Goal: Task Accomplishment & Management: Use online tool/utility

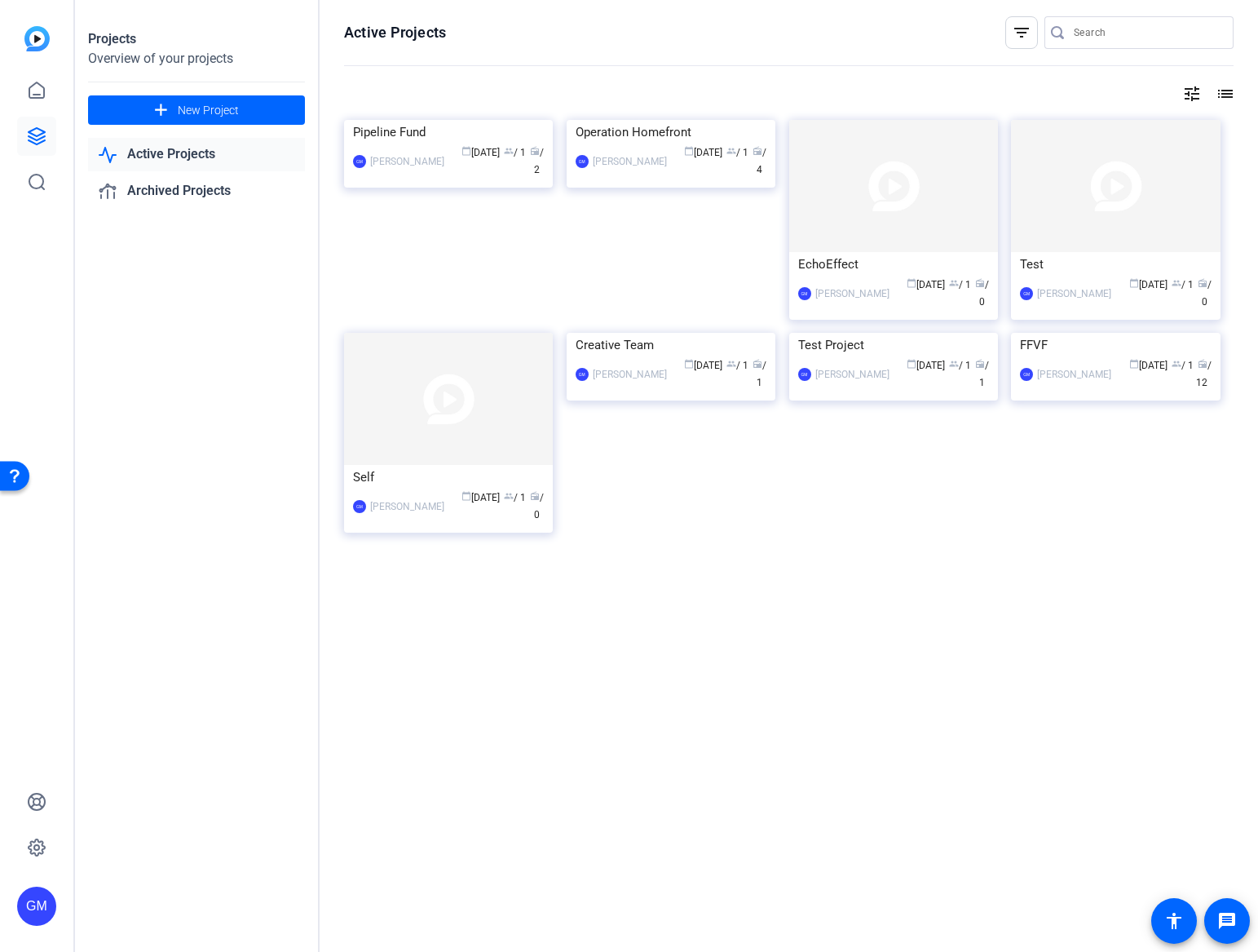
click at [31, 904] on div "GM" at bounding box center [37, 906] width 39 height 39
click at [0, 0] on mat-icon "logout" at bounding box center [0, 0] width 0 height 0
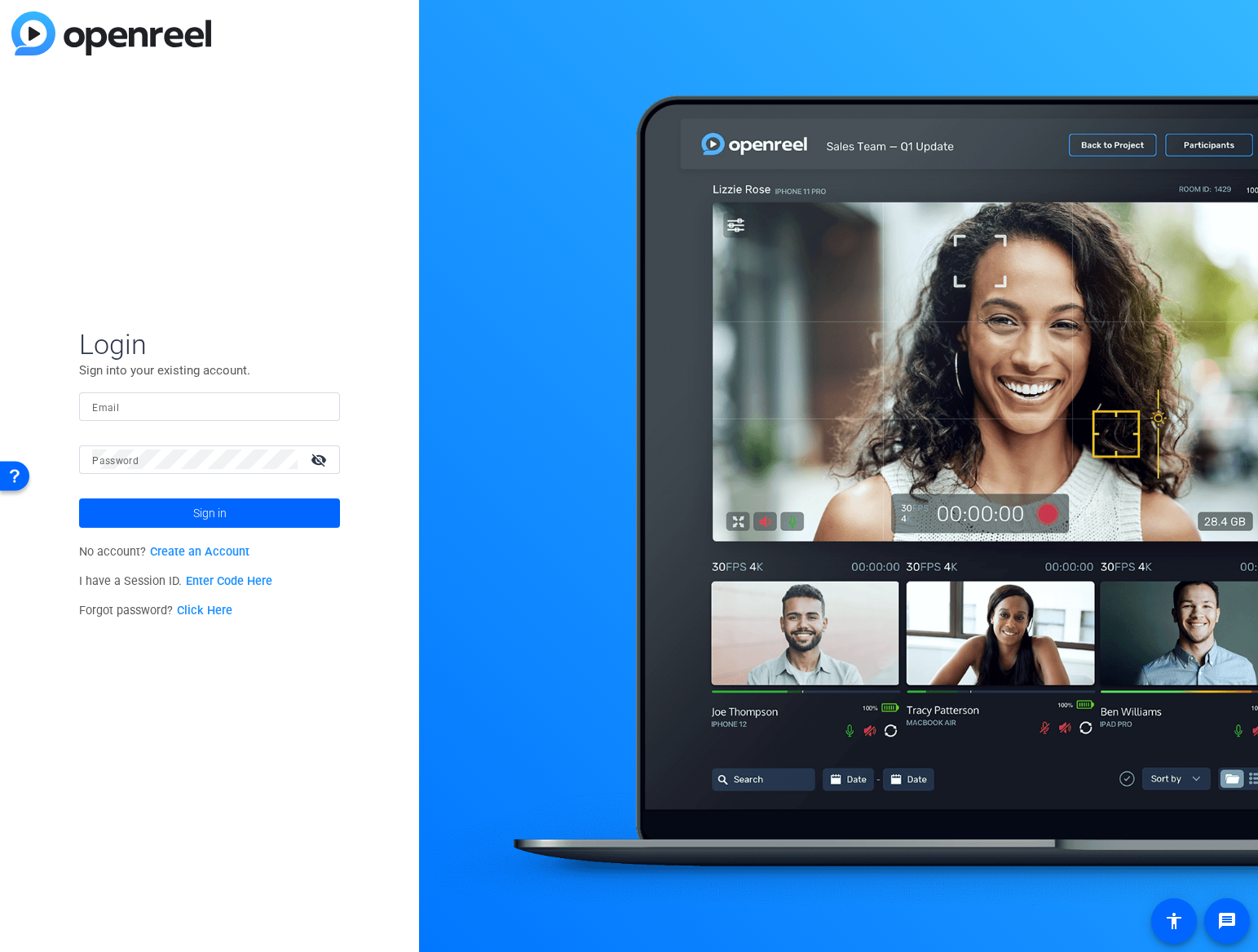
type input "[EMAIL_ADDRESS][DOMAIN_NAME]"
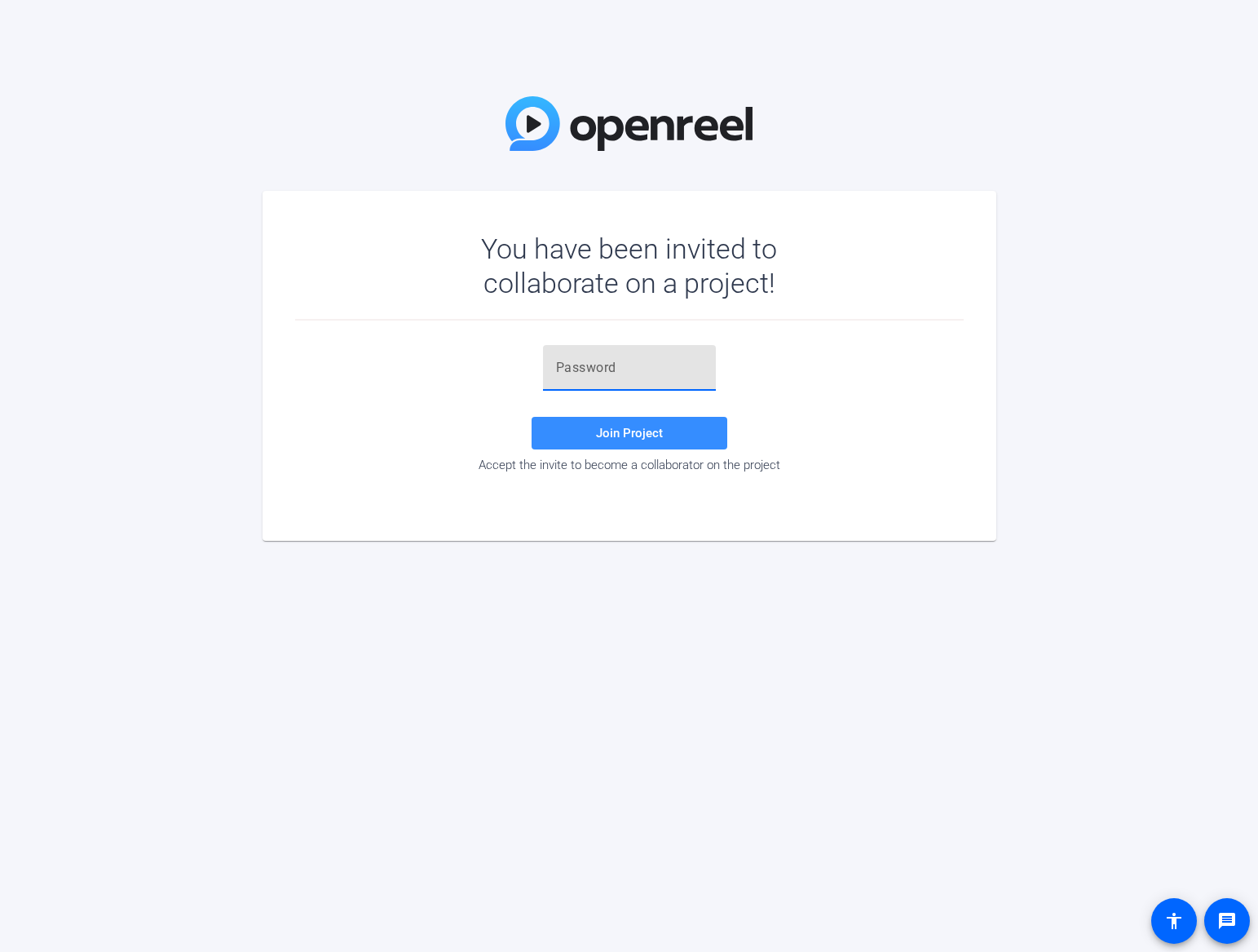
click at [644, 361] on input "text" at bounding box center [630, 367] width 147 height 20
paste input ",M)K}Y"
type input ",M)K}Y"
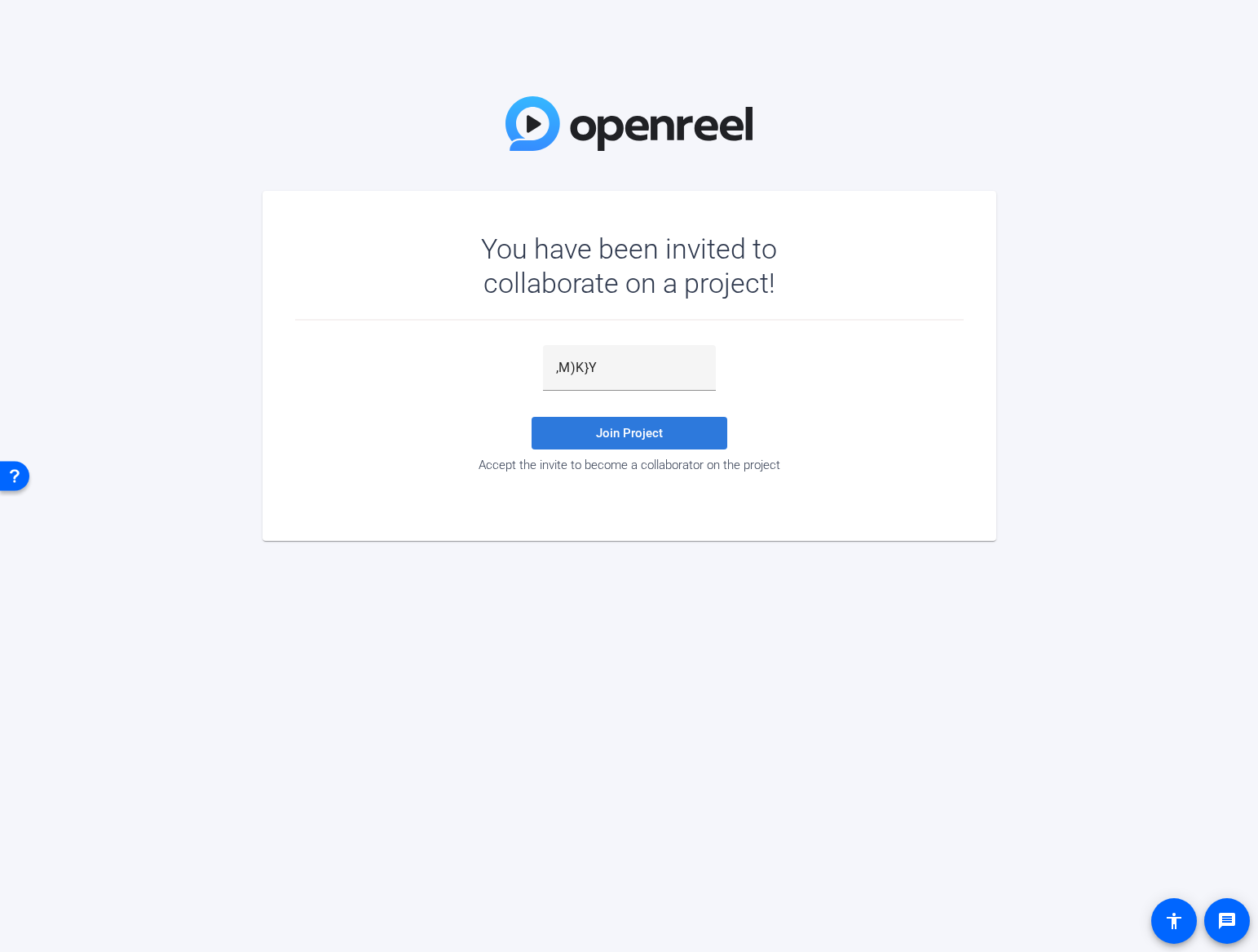
click at [625, 424] on span at bounding box center [630, 433] width 196 height 39
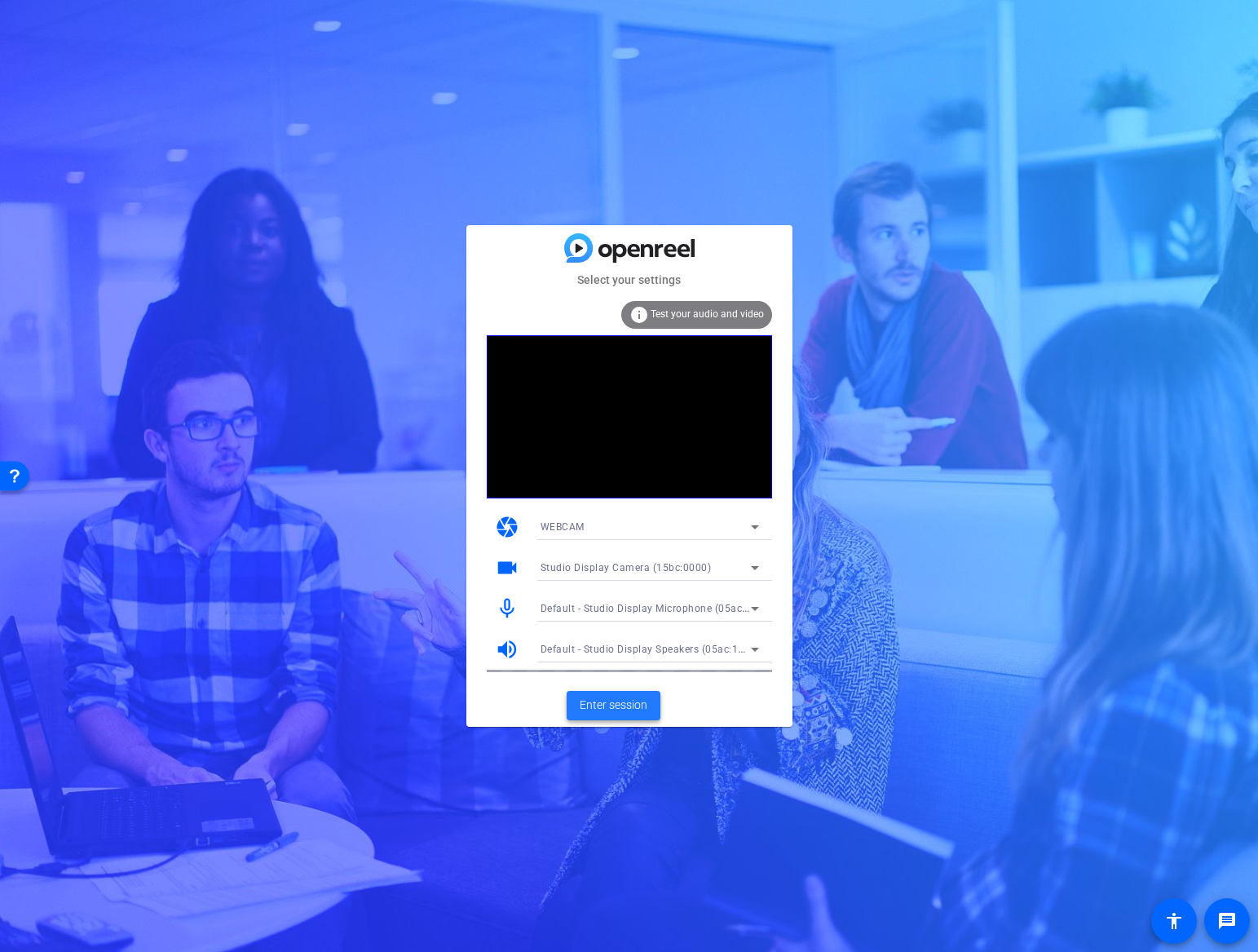
click at [621, 706] on span "Enter session" at bounding box center [613, 705] width 67 height 17
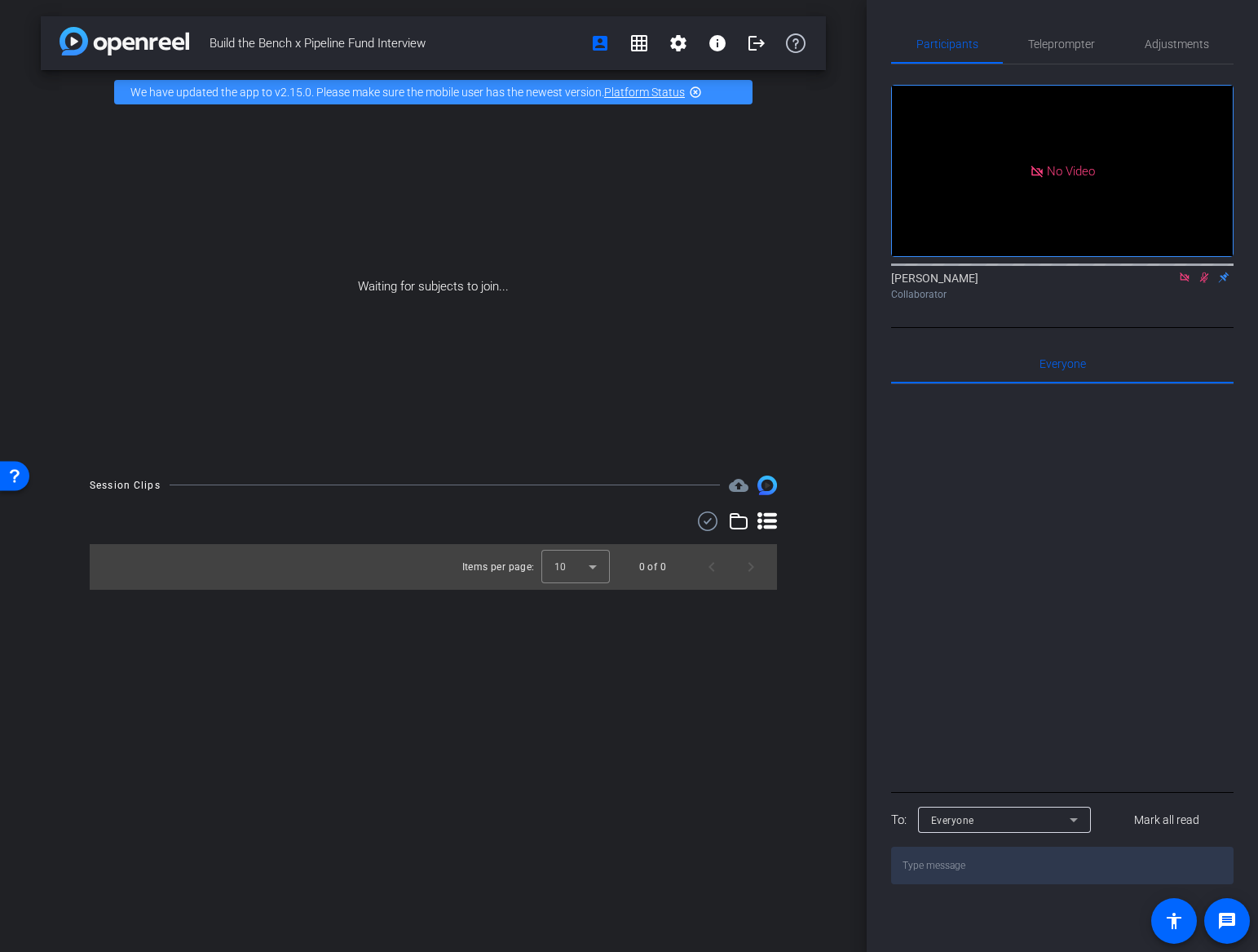
click at [1182, 283] on icon at bounding box center [1185, 277] width 13 height 11
click at [1183, 283] on icon at bounding box center [1185, 277] width 13 height 11
click at [1203, 41] on span "Adjustments" at bounding box center [1177, 43] width 65 height 11
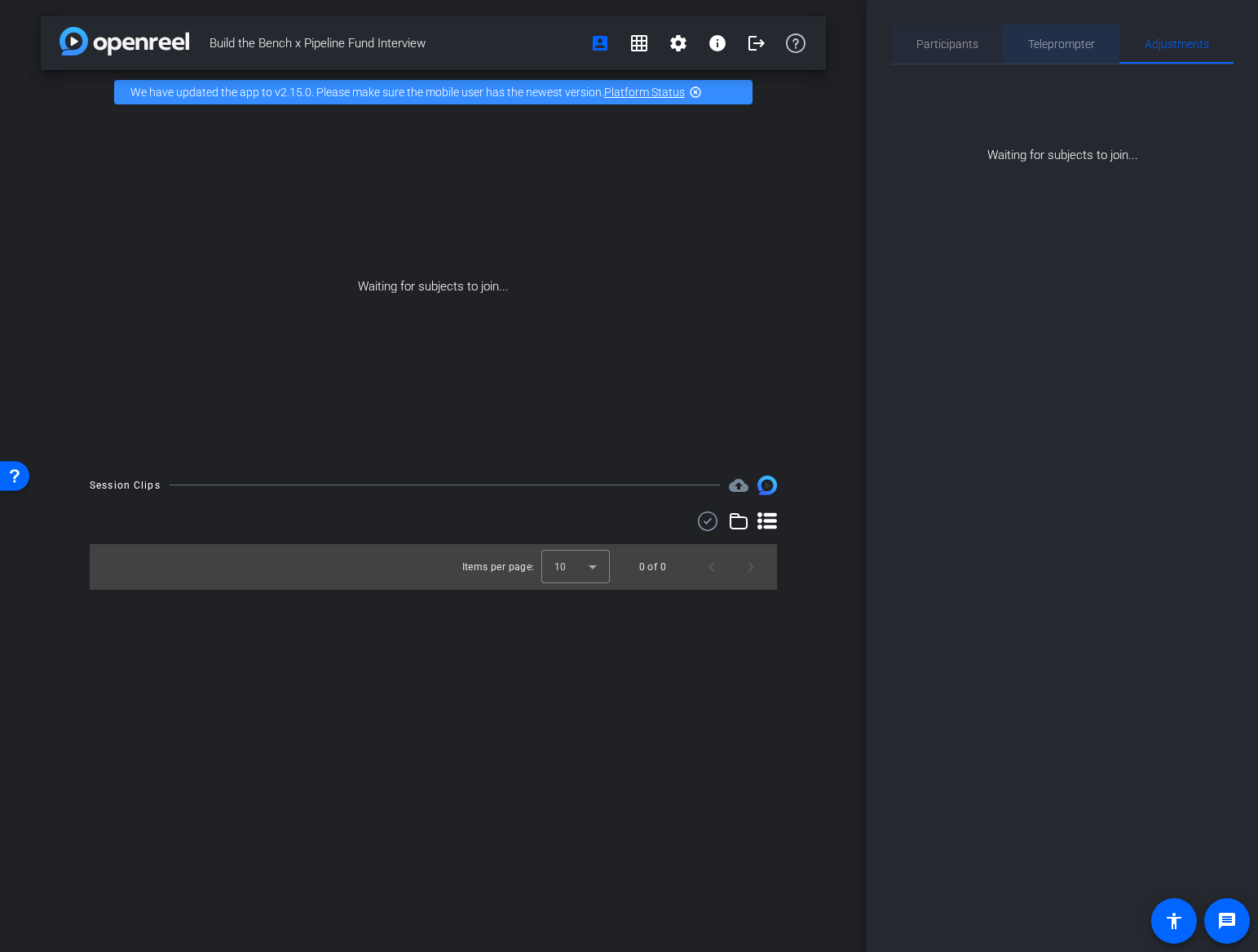
drag, startPoint x: 1071, startPoint y: 48, endPoint x: 984, endPoint y: 52, distance: 87.1
click at [1070, 48] on span "Teleprompter" at bounding box center [1061, 43] width 66 height 11
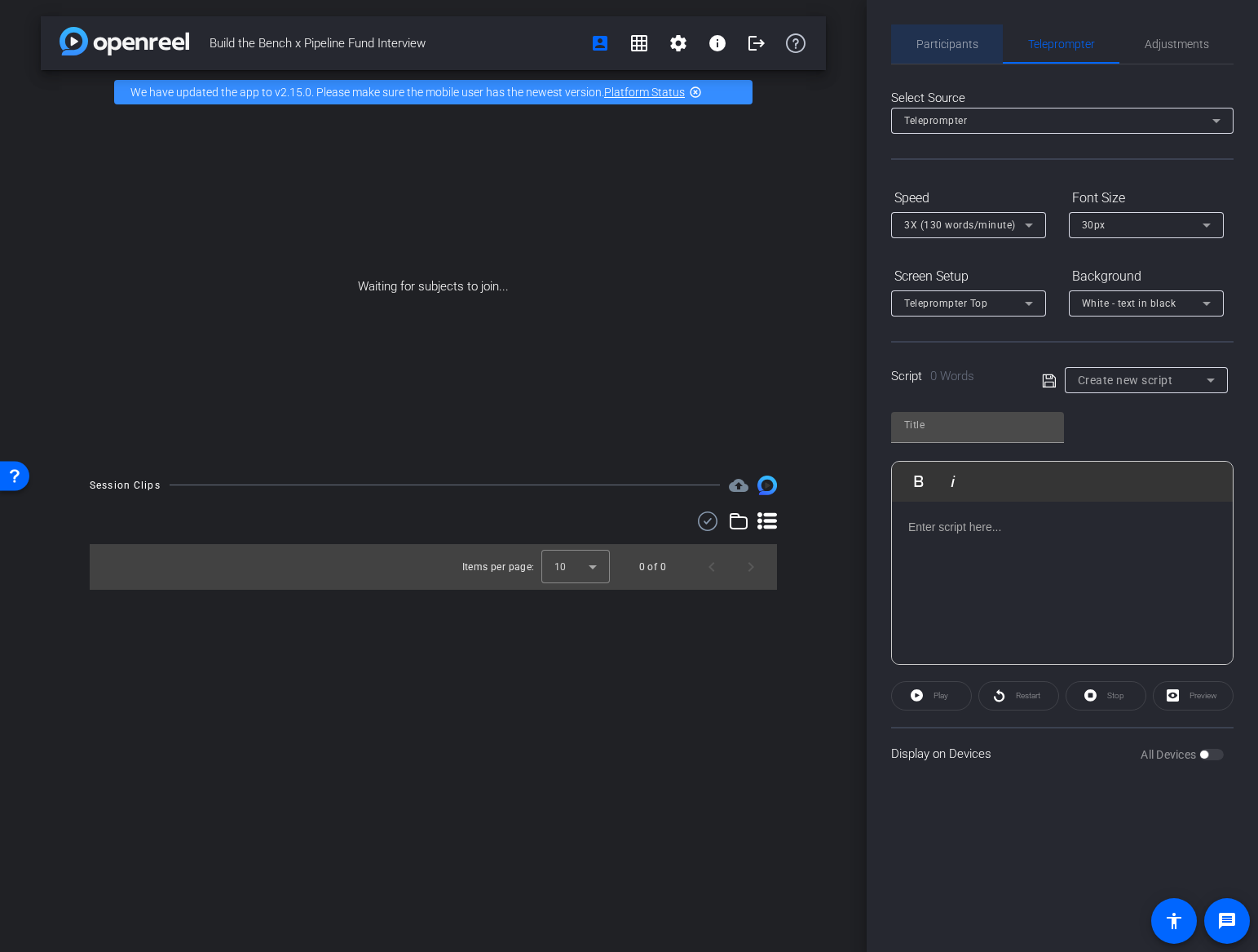
click at [968, 48] on span "Participants" at bounding box center [947, 43] width 62 height 11
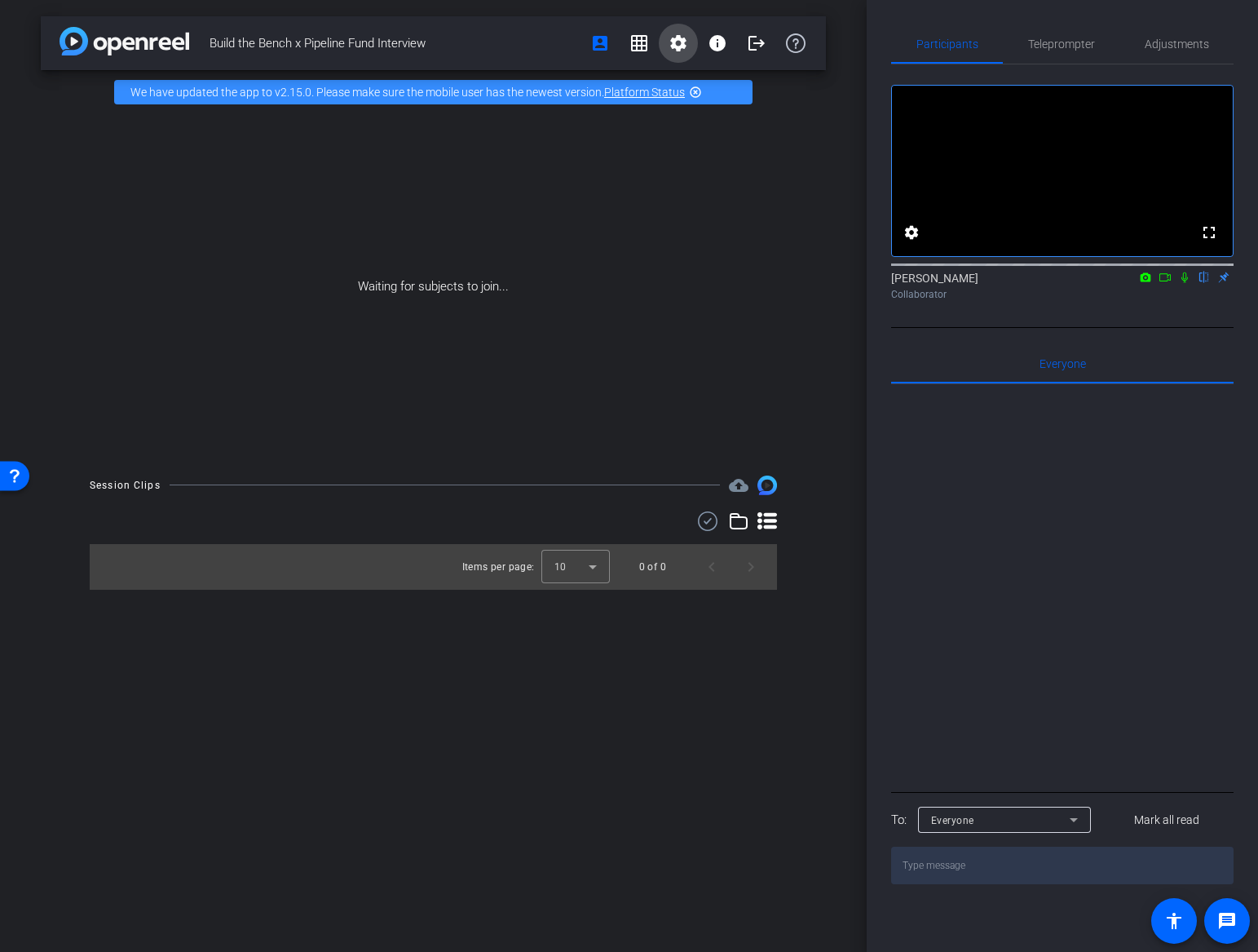
click at [674, 43] on mat-icon "settings" at bounding box center [678, 43] width 20 height 20
click at [720, 76] on span "Session Settings" at bounding box center [714, 77] width 85 height 20
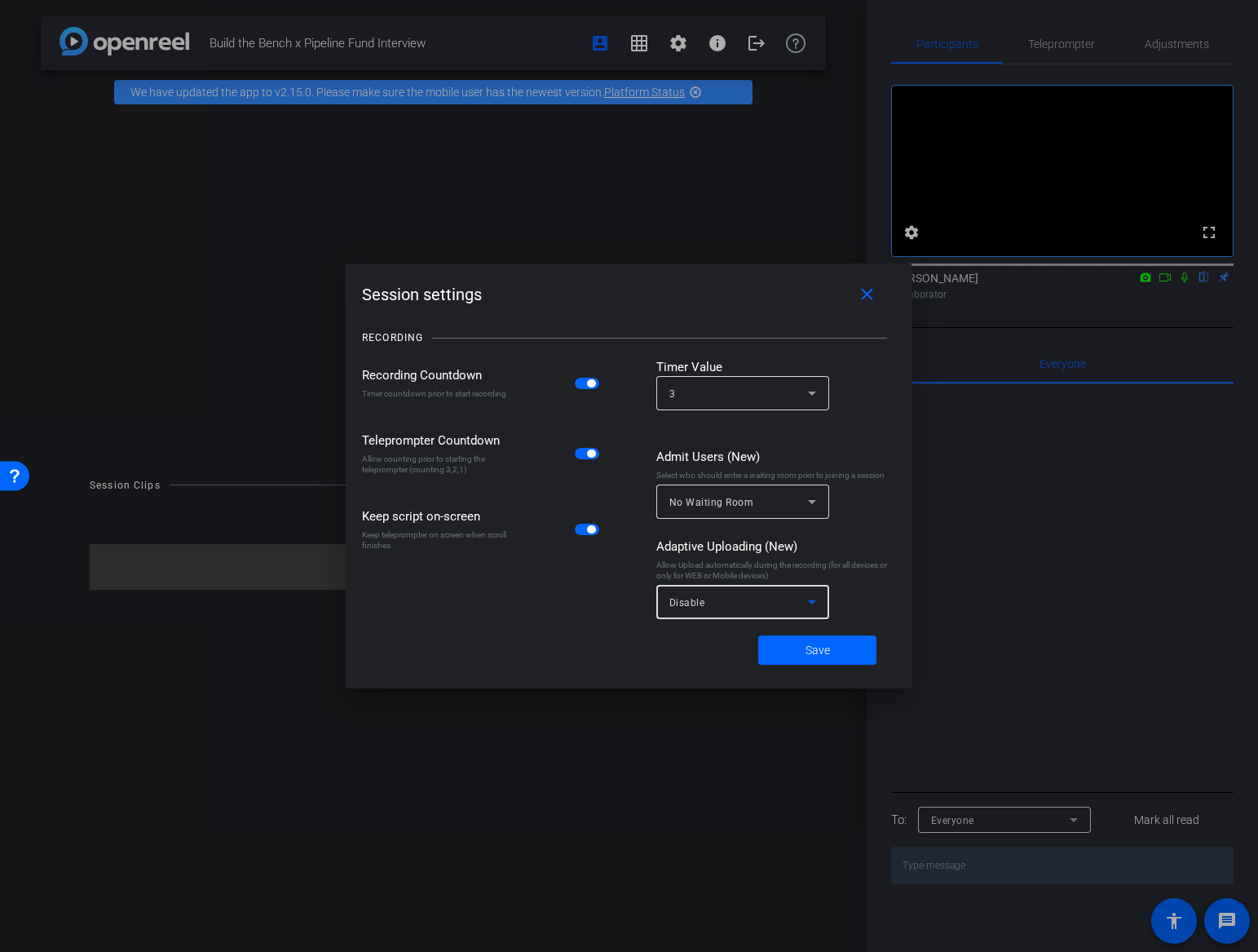
click at [783, 599] on div "Disable" at bounding box center [739, 603] width 139 height 20
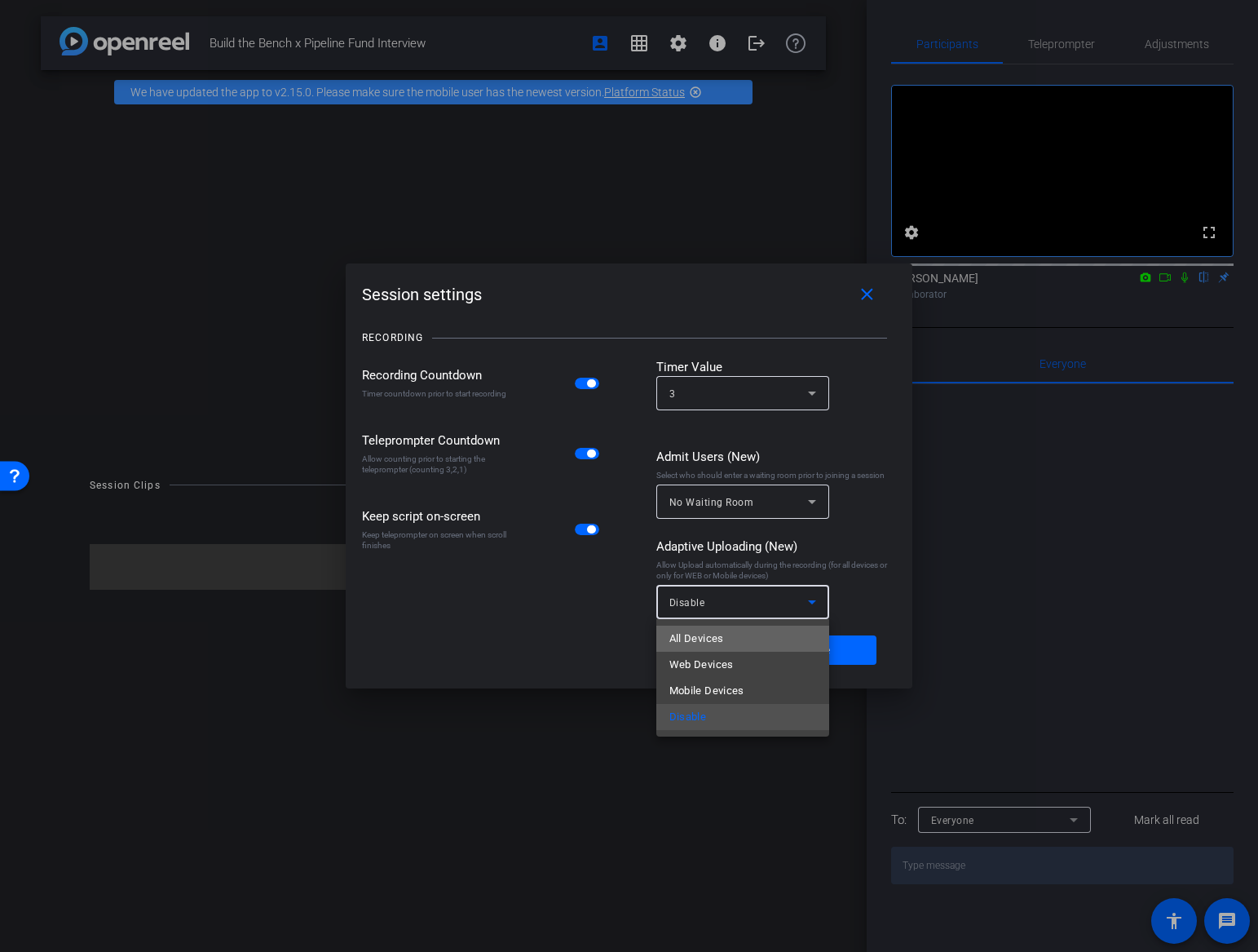
click at [776, 633] on mat-option "All Devices" at bounding box center [742, 638] width 173 height 26
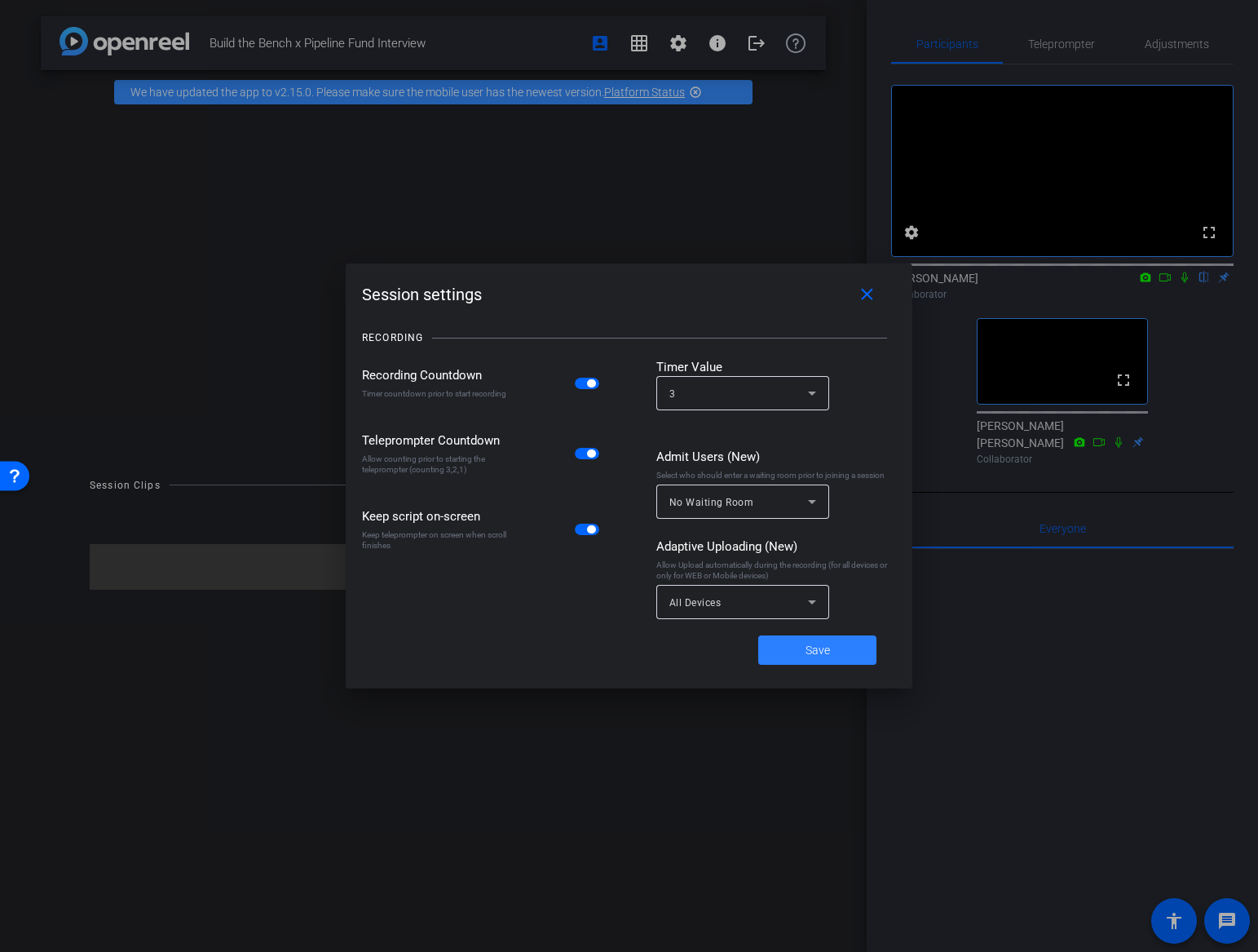
click at [844, 655] on span at bounding box center [817, 650] width 118 height 39
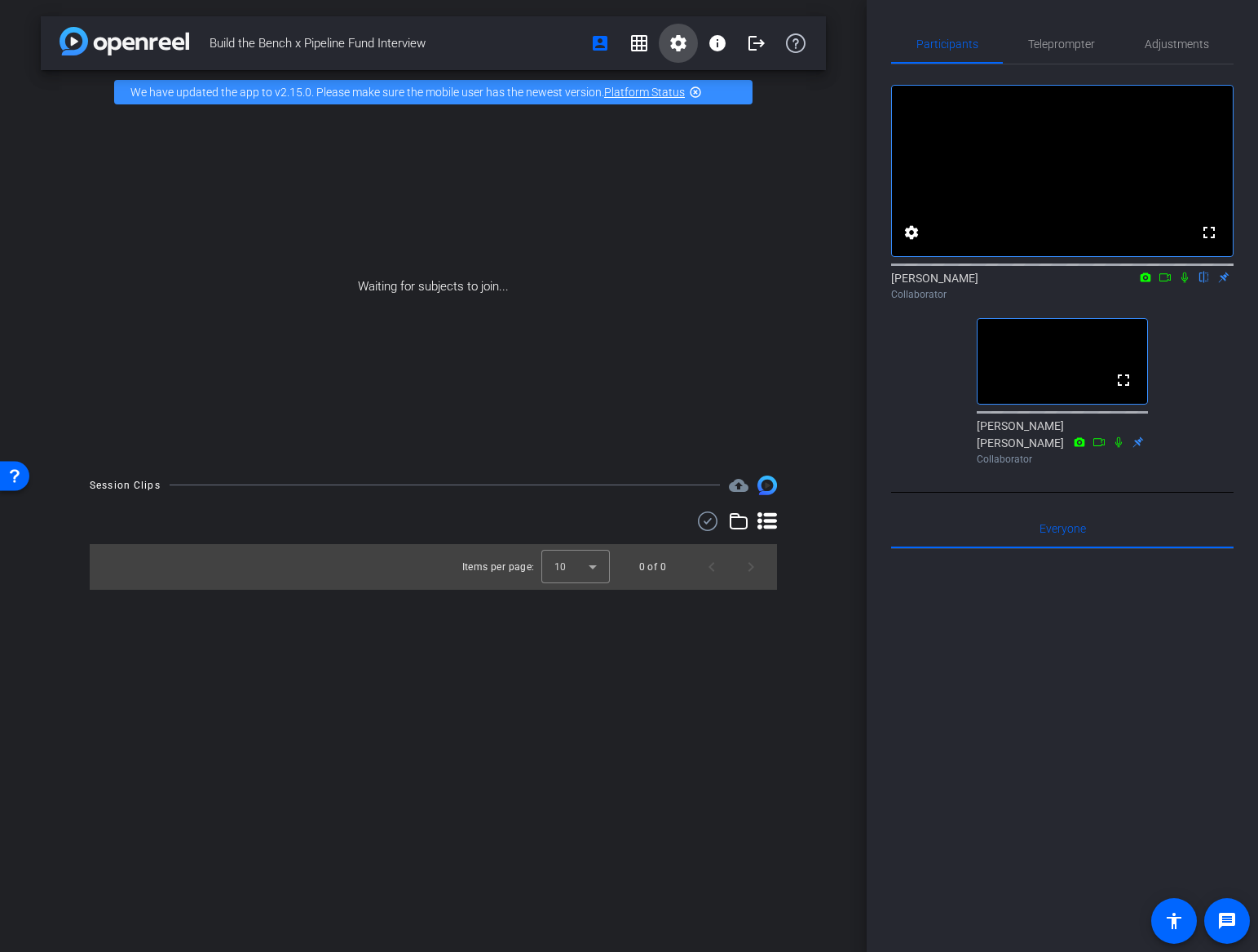
click at [682, 43] on mat-icon "settings" at bounding box center [678, 43] width 20 height 20
click at [686, 76] on span "Session Settings" at bounding box center [714, 77] width 85 height 20
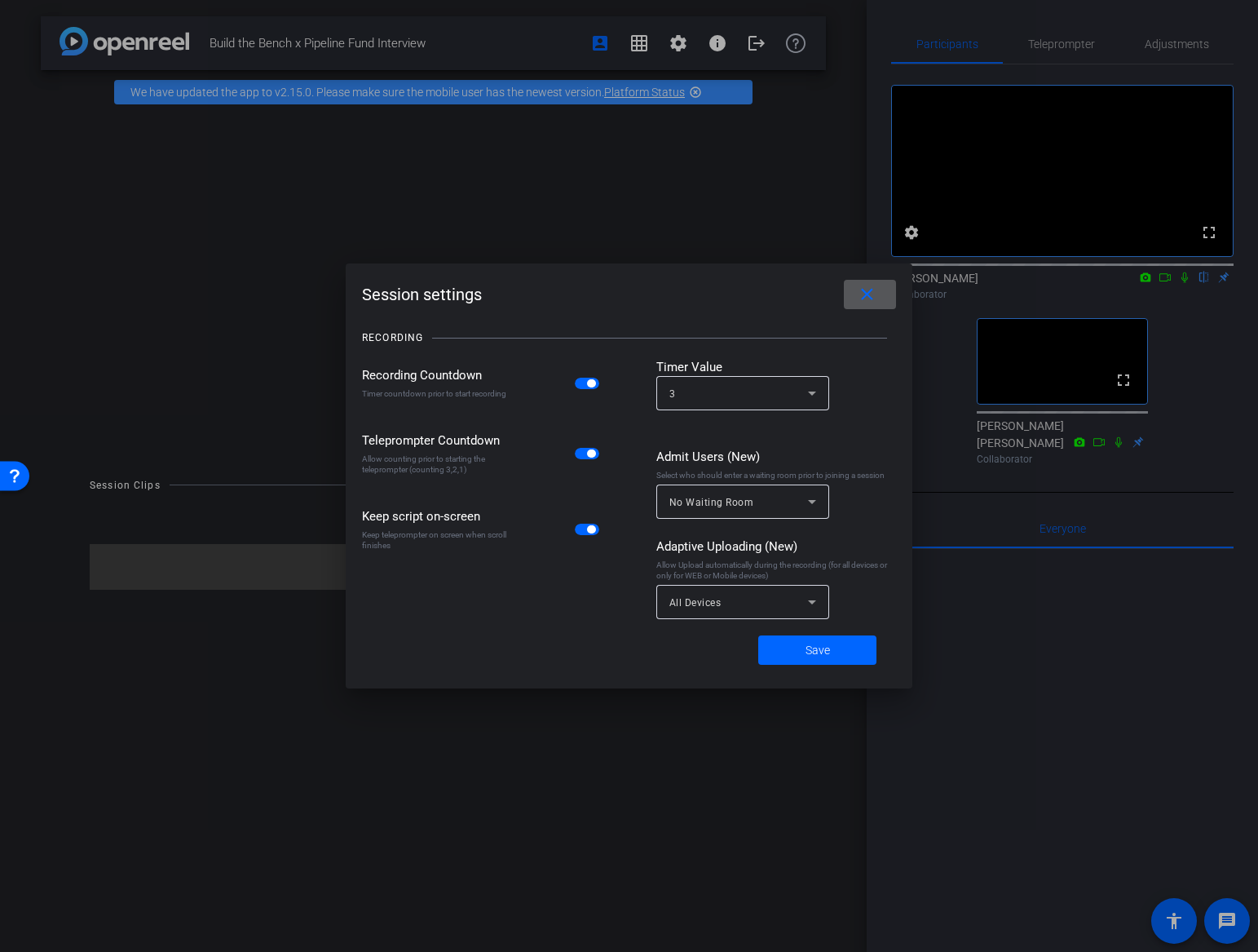
click at [869, 296] on mat-icon "close" at bounding box center [868, 295] width 20 height 20
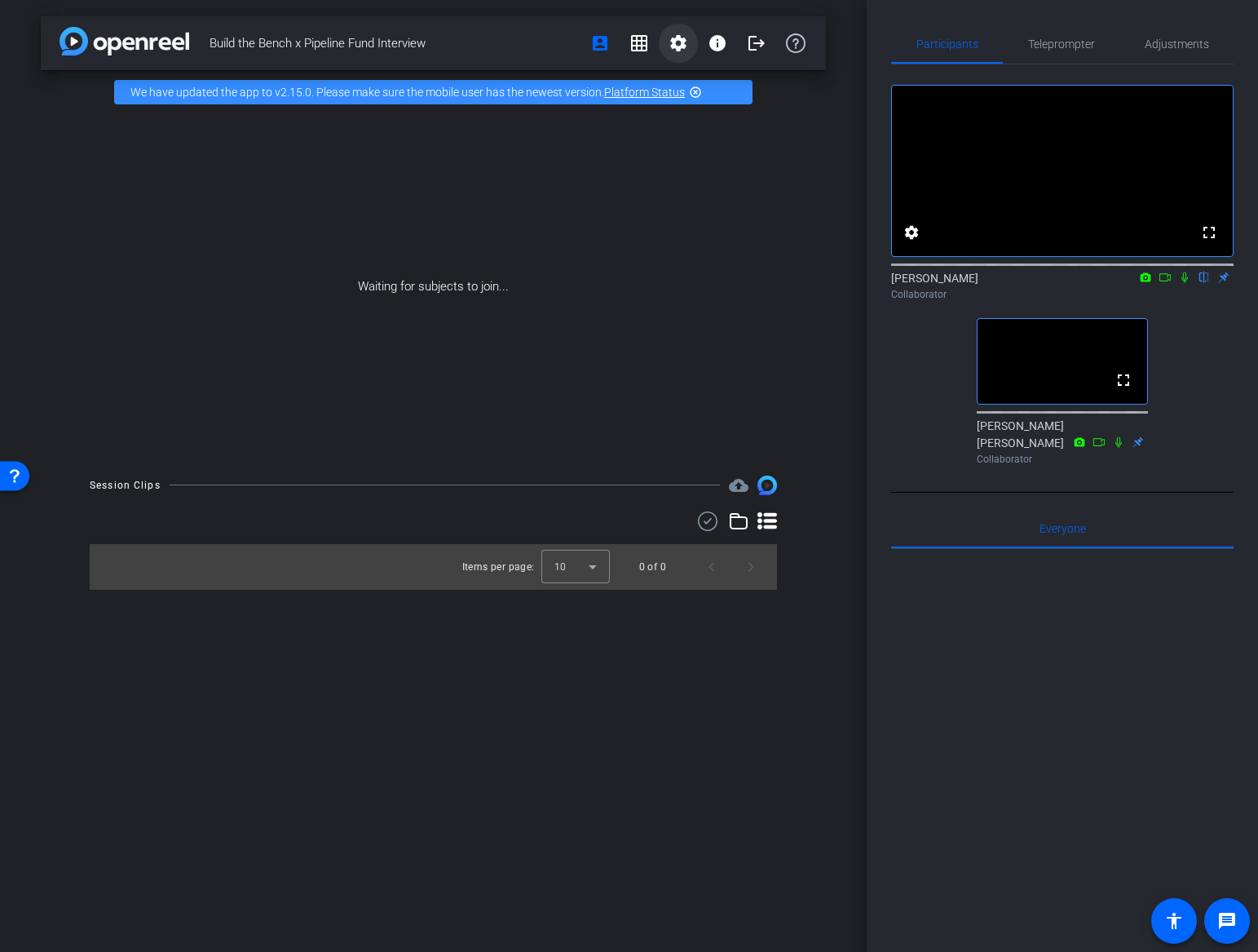
click at [673, 38] on mat-icon "settings" at bounding box center [678, 43] width 20 height 20
click at [721, 74] on span "Session Settings" at bounding box center [714, 77] width 85 height 20
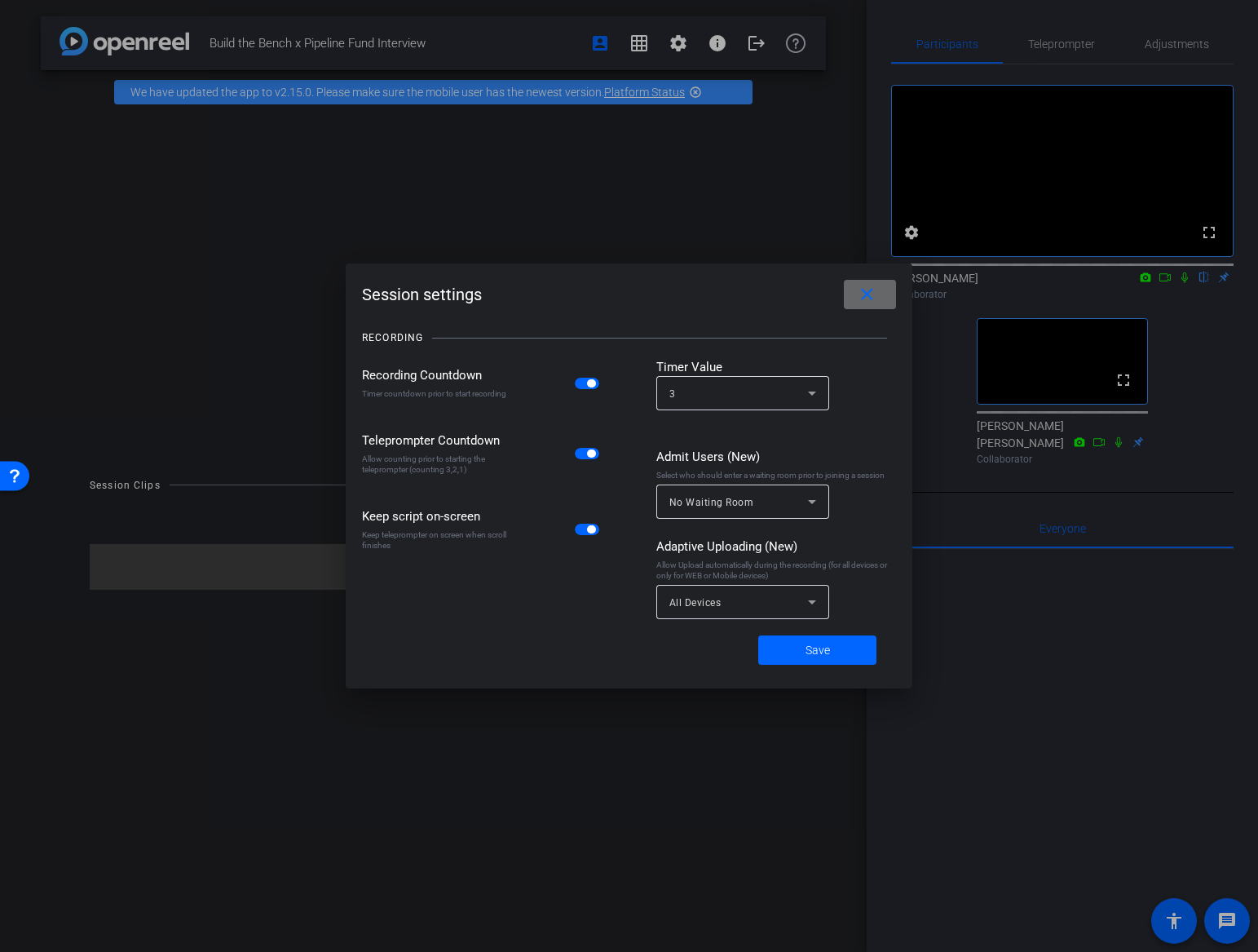
click at [871, 298] on mat-icon "close" at bounding box center [868, 295] width 20 height 20
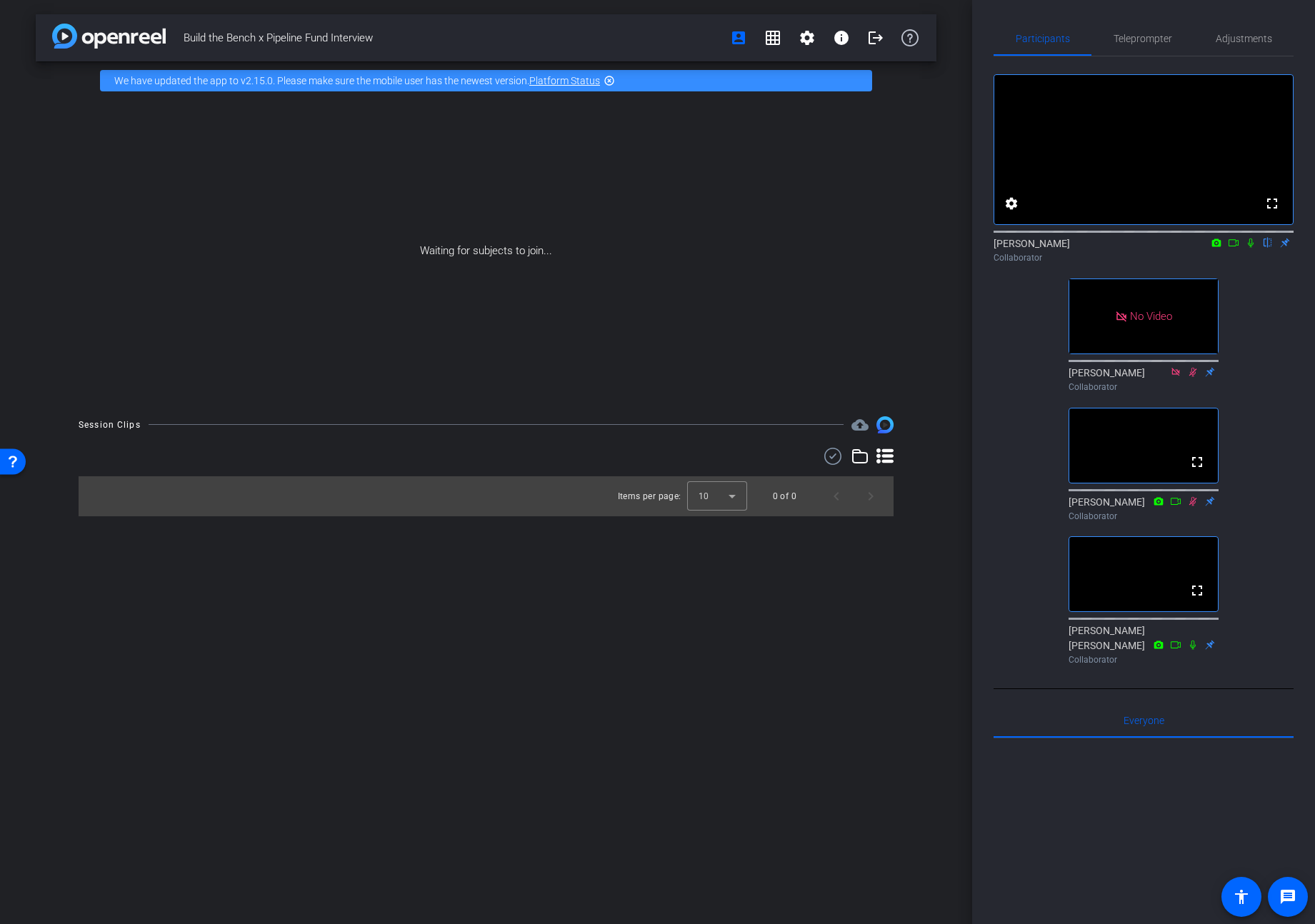
click at [609, 80] on mat-icon "highlight_off" at bounding box center [609, 80] width 11 height 11
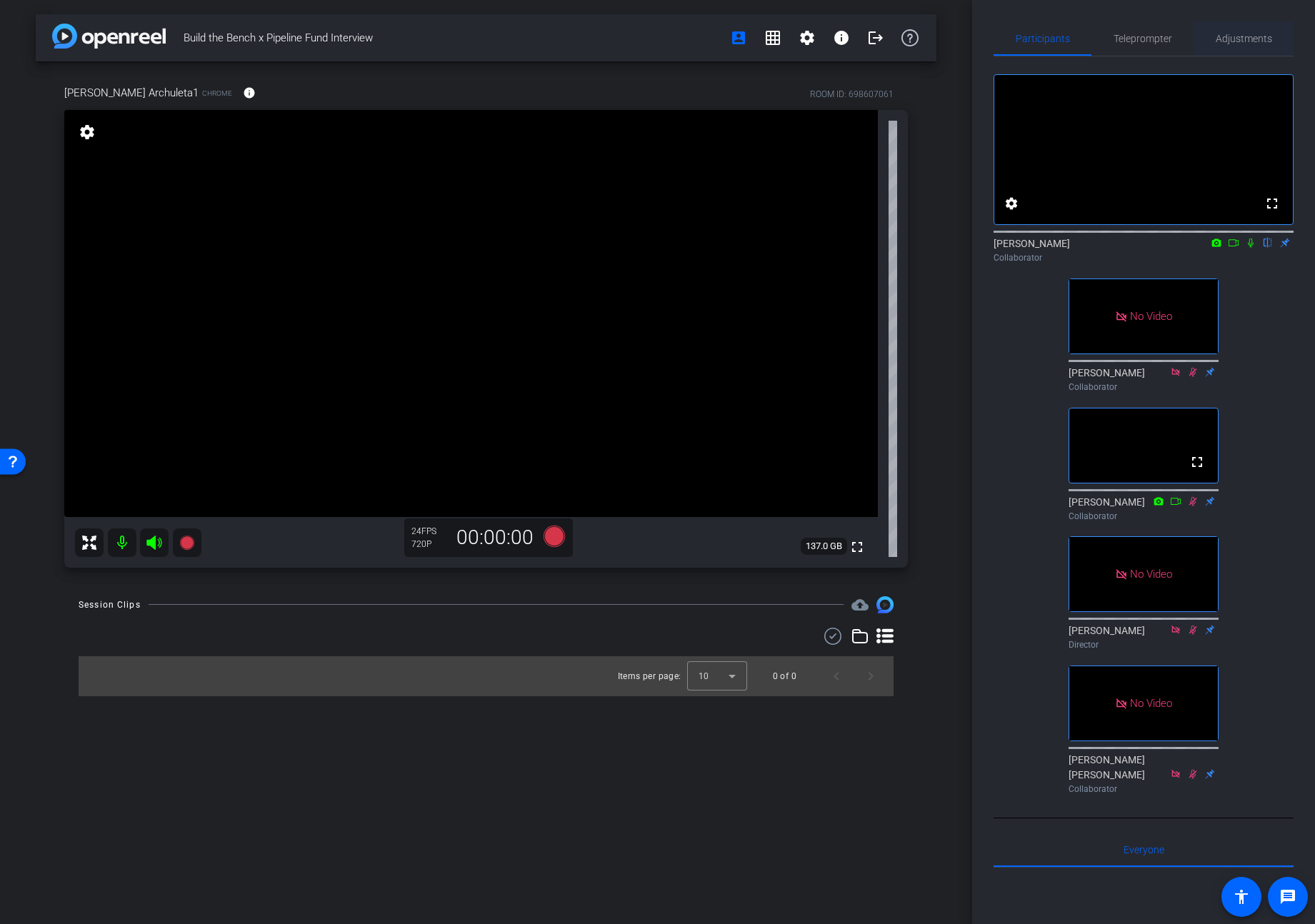
click at [1101, 37] on span "Adjustments" at bounding box center [1244, 38] width 57 height 10
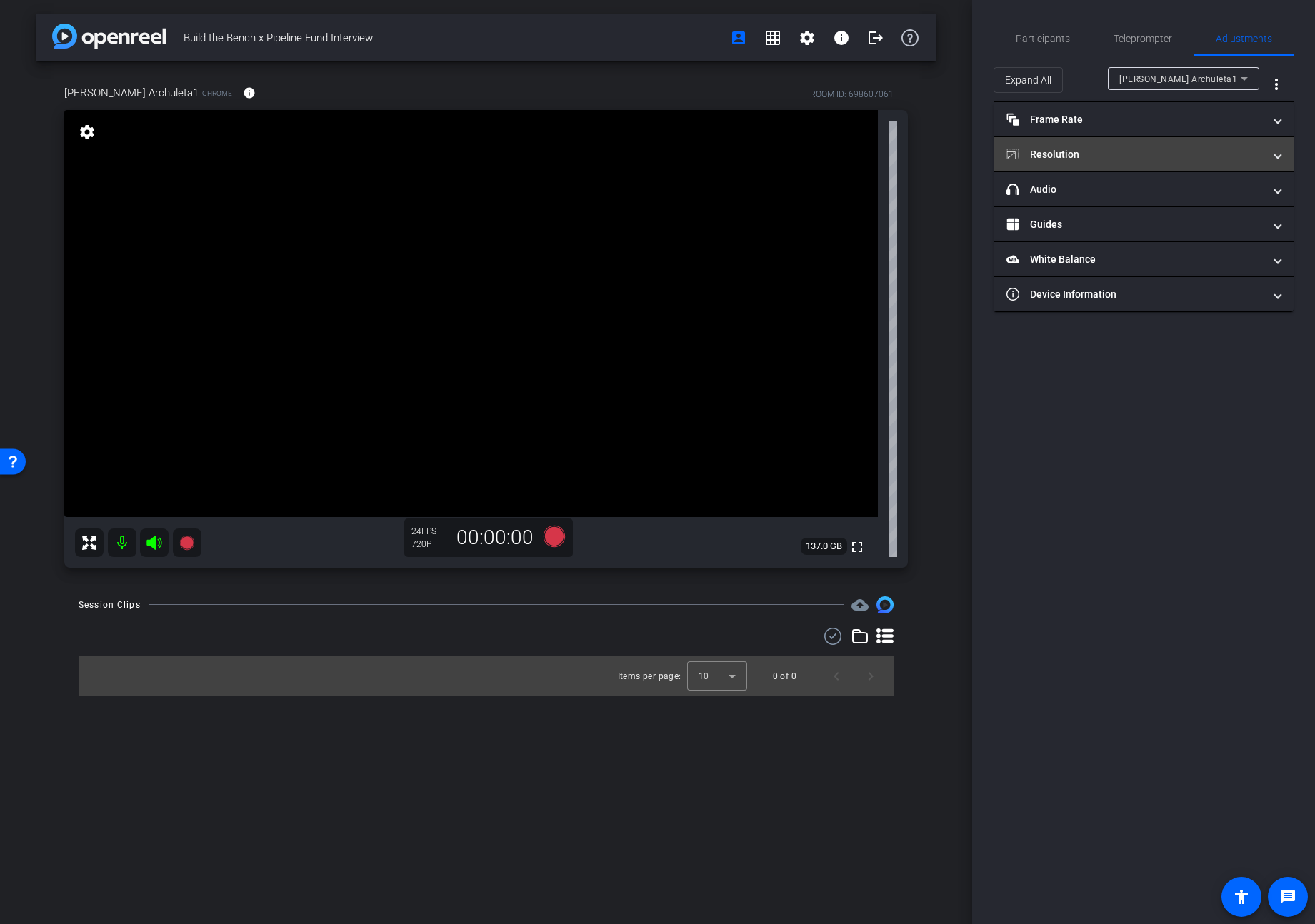
click at [1101, 156] on mat-panel-title "Resolution" at bounding box center [1135, 154] width 257 height 15
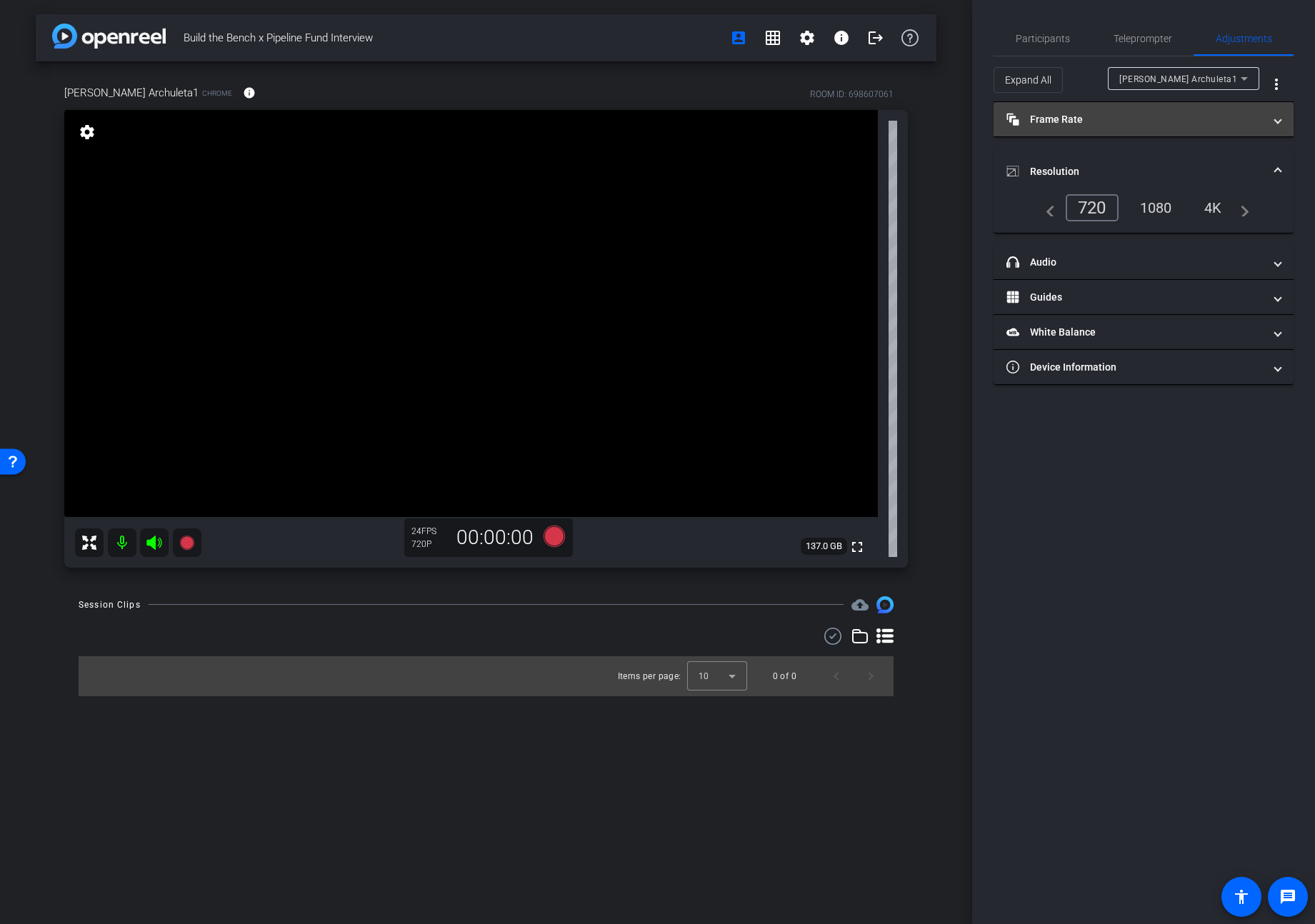
click at [1101, 115] on mat-panel-title "Frame Rate Frame Rate" at bounding box center [1135, 119] width 257 height 15
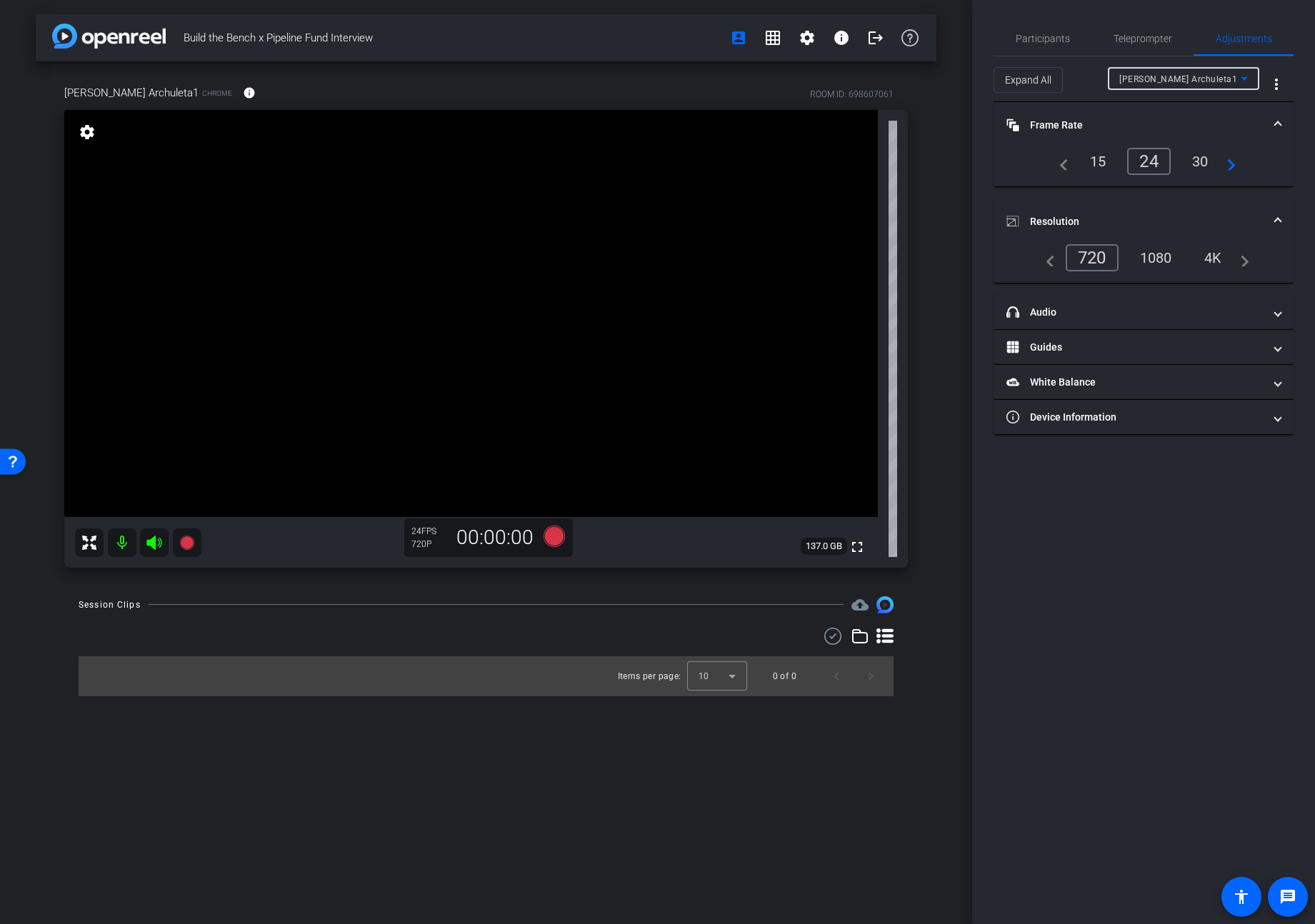
click at [1101, 77] on span "Audra Archuleta1" at bounding box center [1178, 79] width 118 height 10
click at [1101, 76] on div at bounding box center [657, 462] width 1315 height 924
click at [1101, 253] on div "4K" at bounding box center [1213, 257] width 40 height 25
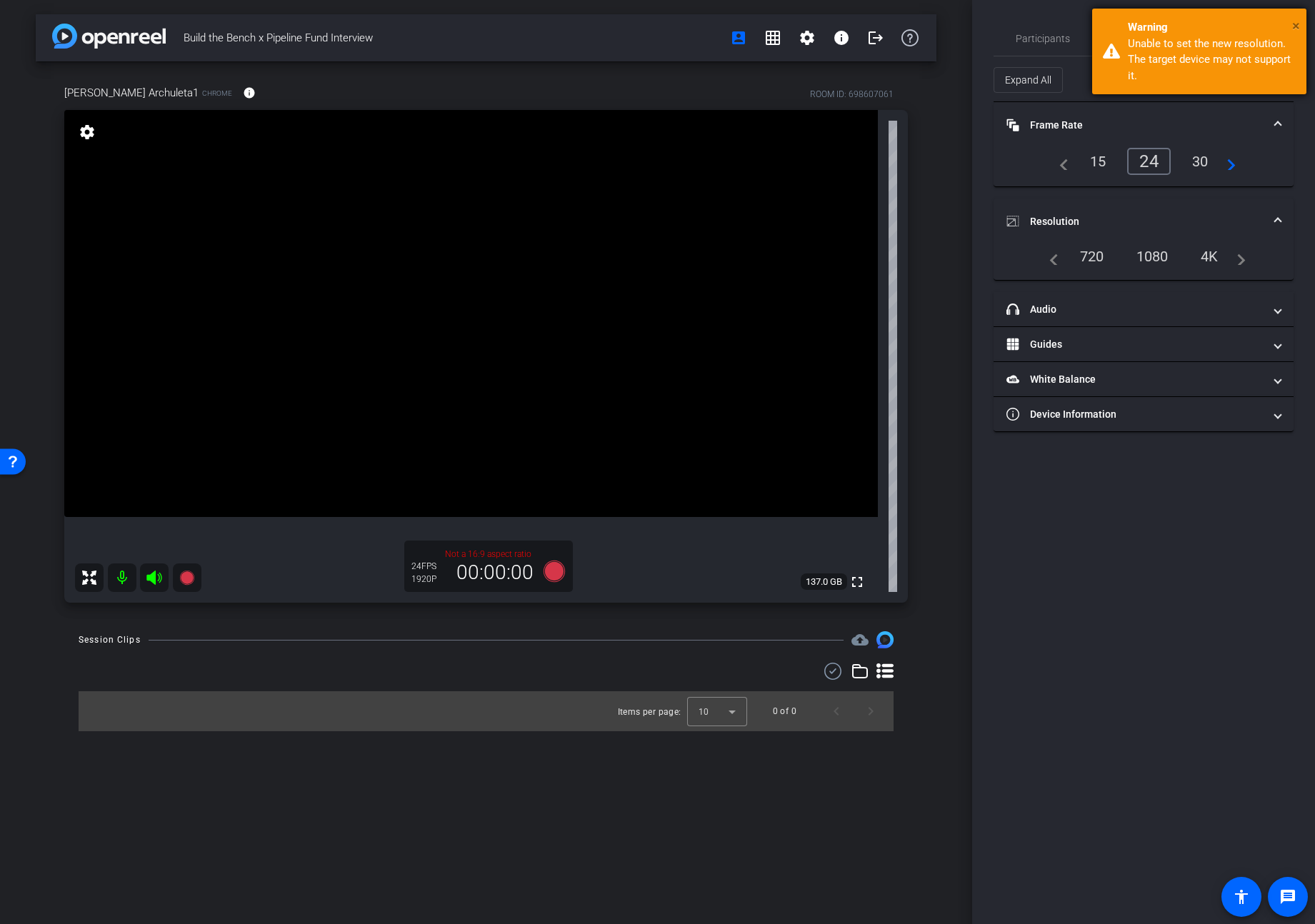
click at [1101, 25] on span "×" at bounding box center [1296, 25] width 8 height 17
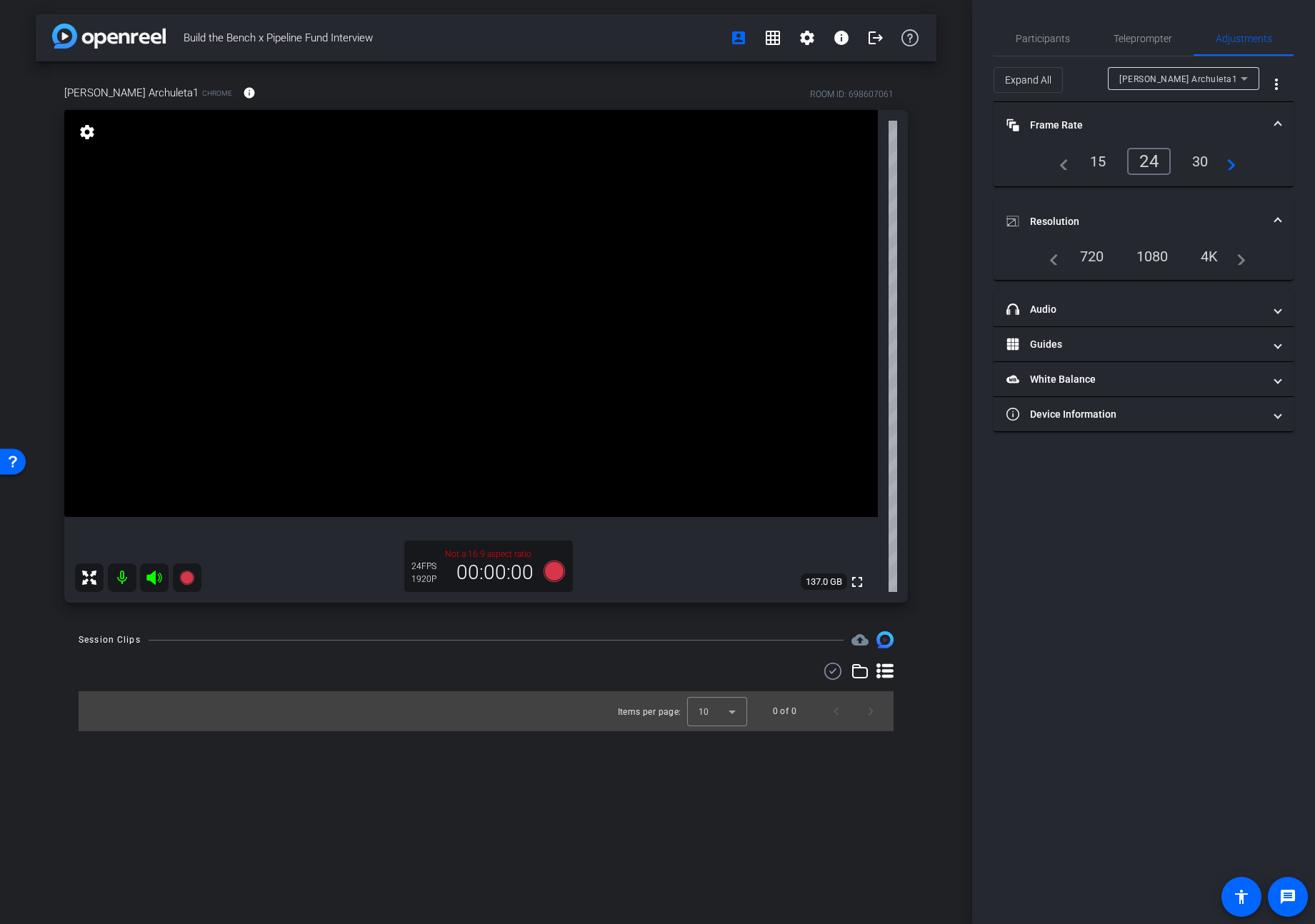
click at [1101, 259] on div "4K" at bounding box center [1210, 256] width 40 height 25
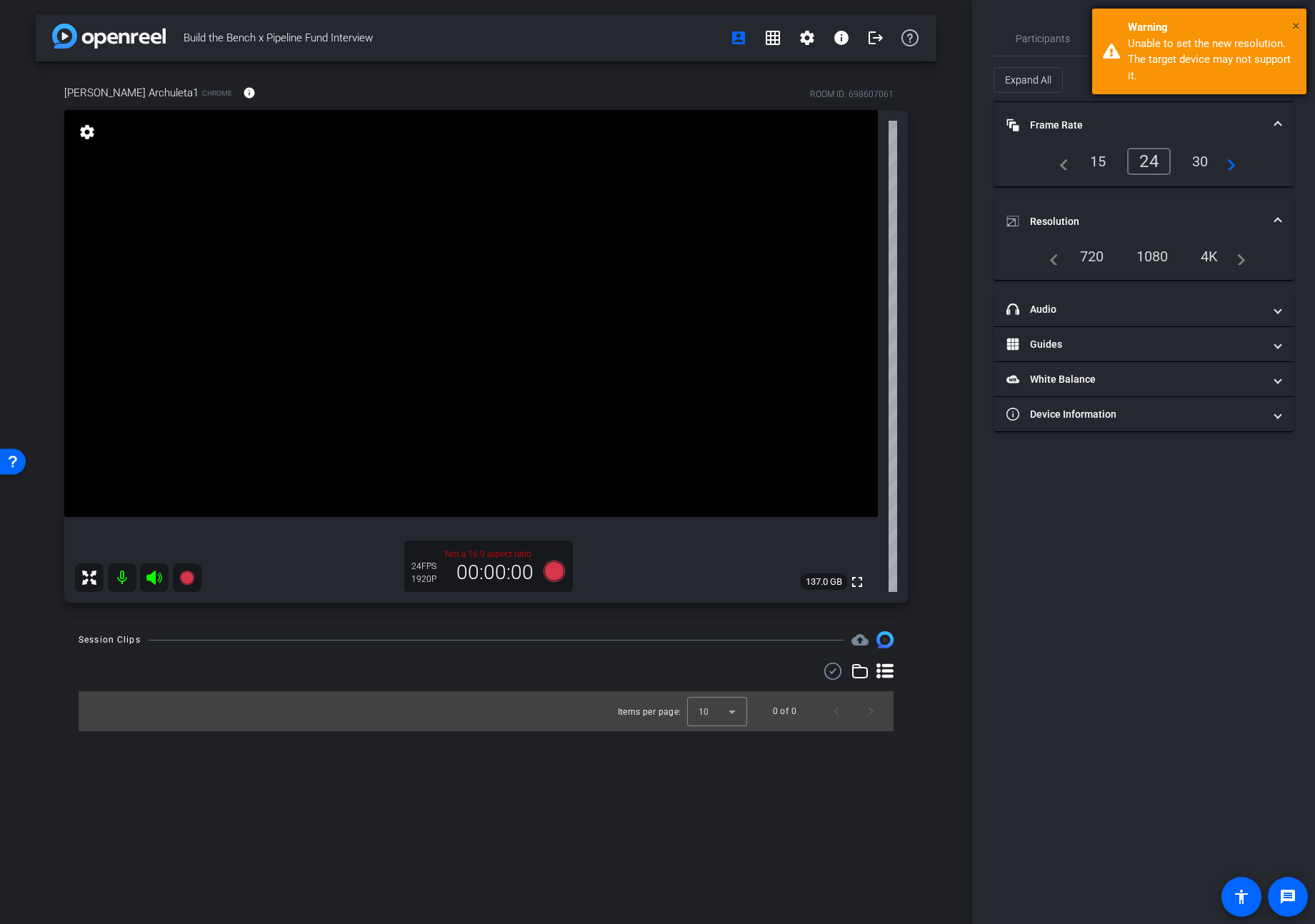
click at [1101, 22] on span "×" at bounding box center [1296, 25] width 8 height 17
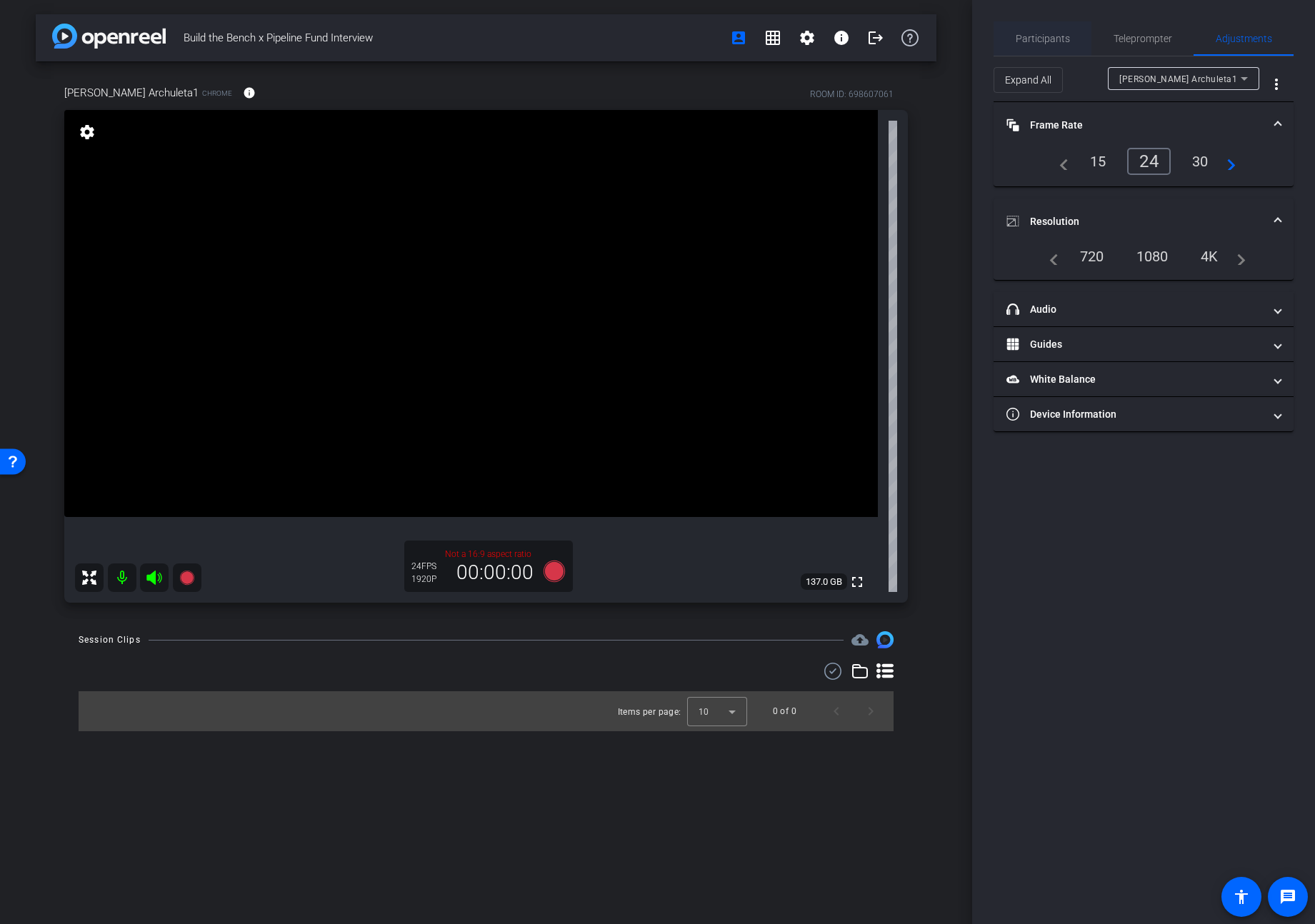
click at [1034, 39] on span "Participants" at bounding box center [1043, 38] width 55 height 10
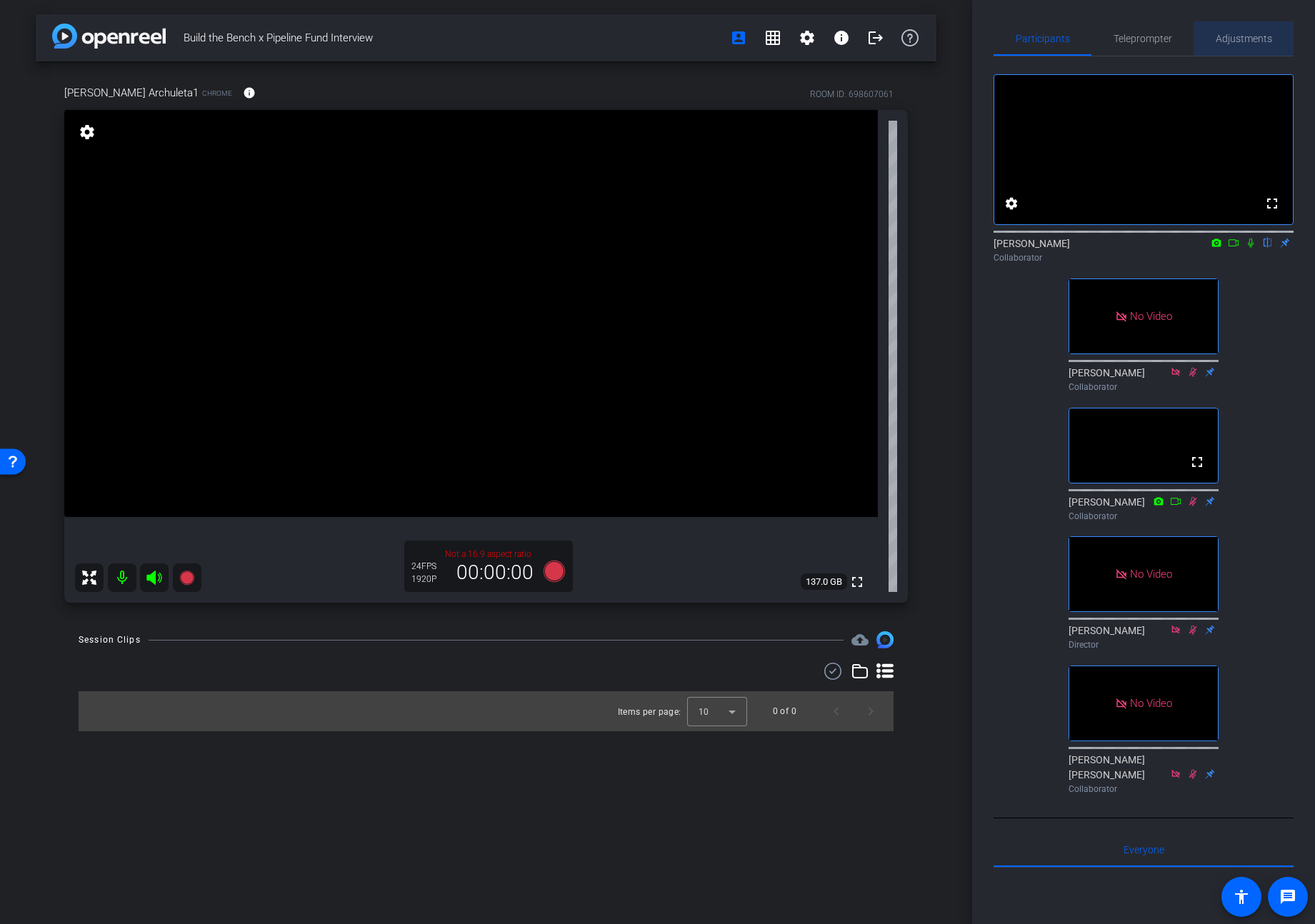
click at [1101, 28] on span "Adjustments" at bounding box center [1244, 39] width 57 height 34
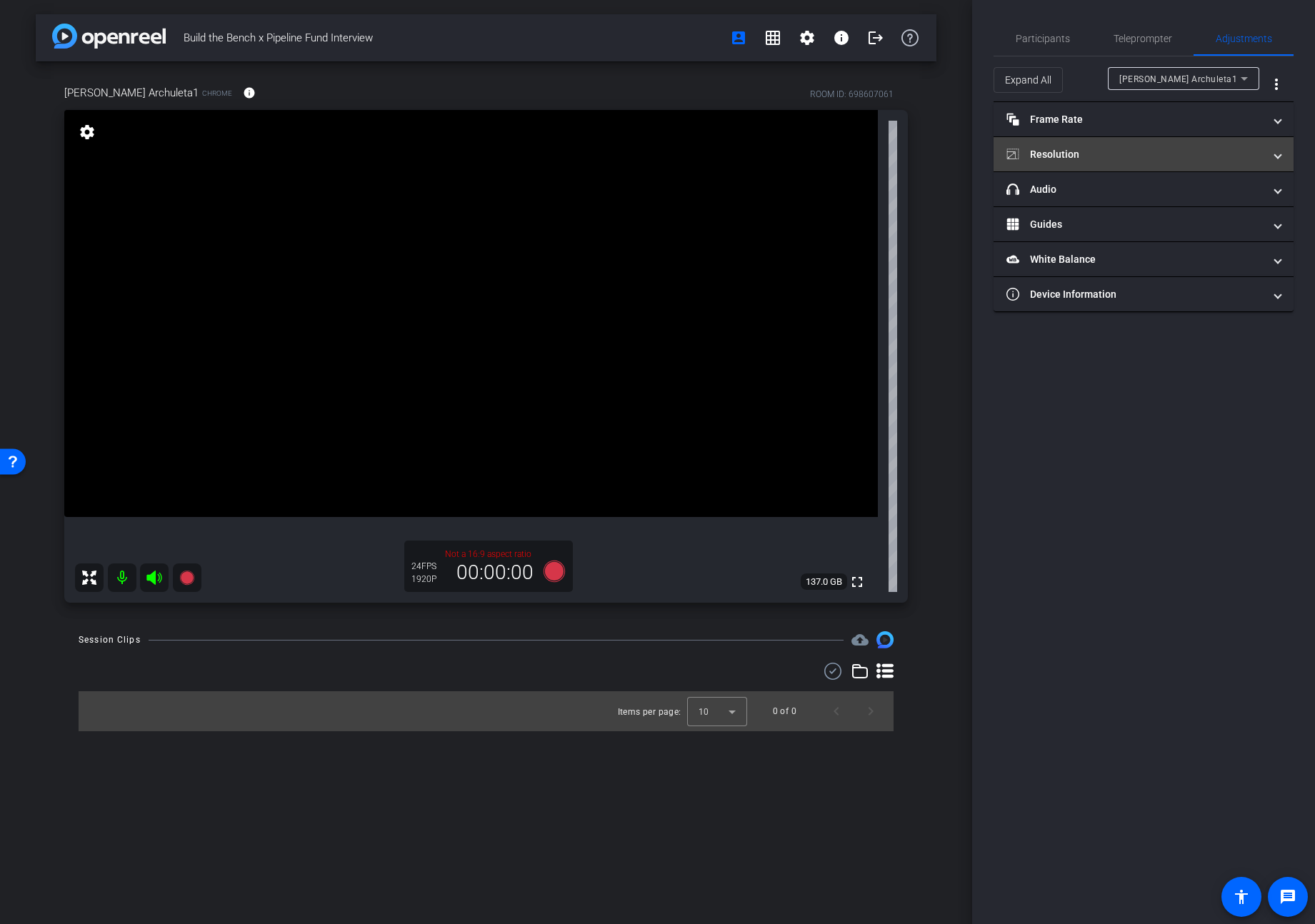
click at [1101, 148] on mat-panel-title "Resolution" at bounding box center [1135, 154] width 257 height 15
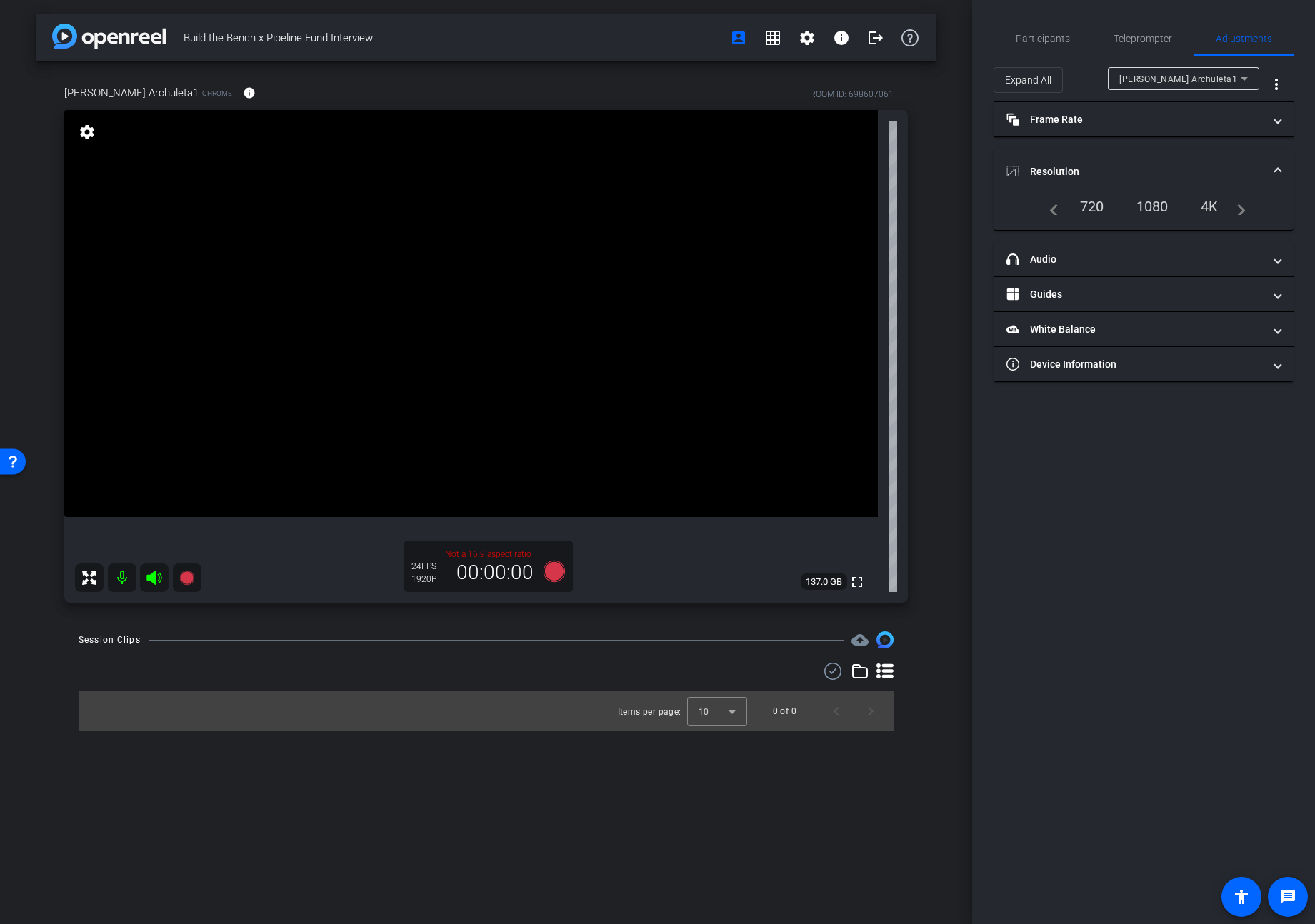
click at [1101, 207] on div "1080" at bounding box center [1153, 206] width 54 height 25
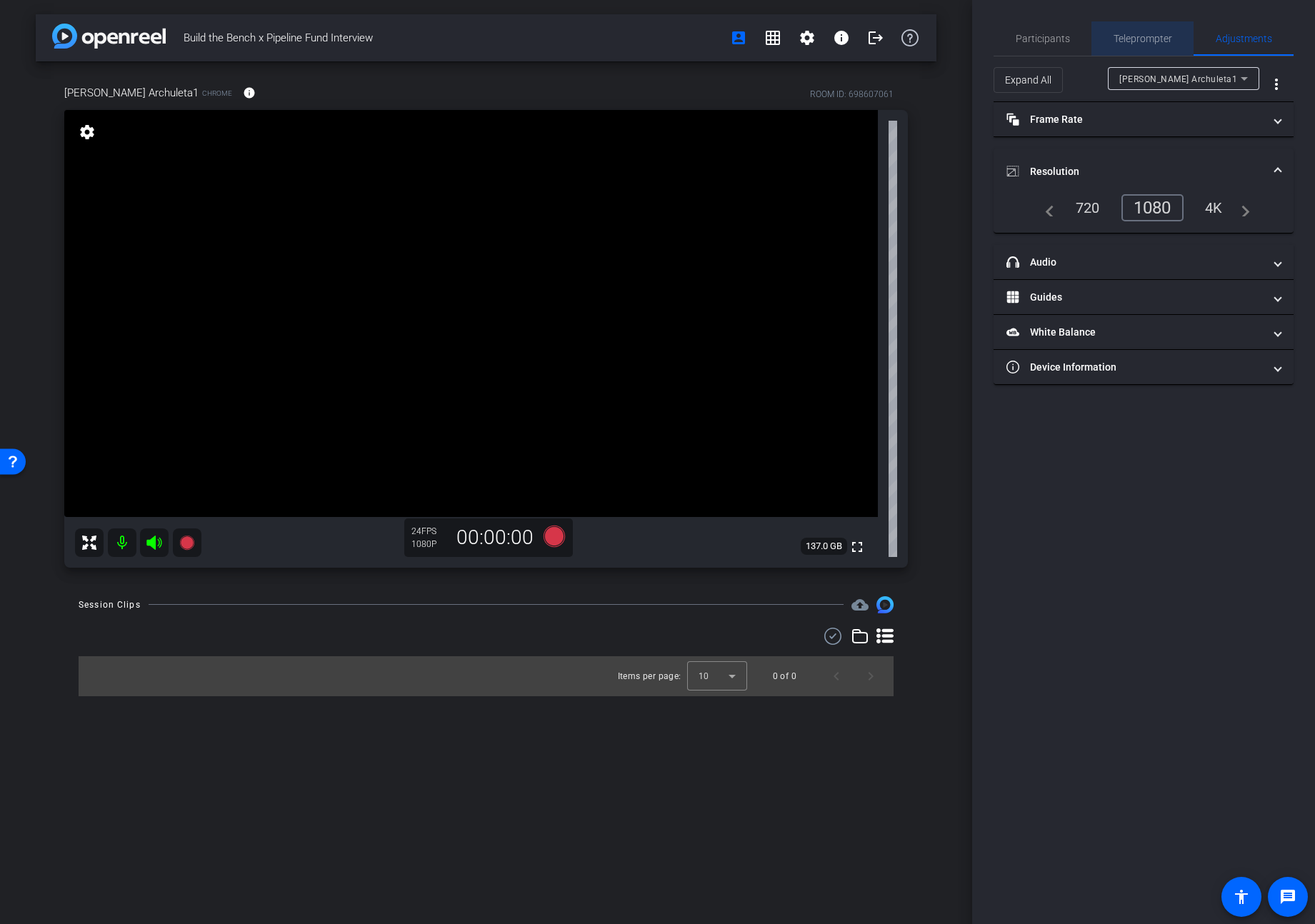
click at [1101, 43] on span "Teleprompter" at bounding box center [1143, 38] width 58 height 10
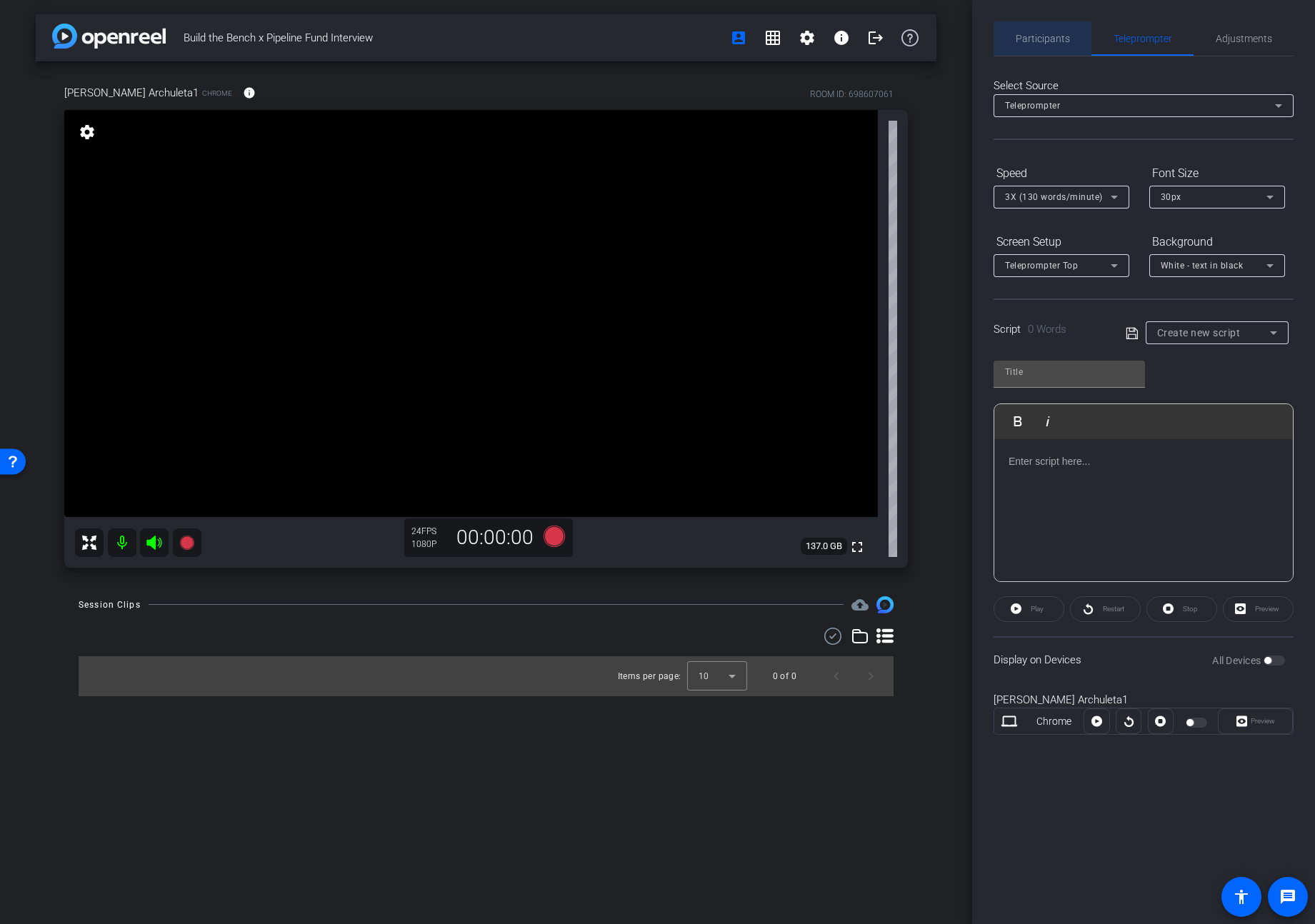
click at [1045, 44] on span "Participants" at bounding box center [1043, 39] width 55 height 34
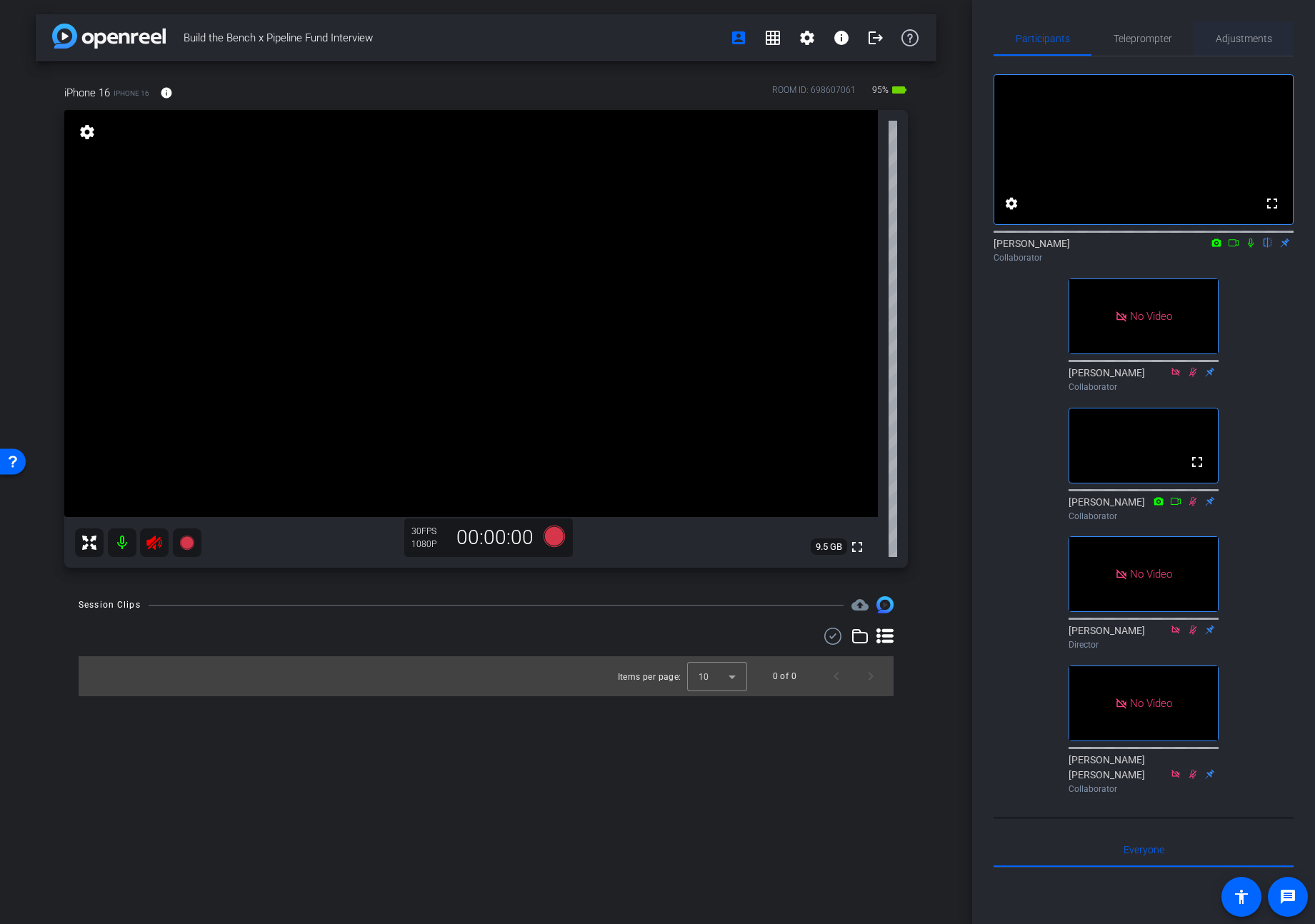
click at [1101, 40] on span "Adjustments" at bounding box center [1244, 38] width 57 height 10
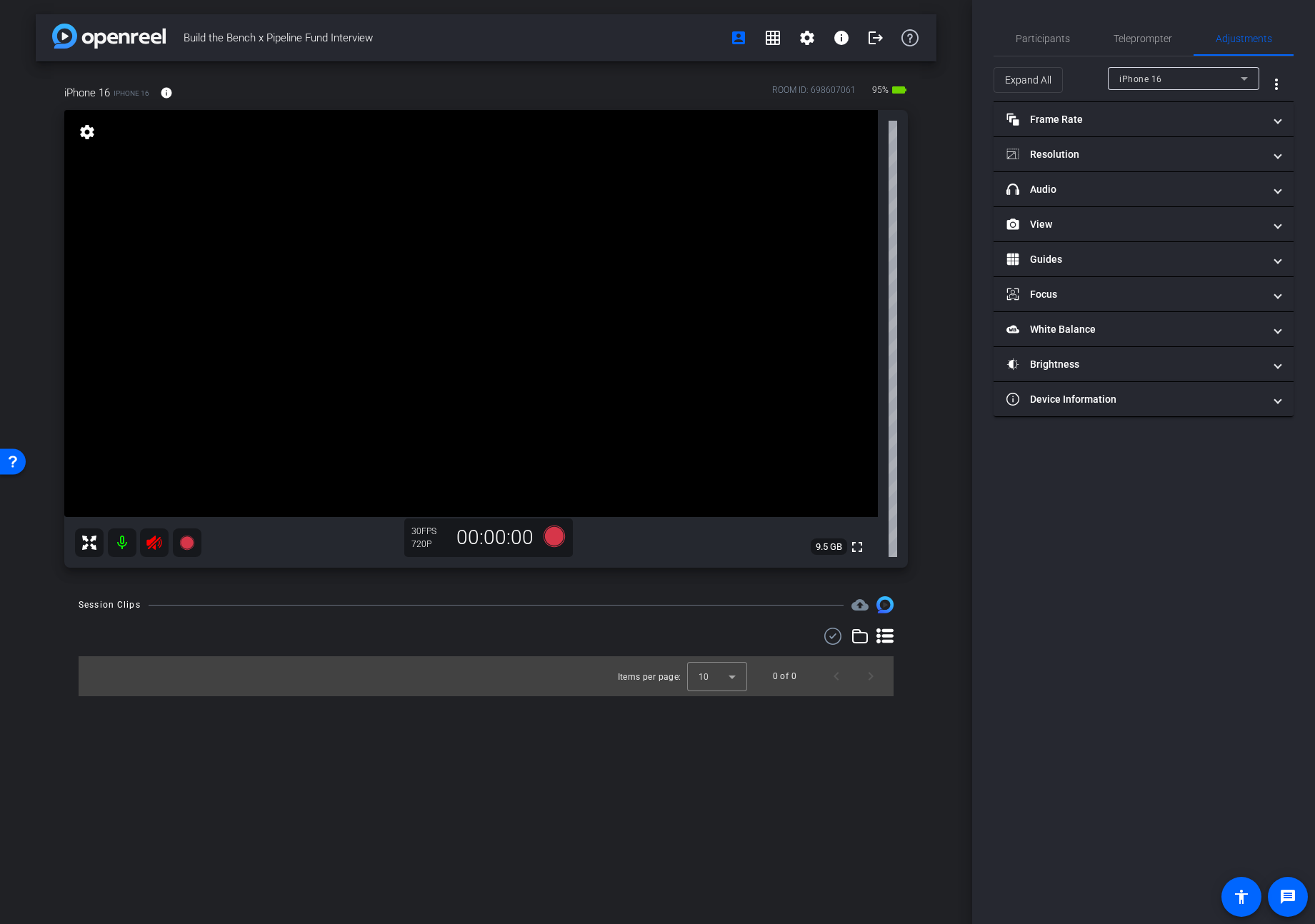
click at [151, 543] on icon at bounding box center [154, 543] width 17 height 17
click at [123, 543] on mat-icon at bounding box center [122, 543] width 28 height 28
click at [152, 542] on icon at bounding box center [154, 543] width 15 height 14
click at [150, 543] on icon at bounding box center [154, 543] width 15 height 14
click at [1085, 232] on mat-expansion-panel-header "View" at bounding box center [1144, 224] width 300 height 34
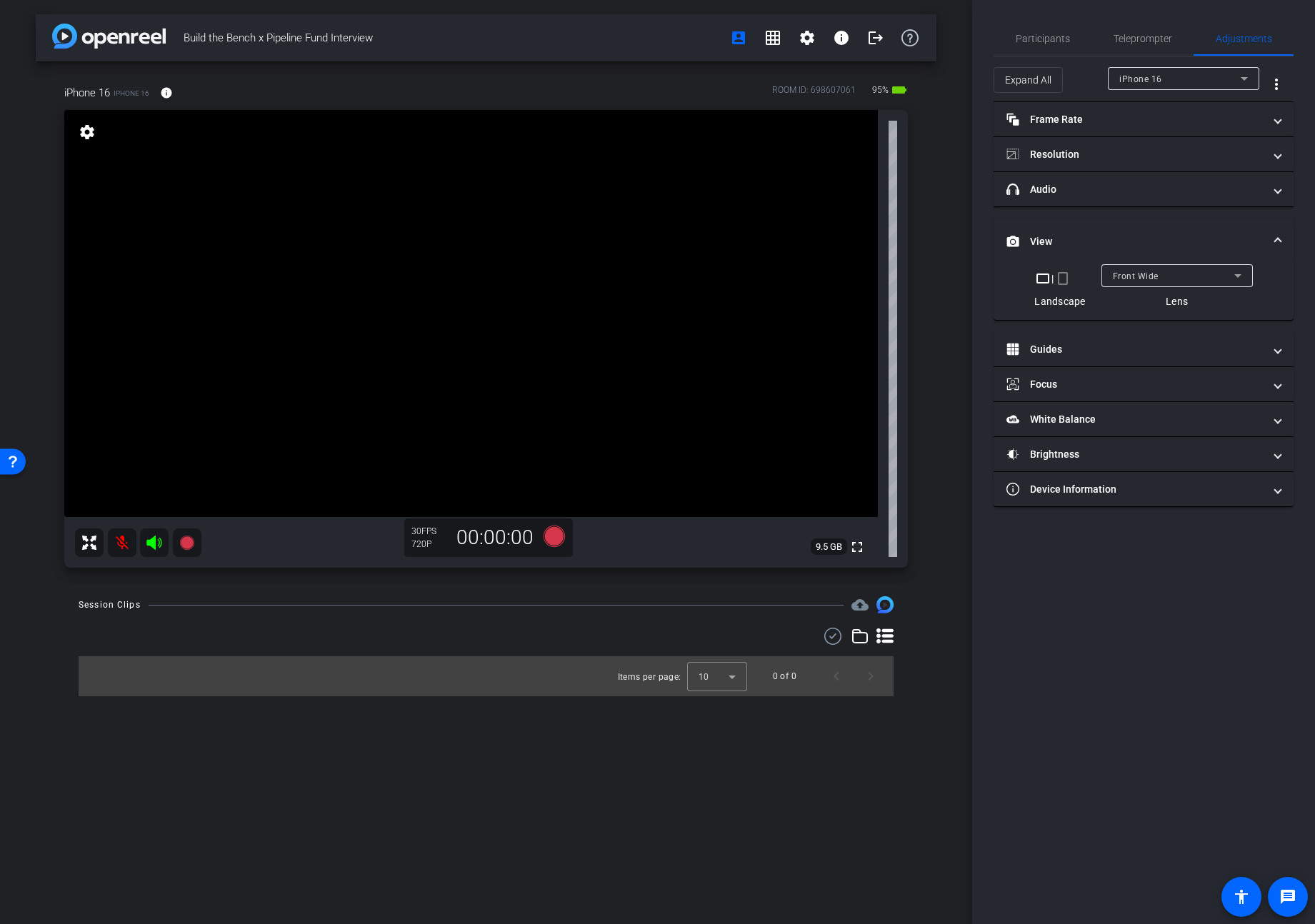
click at [1101, 279] on div "Front Wide" at bounding box center [1174, 276] width 122 height 18
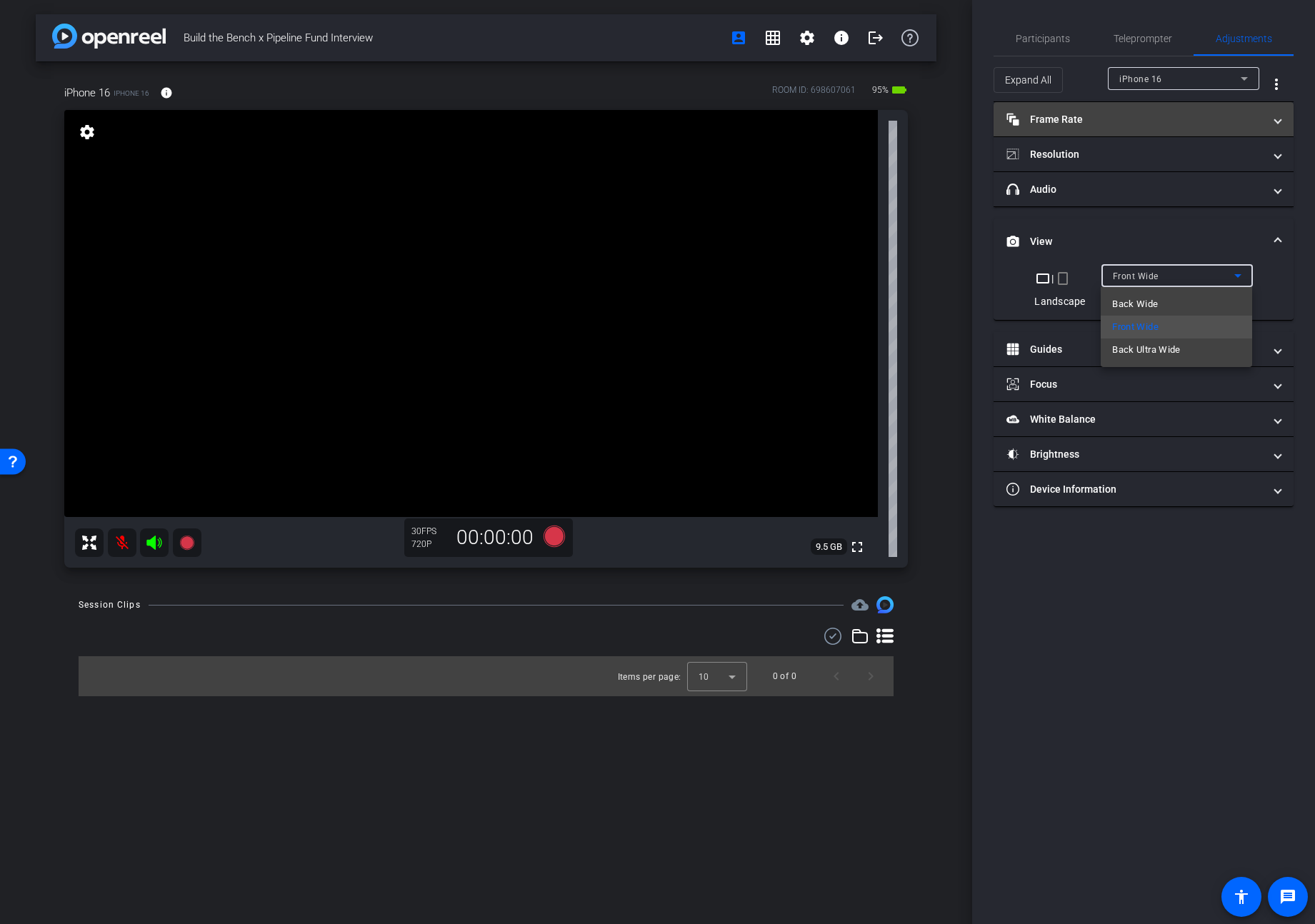
drag, startPoint x: 1117, startPoint y: 118, endPoint x: 1107, endPoint y: 121, distance: 10.4
click at [1101, 118] on div at bounding box center [657, 462] width 1315 height 924
click at [1101, 121] on mat-panel-title "Frame Rate Frame Rate" at bounding box center [1135, 119] width 257 height 15
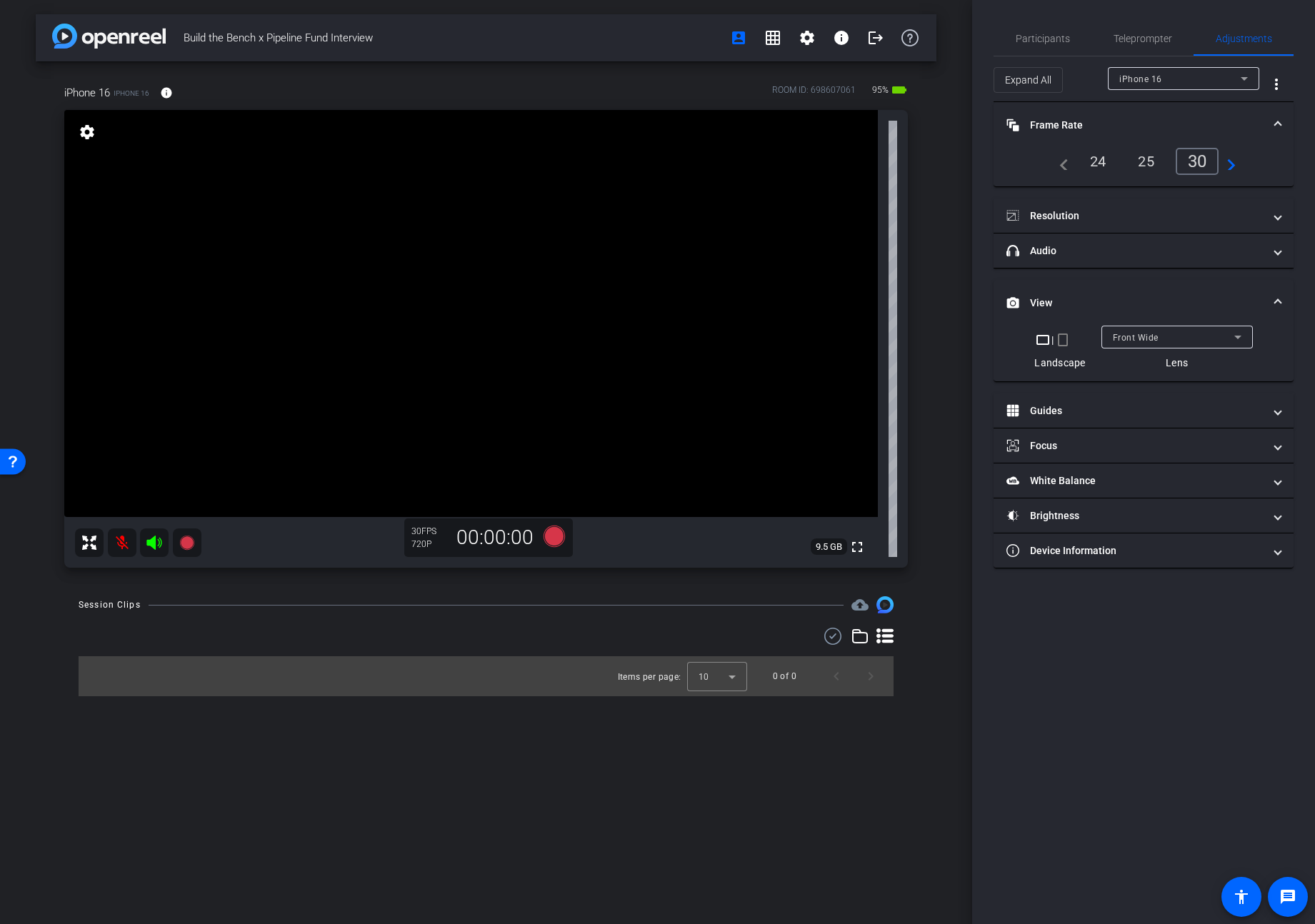
click at [1096, 155] on div "24" at bounding box center [1098, 161] width 38 height 25
click at [1097, 216] on mat-panel-title "Resolution" at bounding box center [1135, 216] width 257 height 15
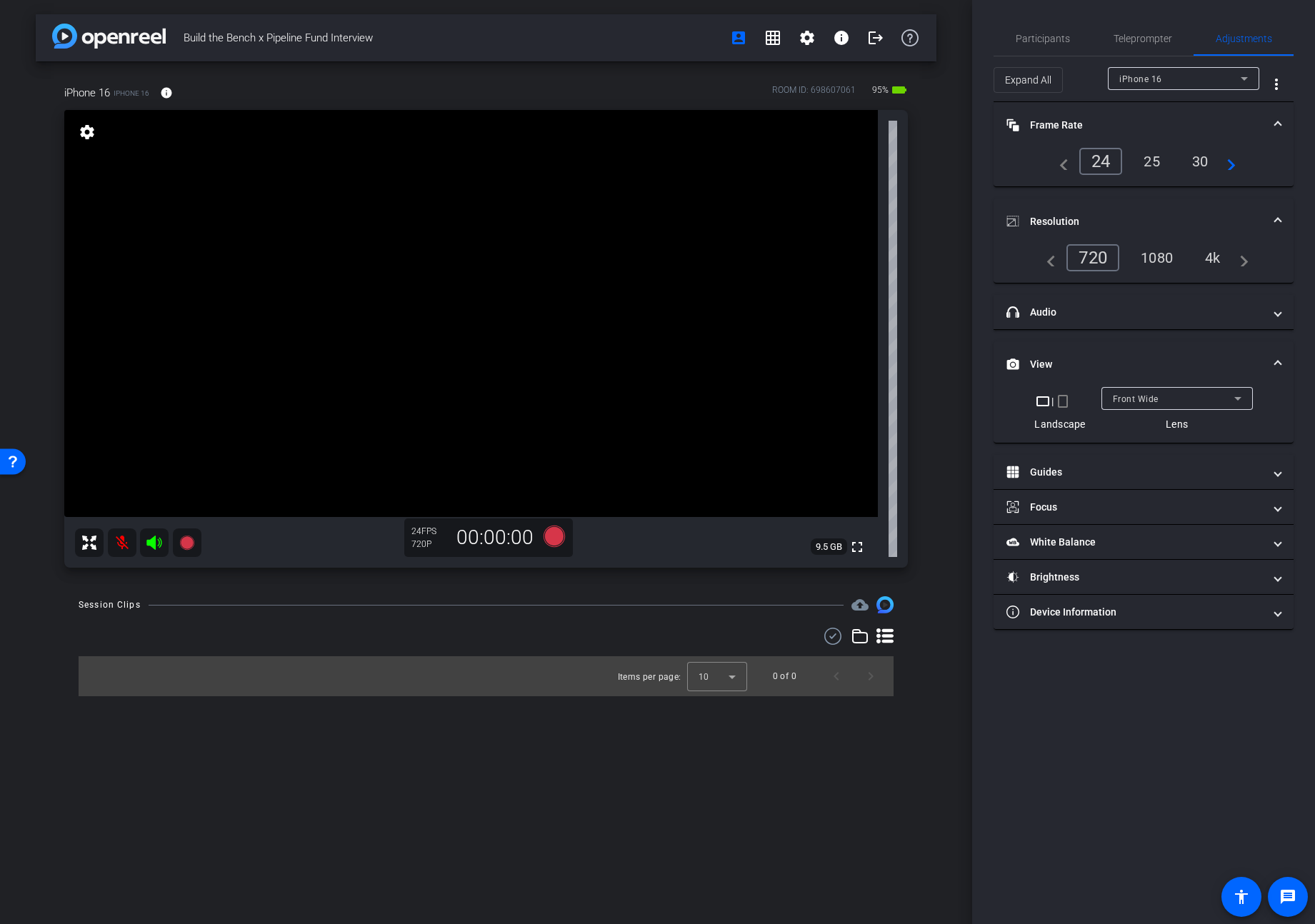
click at [1101, 254] on div "4k" at bounding box center [1213, 257] width 37 height 25
click at [118, 540] on mat-icon at bounding box center [122, 543] width 28 height 28
click at [119, 545] on mat-icon at bounding box center [122, 543] width 28 height 28
click at [809, 33] on mat-icon "settings" at bounding box center [807, 37] width 17 height 17
click at [822, 67] on span "Session Settings" at bounding box center [839, 67] width 75 height 17
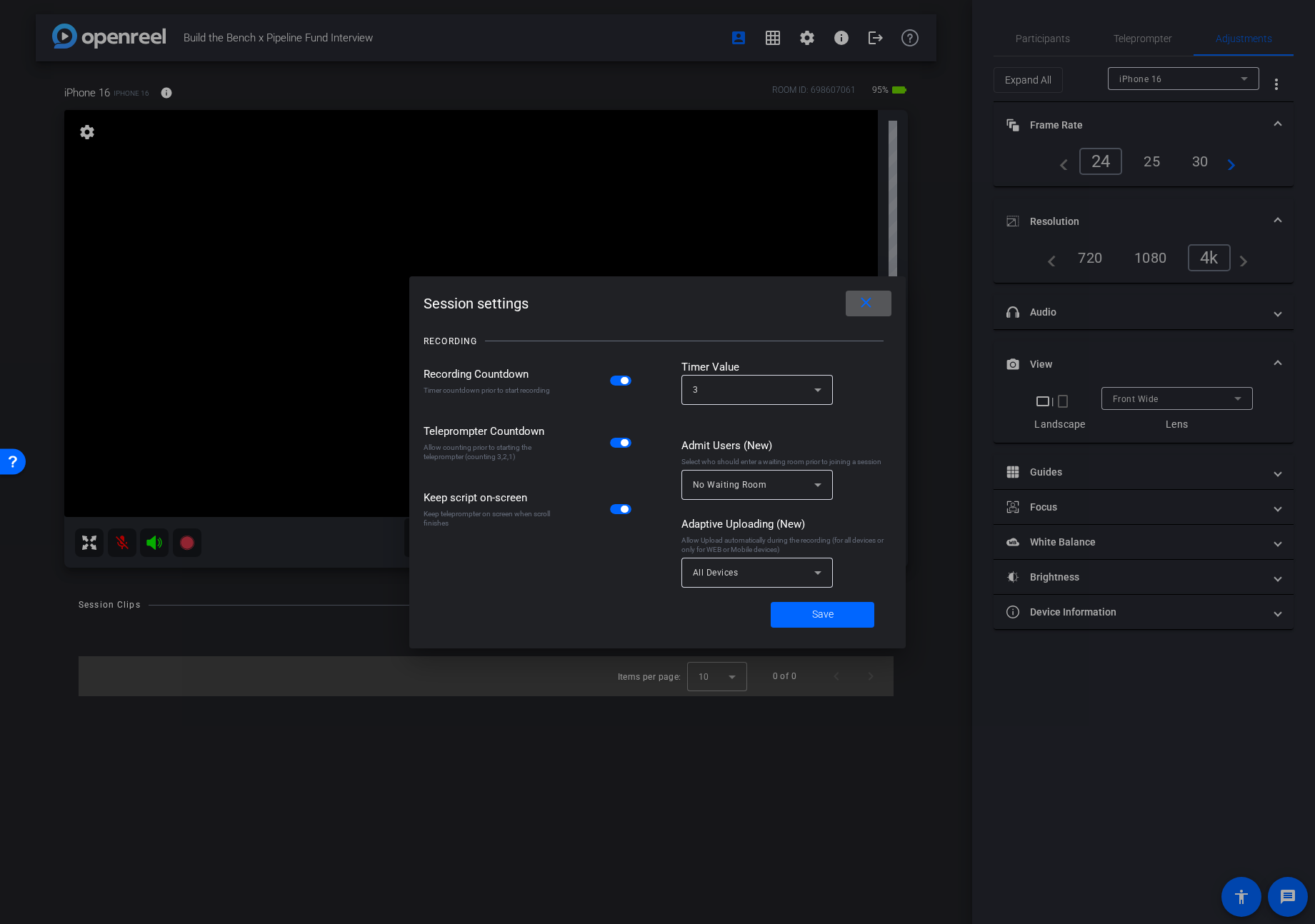
click at [866, 303] on mat-icon "close" at bounding box center [866, 303] width 18 height 18
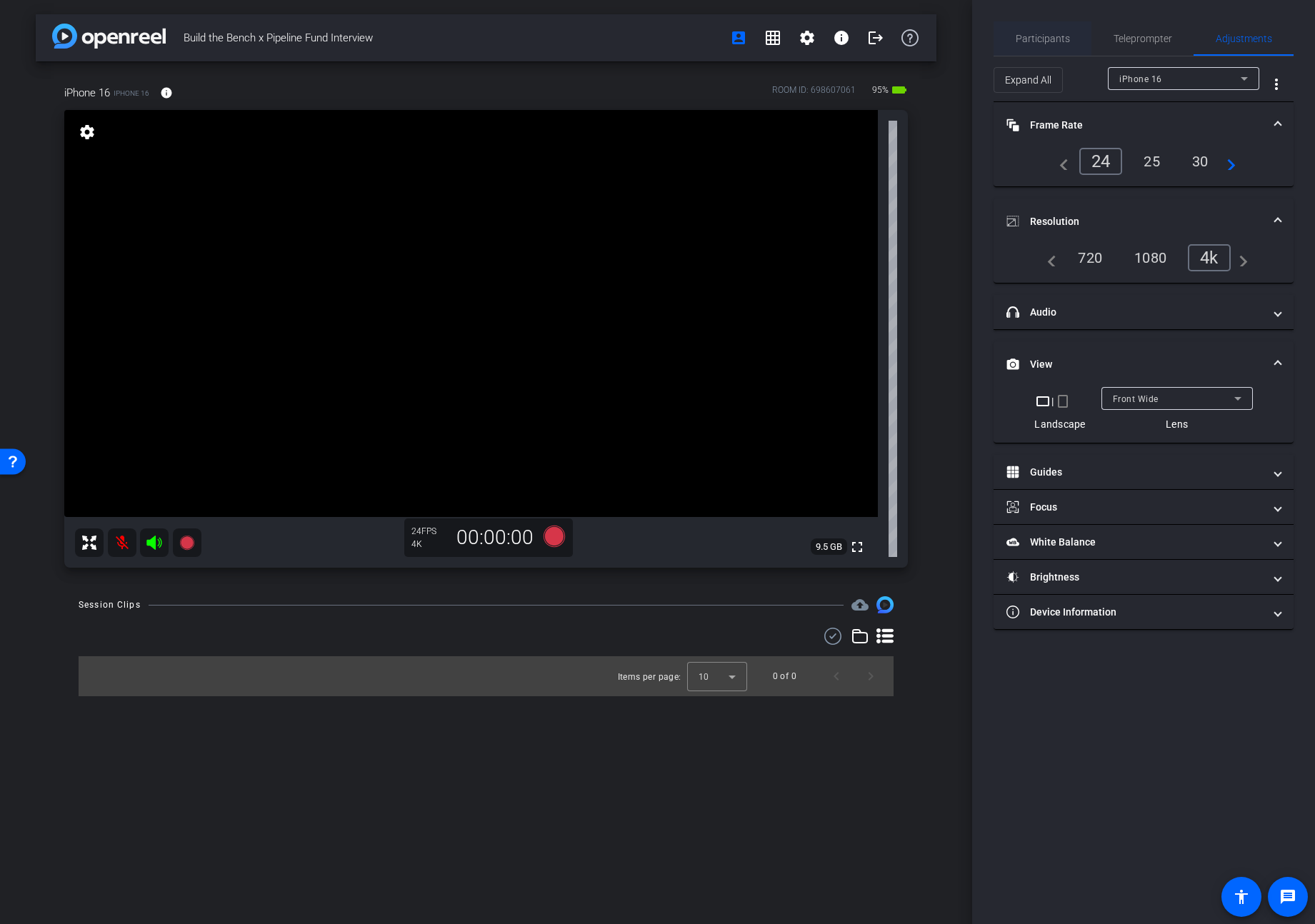
click at [1047, 40] on span "Participants" at bounding box center [1043, 38] width 55 height 10
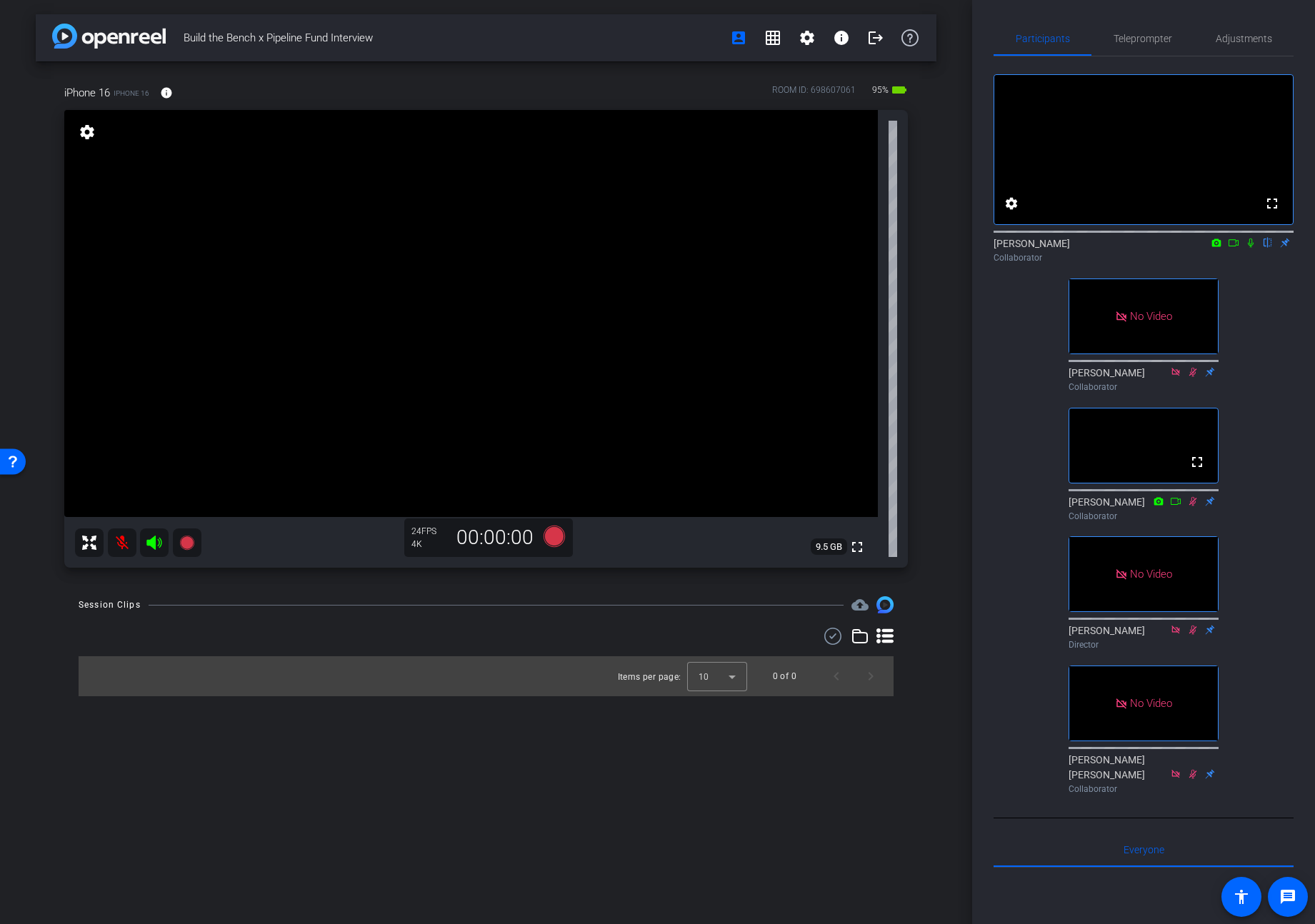
click at [124, 546] on mat-icon at bounding box center [122, 543] width 28 height 28
click at [1101, 36] on span "Adjustments" at bounding box center [1244, 38] width 57 height 10
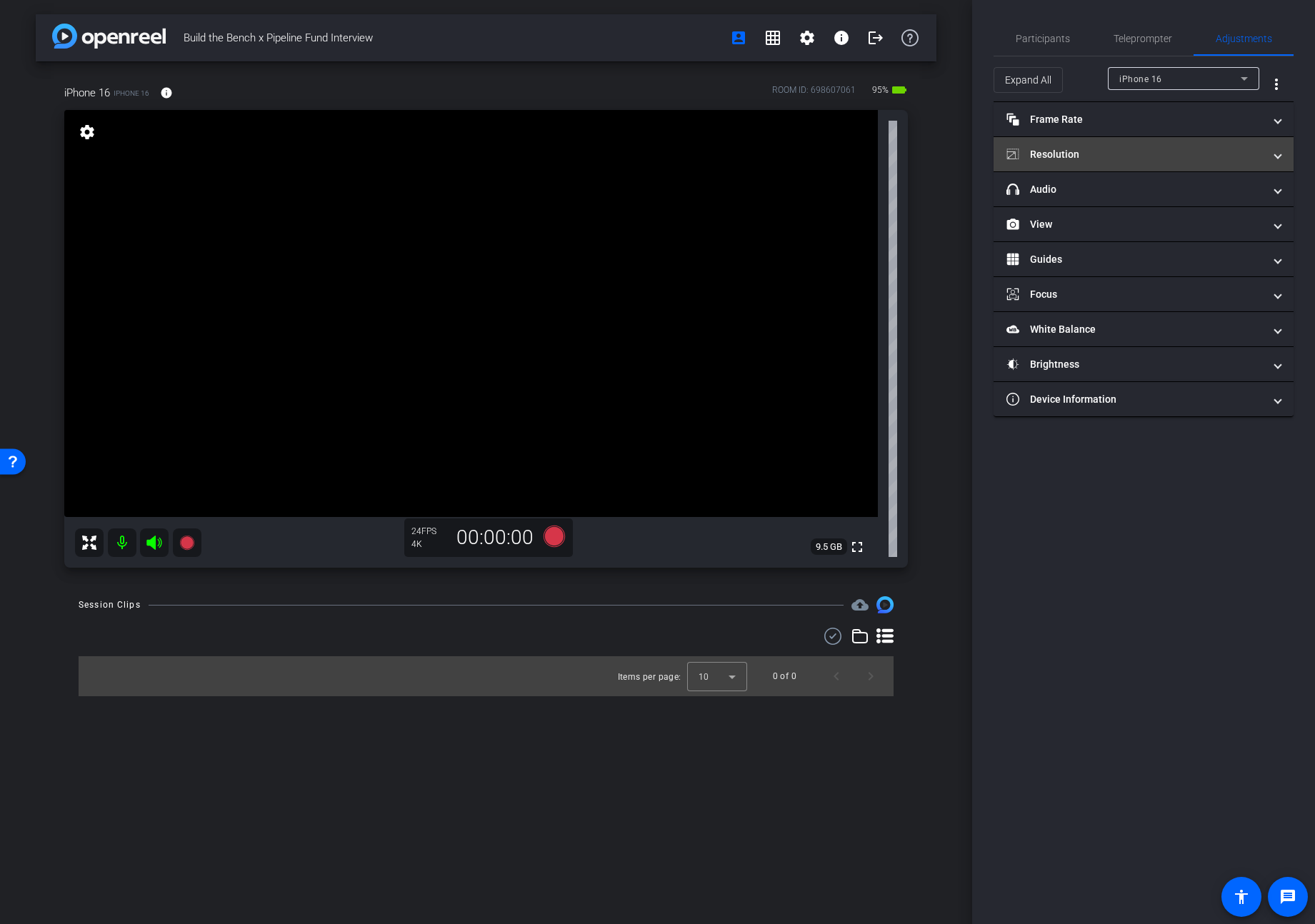
click at [1094, 148] on mat-panel-title "Resolution" at bounding box center [1135, 154] width 257 height 15
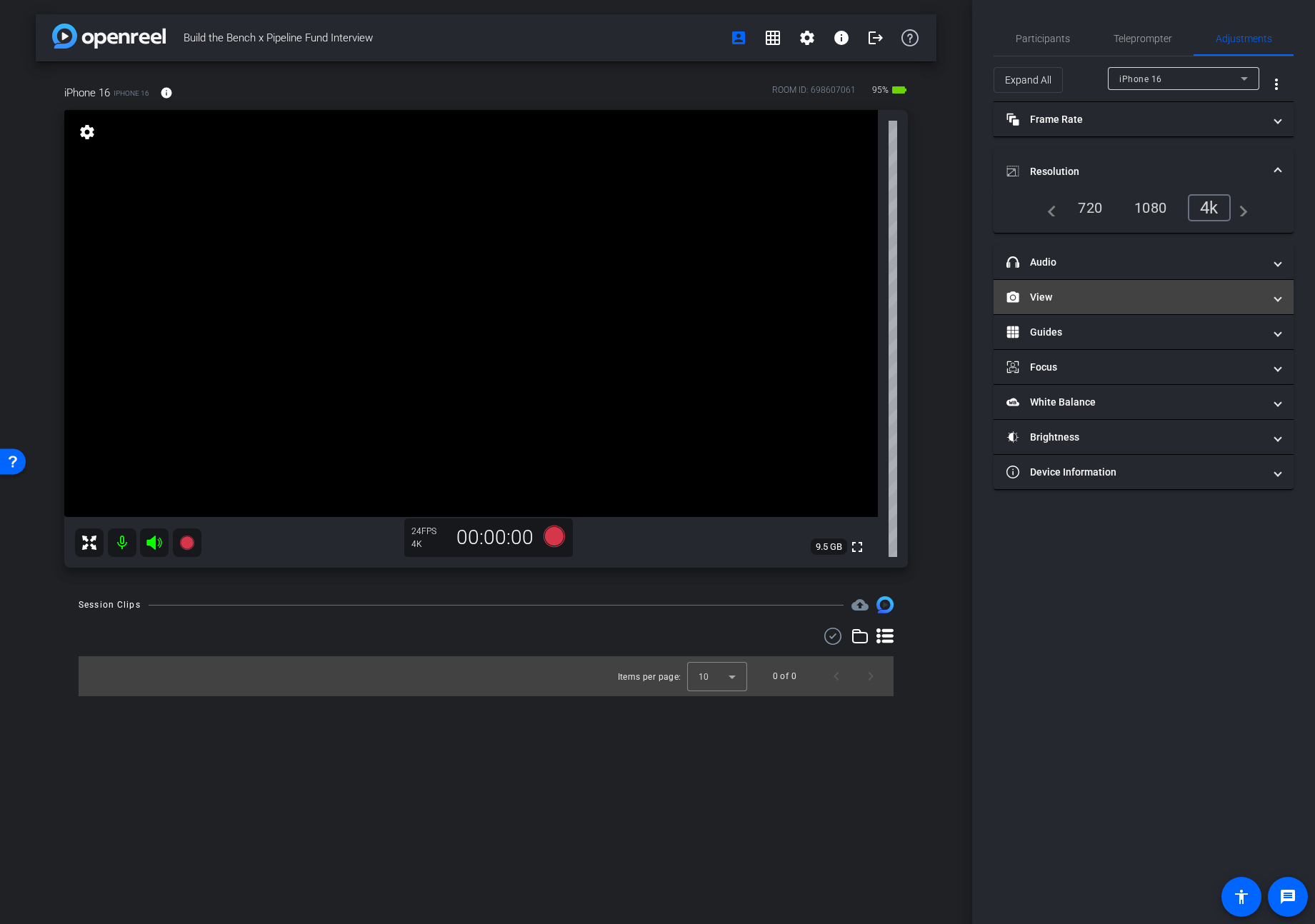
click at [1077, 304] on mat-panel-title "View" at bounding box center [1135, 297] width 257 height 15
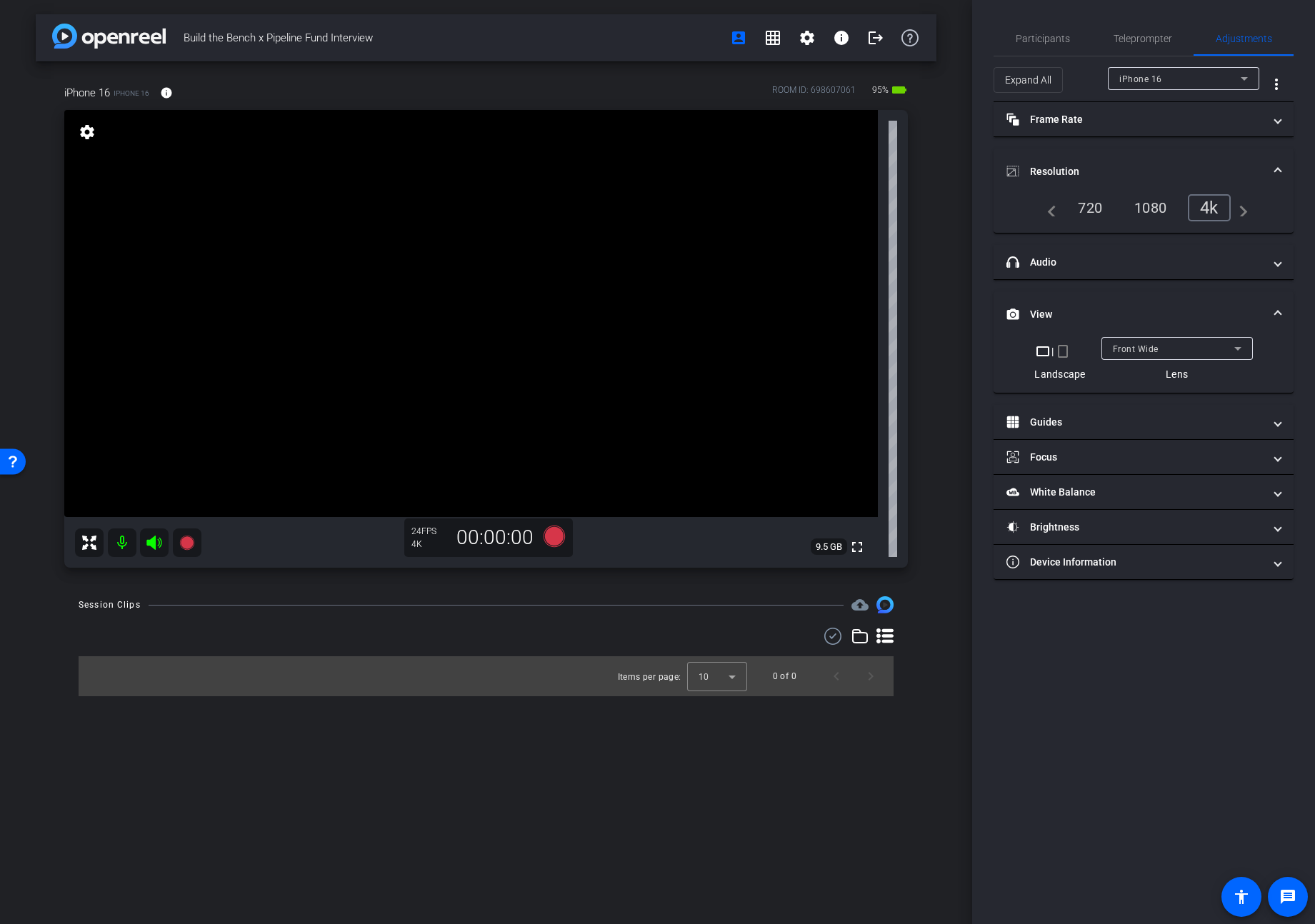
click at [1101, 349] on div "Front Wide" at bounding box center [1174, 349] width 122 height 18
click at [1101, 378] on mat-option "Back Wide" at bounding box center [1176, 377] width 152 height 23
drag, startPoint x: 1063, startPoint y: 351, endPoint x: 1055, endPoint y: 353, distance: 8.2
click at [1063, 351] on mat-icon "crop_portrait" at bounding box center [1063, 351] width 17 height 17
click at [1052, 354] on mat-icon "crop_landscape" at bounding box center [1050, 351] width 17 height 17
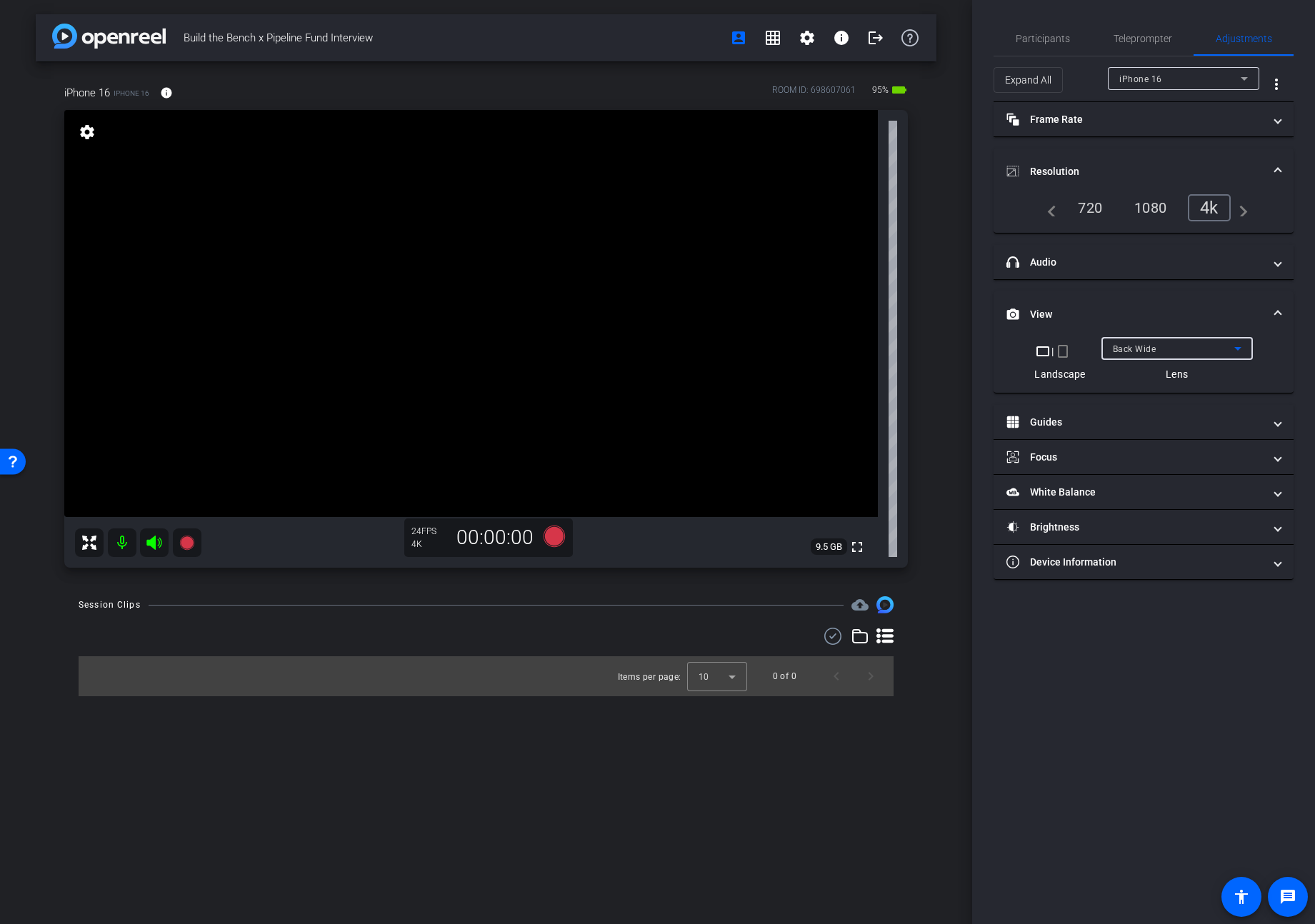
click at [1101, 349] on span "Back Wide" at bounding box center [1135, 349] width 43 height 10
click at [1101, 402] on span "Front Wide" at bounding box center [1136, 399] width 46 height 17
click at [1101, 349] on span "Front Wide" at bounding box center [1136, 349] width 46 height 10
click at [1101, 379] on mat-option "Back Wide" at bounding box center [1176, 377] width 152 height 23
click at [1101, 120] on mat-panel-title "Frame Rate Frame Rate" at bounding box center [1135, 119] width 257 height 15
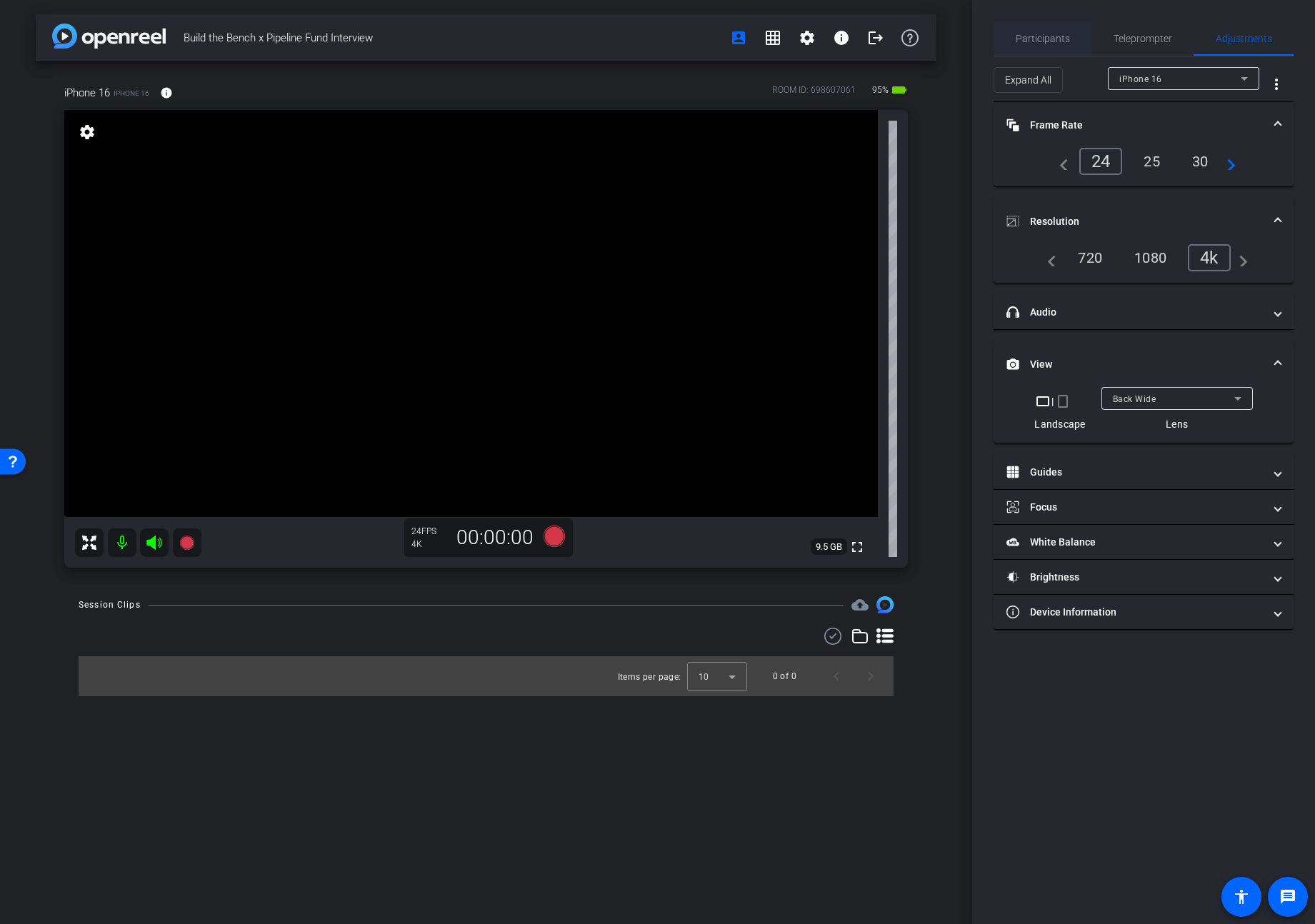
click at [1057, 38] on span "Participants" at bounding box center [1043, 38] width 55 height 10
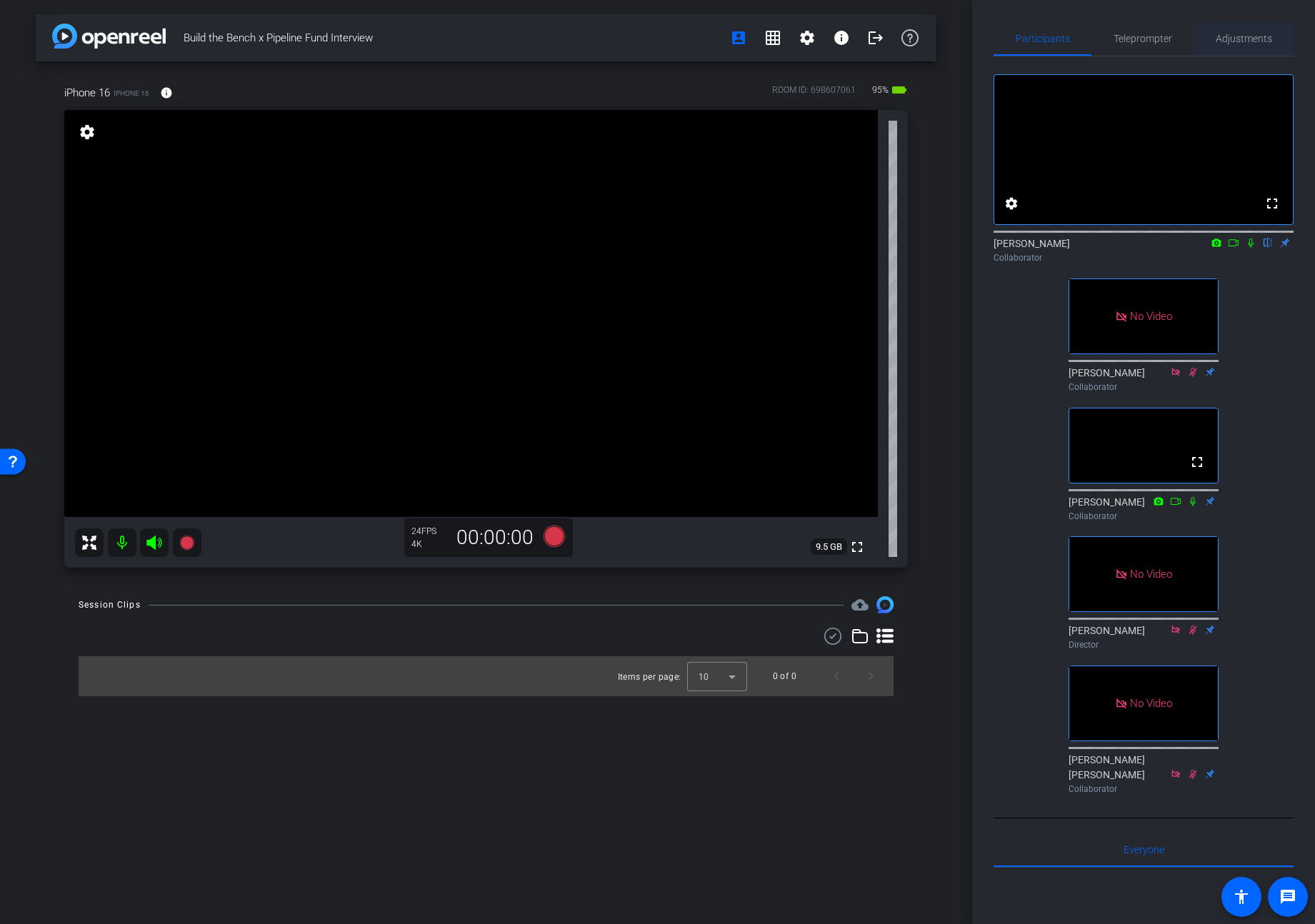
click at [1101, 35] on span "Adjustments" at bounding box center [1244, 38] width 57 height 10
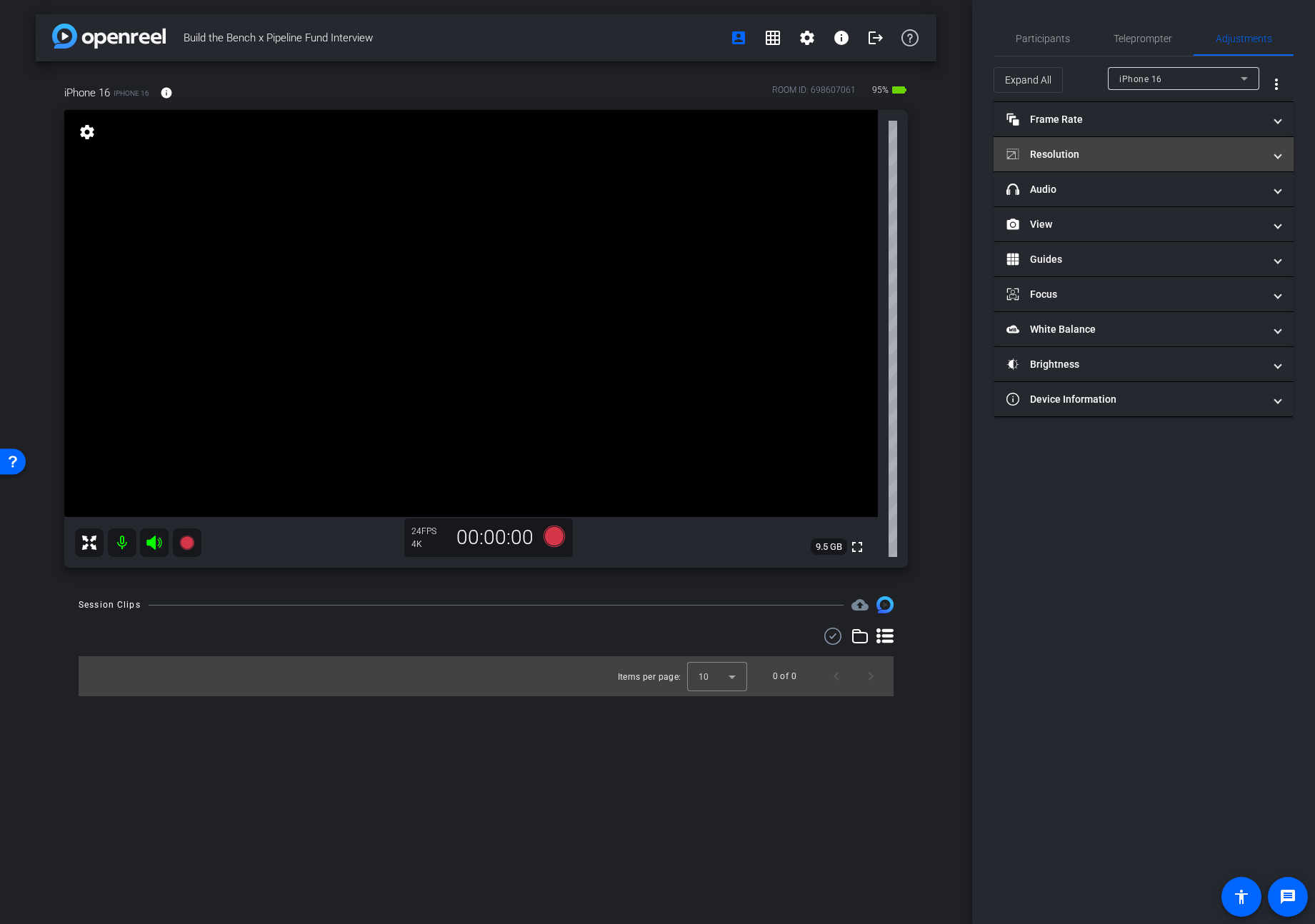
click at [1101, 151] on mat-panel-title "Resolution" at bounding box center [1135, 154] width 257 height 15
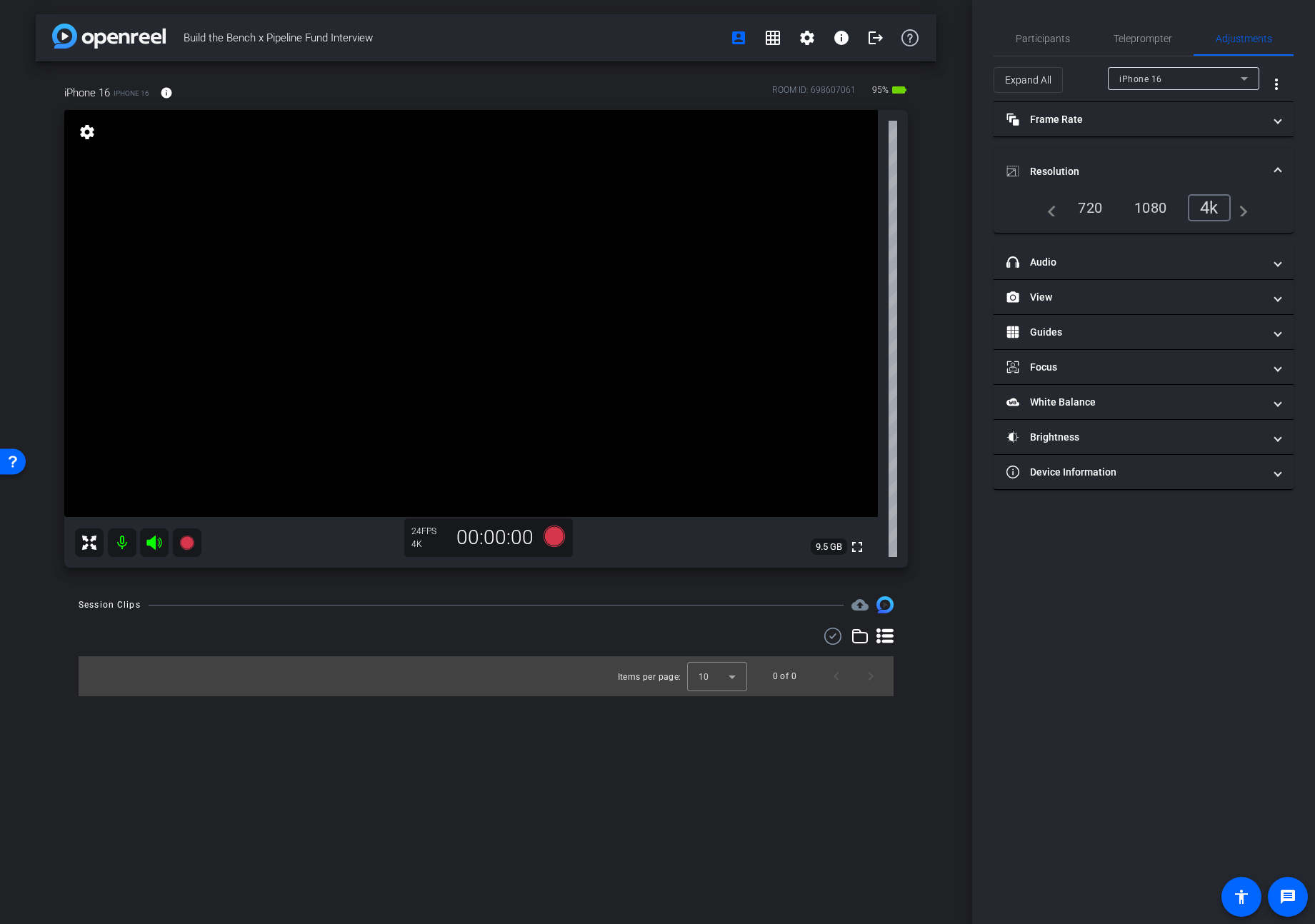
click at [1101, 207] on div "1080" at bounding box center [1151, 207] width 54 height 25
click at [1101, 211] on div "4k" at bounding box center [1214, 207] width 37 height 25
click at [1039, 40] on span "Participants" at bounding box center [1043, 38] width 55 height 10
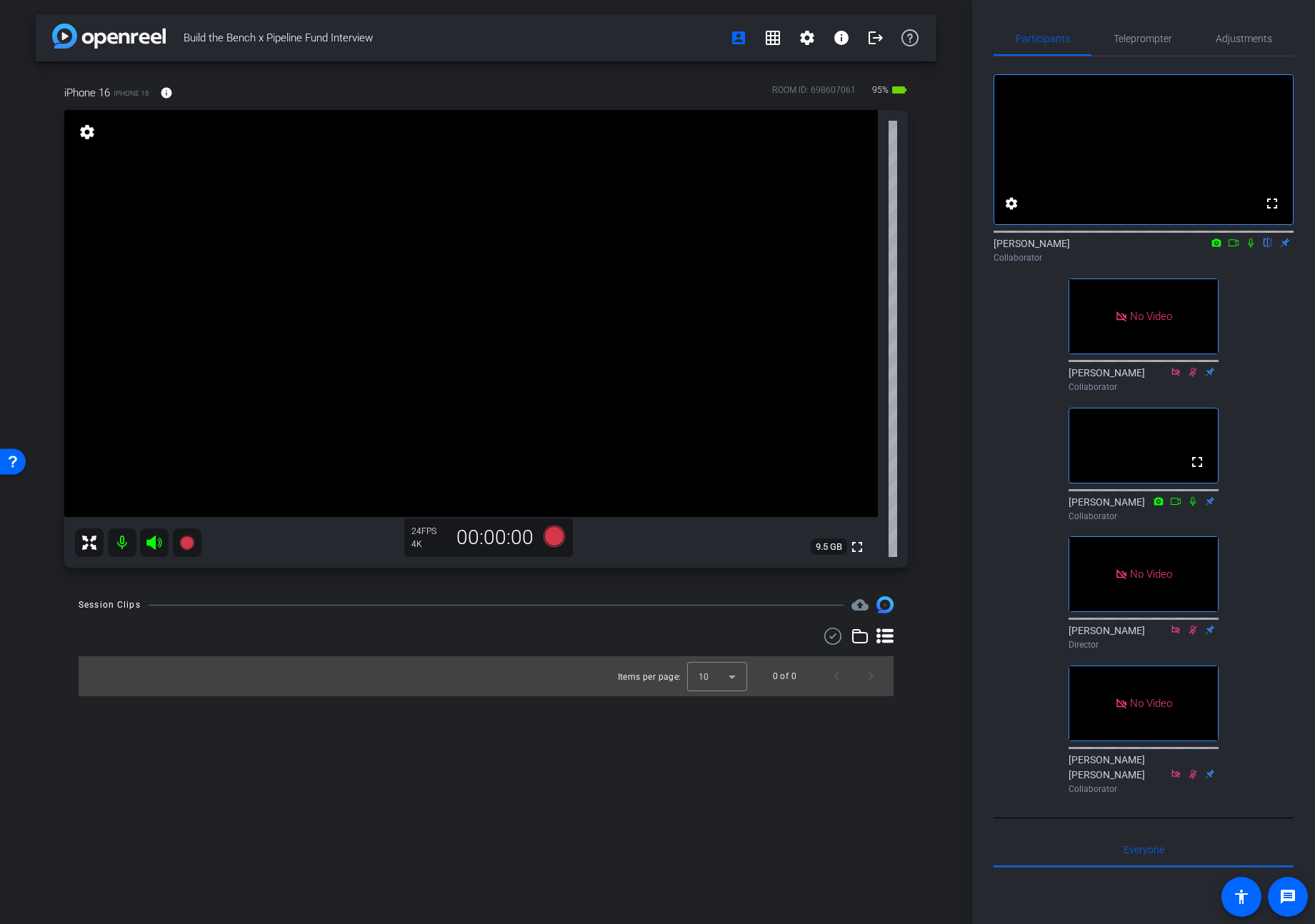
click at [1101, 248] on icon at bounding box center [1251, 243] width 6 height 9
drag, startPoint x: 1237, startPoint y: 259, endPoint x: 1239, endPoint y: 275, distance: 16.1
click at [1101, 246] on icon at bounding box center [1234, 243] width 10 height 7
click at [552, 537] on icon at bounding box center [553, 536] width 22 height 22
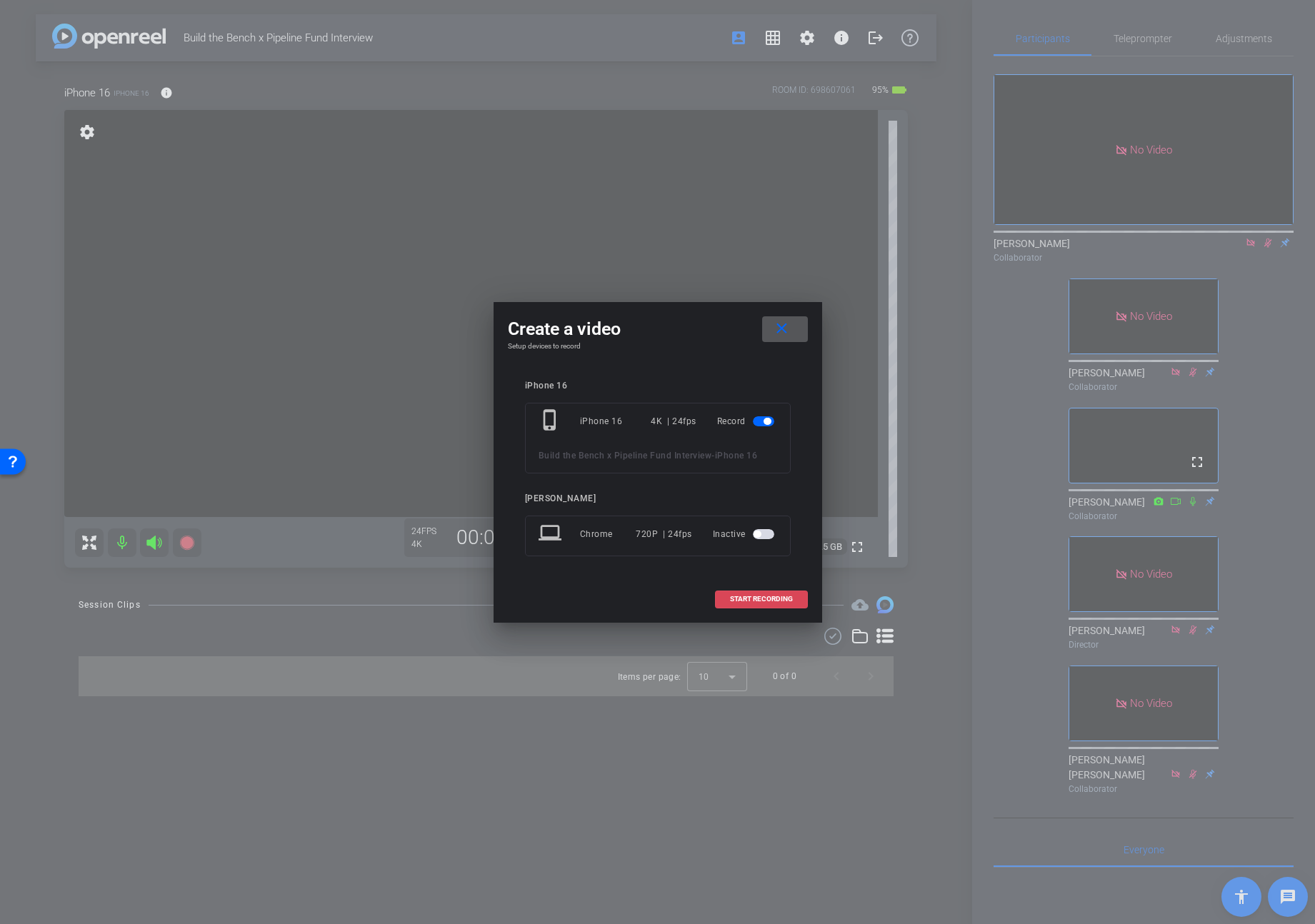
click at [768, 600] on span "START RECORDING" at bounding box center [762, 599] width 63 height 7
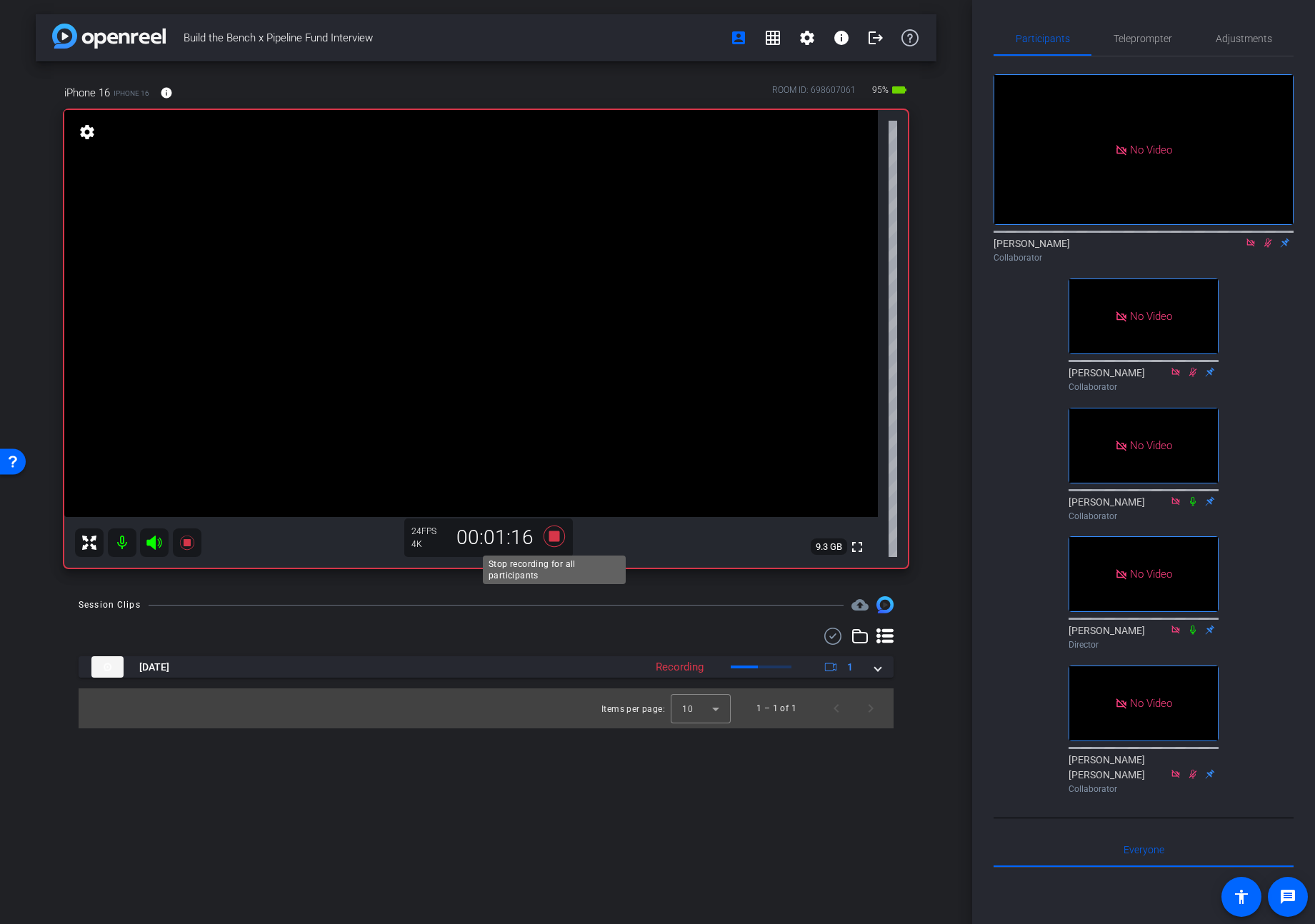
click at [556, 537] on icon at bounding box center [553, 536] width 22 height 22
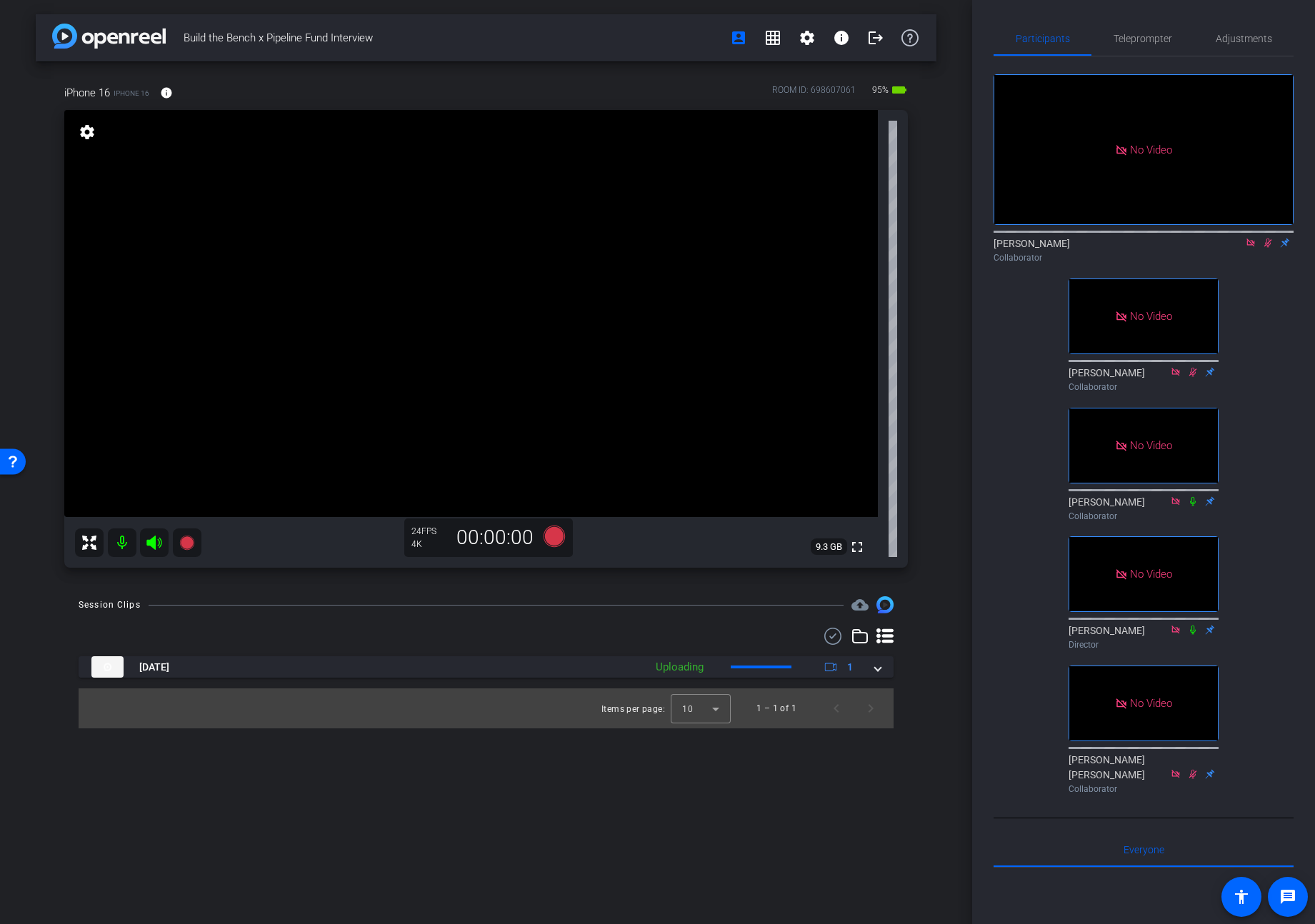
click at [1101, 248] on icon at bounding box center [1268, 243] width 8 height 9
click at [1101, 248] on icon at bounding box center [1268, 243] width 11 height 10
click at [556, 538] on icon at bounding box center [553, 536] width 22 height 22
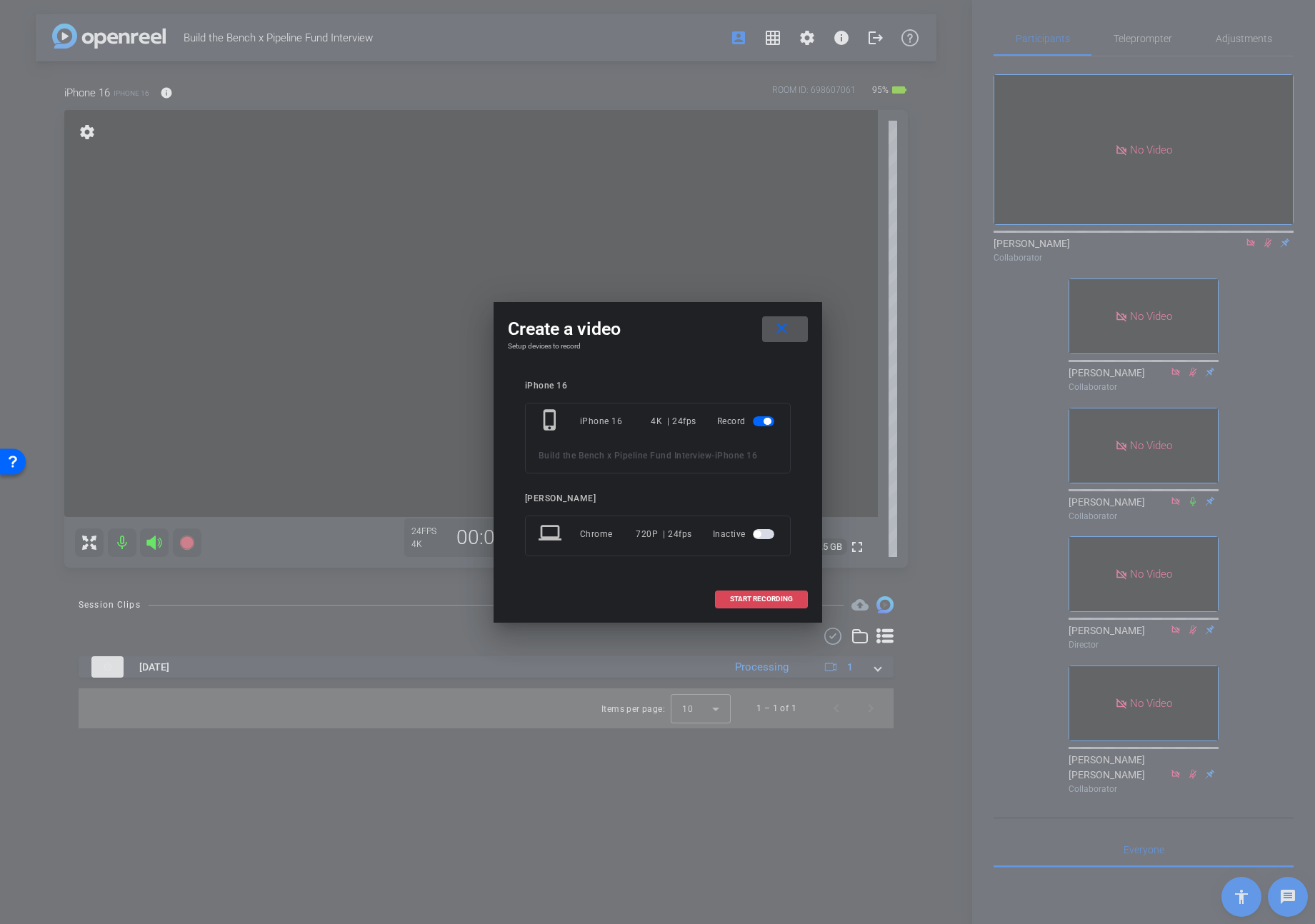
click at [792, 600] on span at bounding box center [762, 599] width 91 height 34
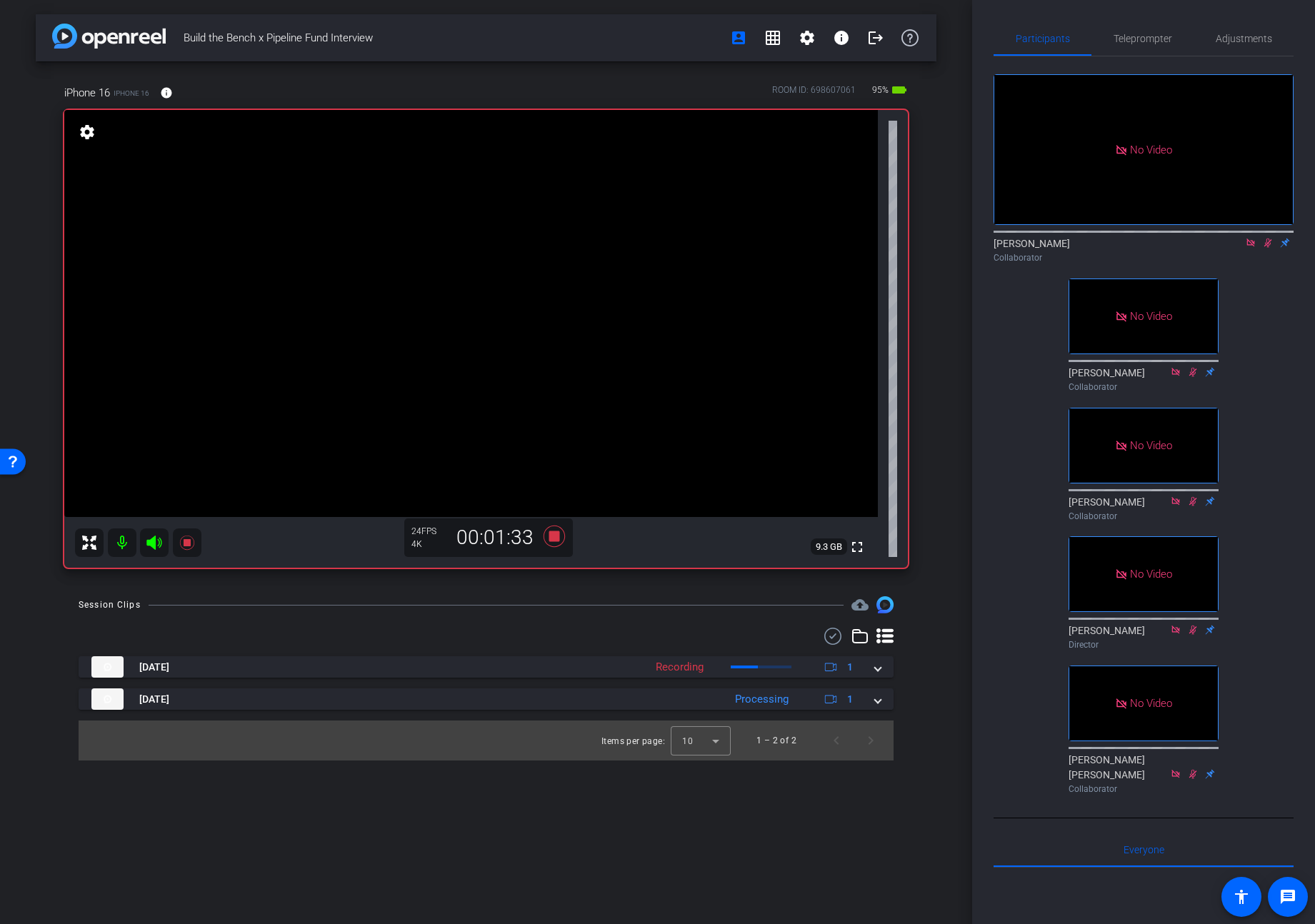
click at [1101, 248] on icon at bounding box center [1268, 243] width 8 height 9
click at [1101, 248] on icon at bounding box center [1268, 243] width 11 height 10
click at [1101, 248] on icon at bounding box center [1268, 243] width 8 height 9
click at [554, 535] on icon at bounding box center [553, 536] width 22 height 22
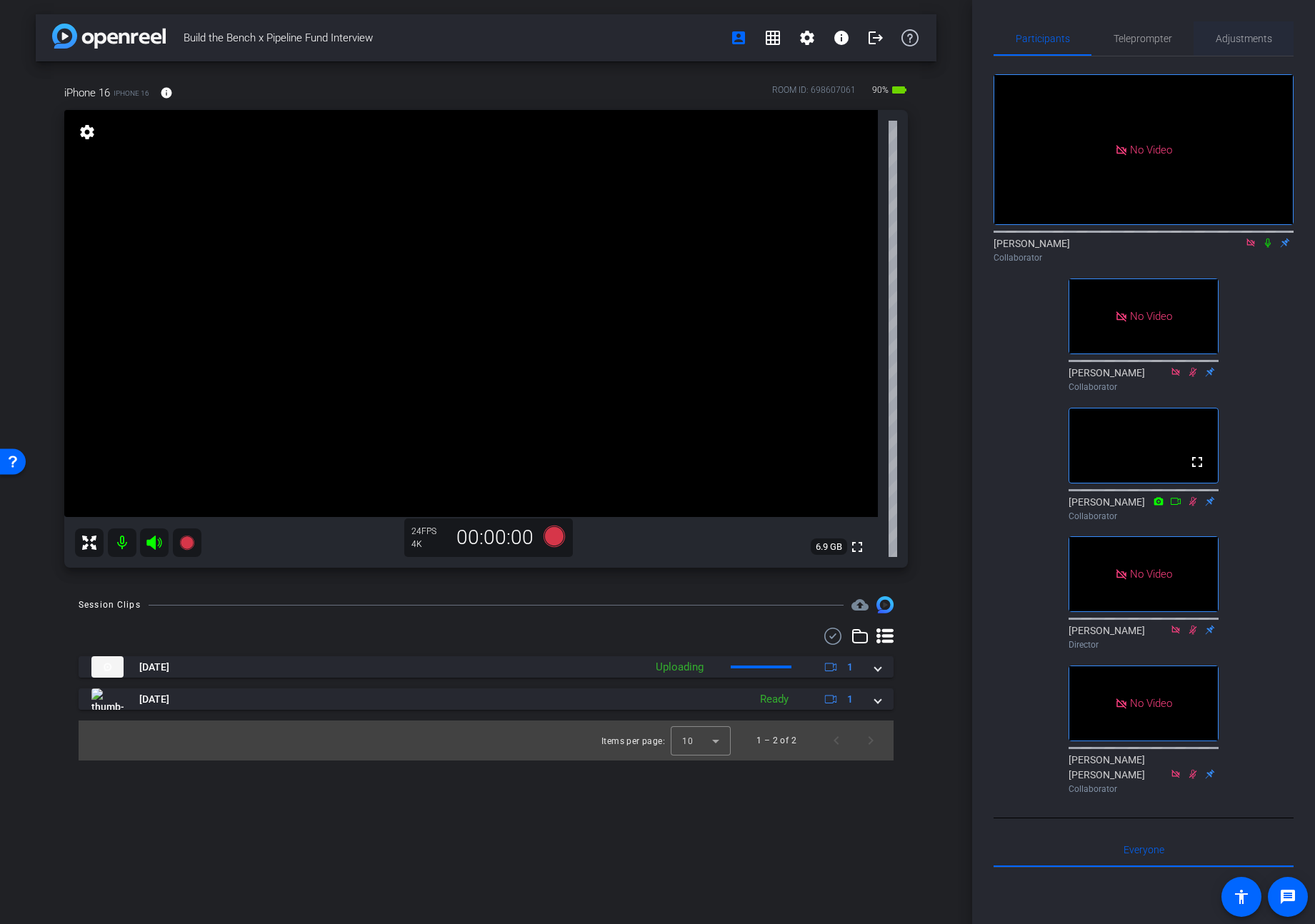
click at [1101, 37] on span "Adjustments" at bounding box center [1244, 38] width 57 height 10
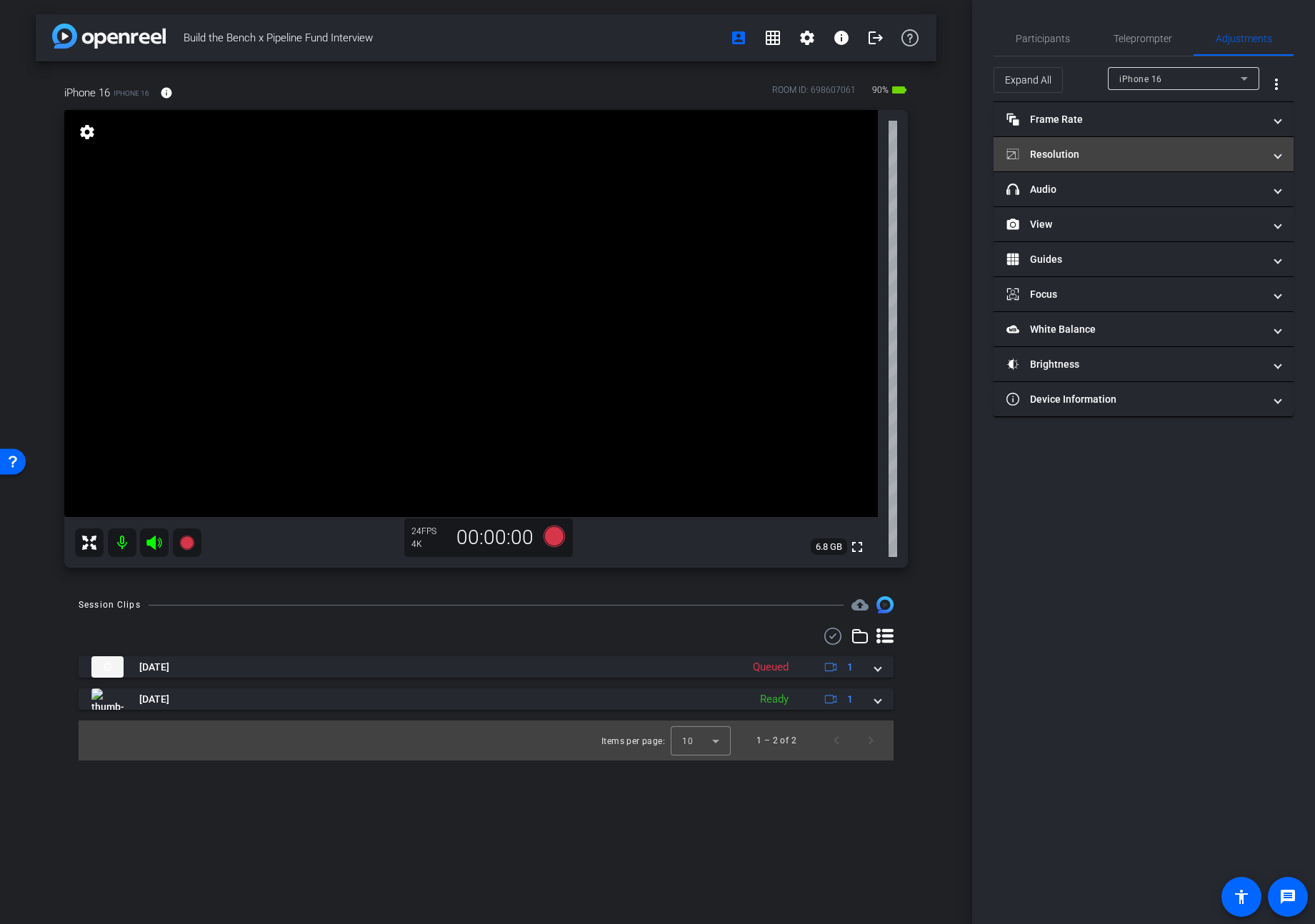
click at [1083, 154] on mat-panel-title "Resolution" at bounding box center [1135, 154] width 257 height 15
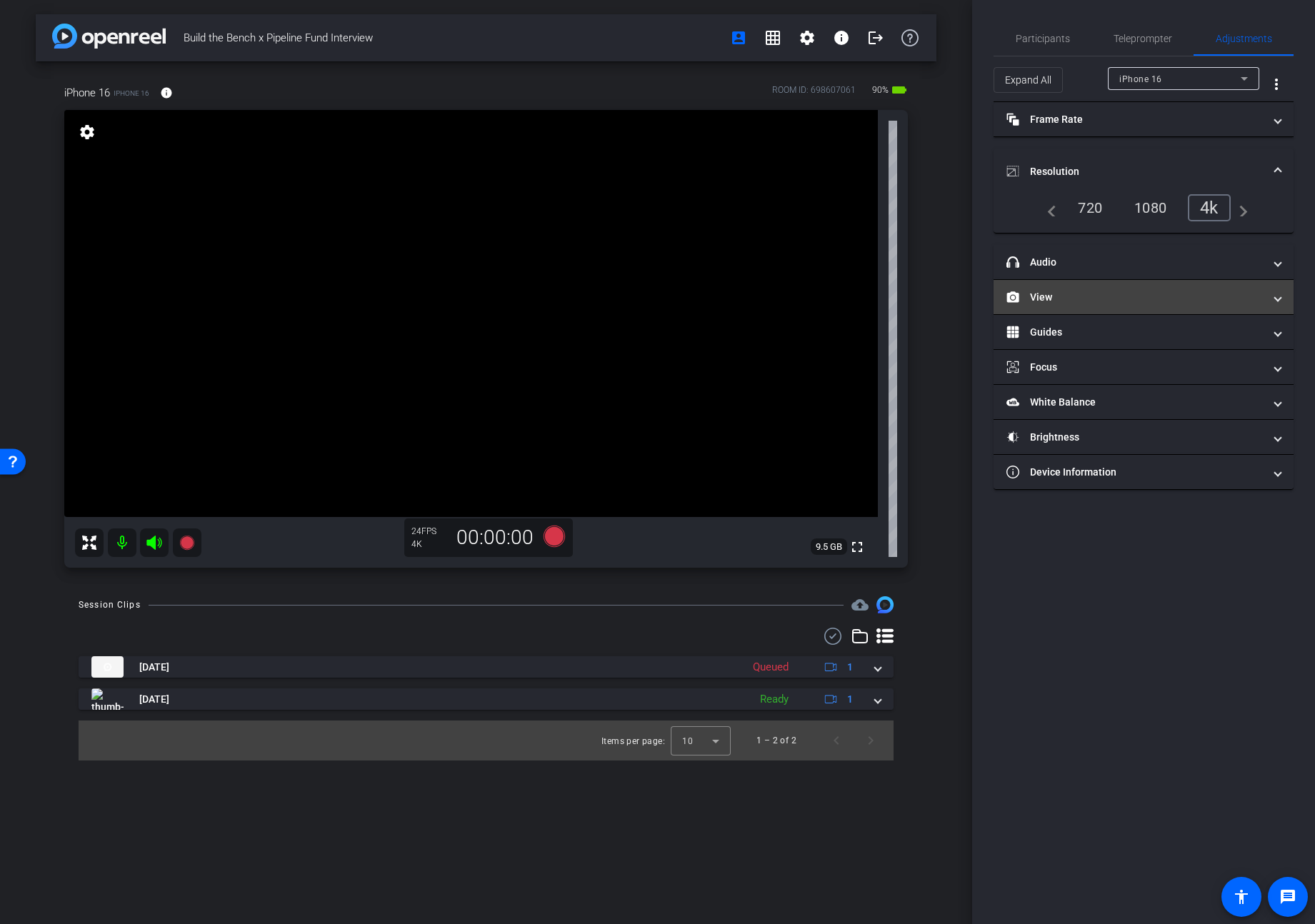
click at [1080, 297] on mat-panel-title "View" at bounding box center [1135, 297] width 257 height 15
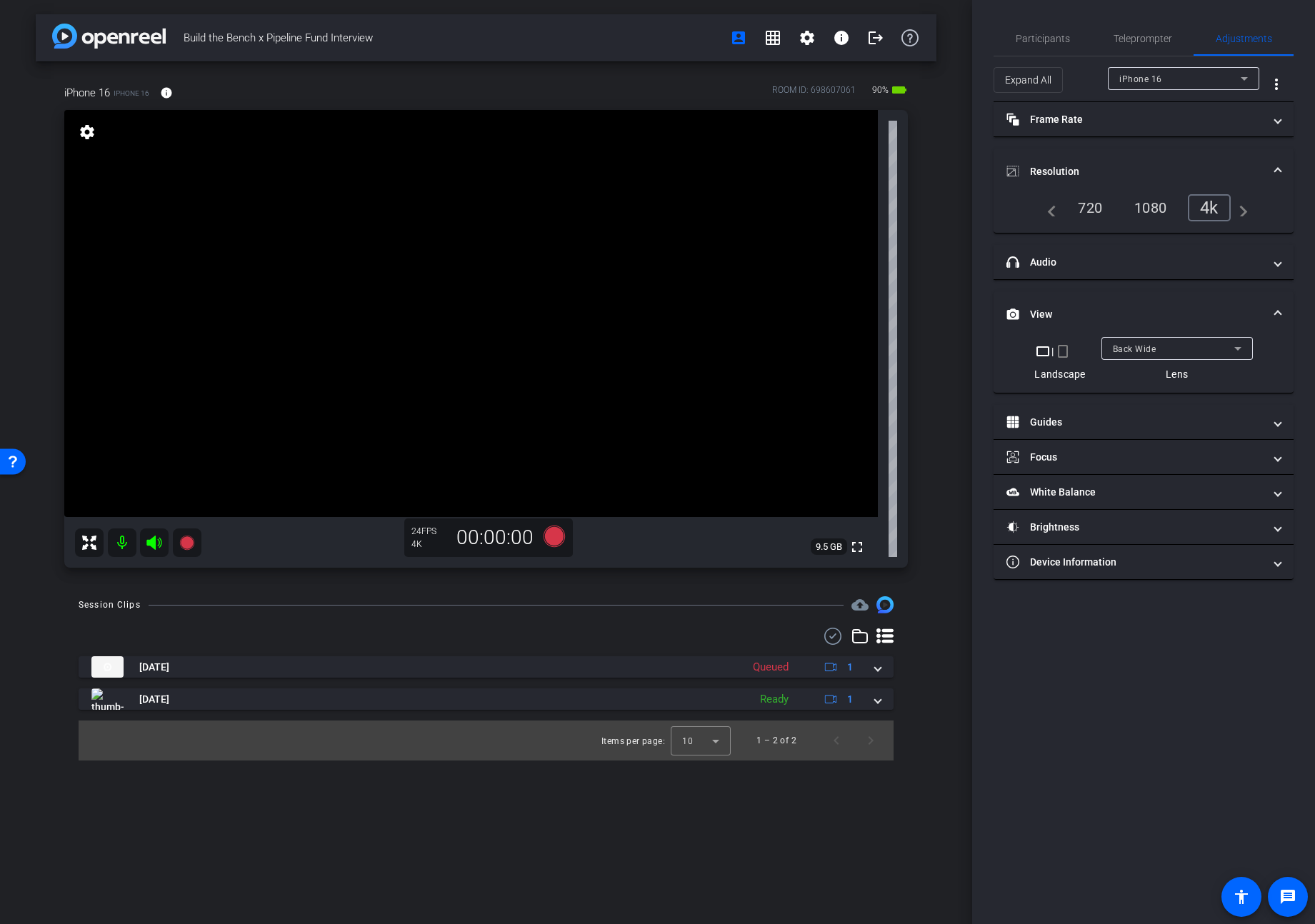
click at [1101, 346] on span "Back Wide" at bounding box center [1135, 349] width 43 height 10
click at [1101, 400] on span "Front Wide" at bounding box center [1136, 399] width 46 height 17
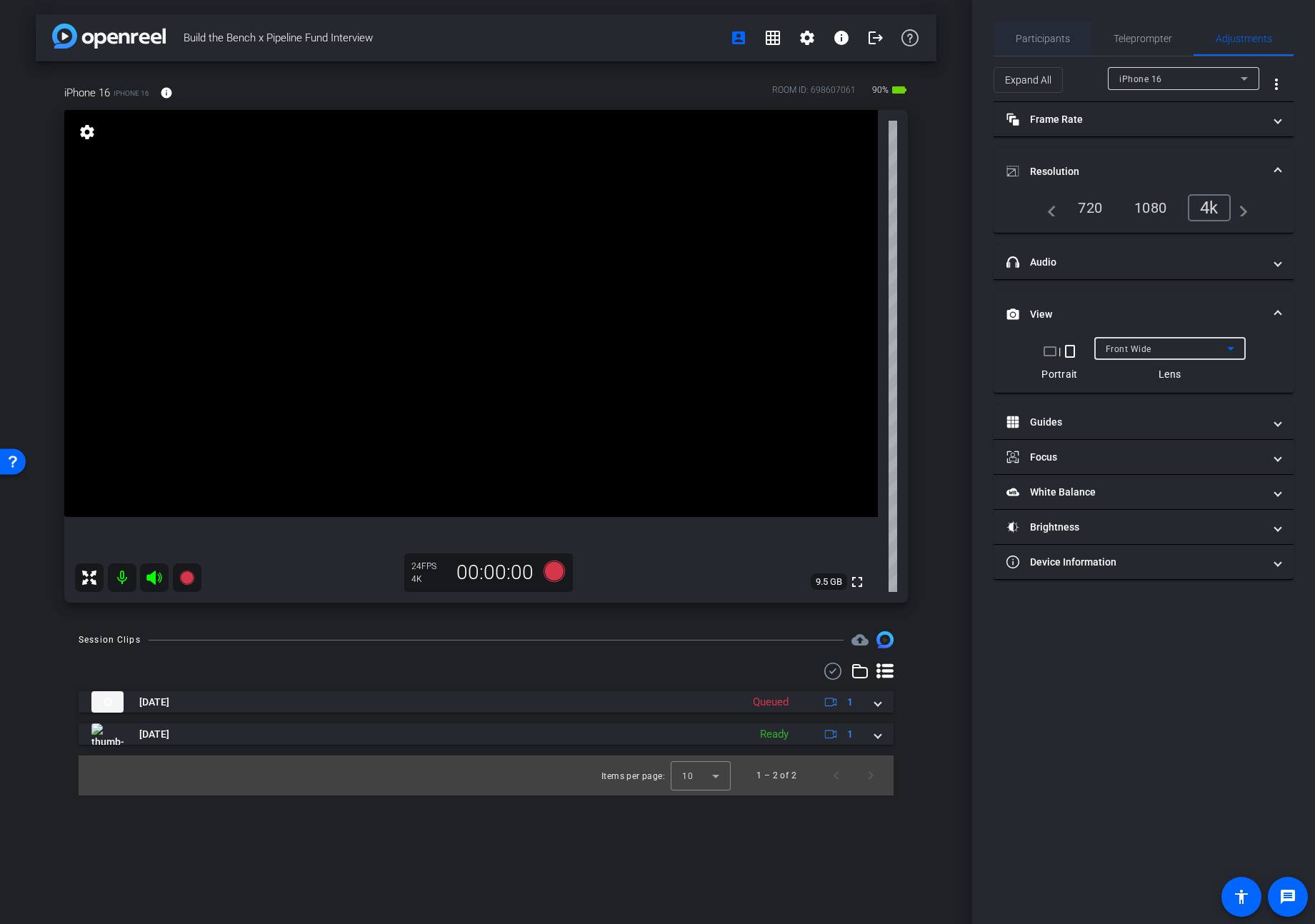
click at [1035, 34] on span "Participants" at bounding box center [1043, 38] width 55 height 10
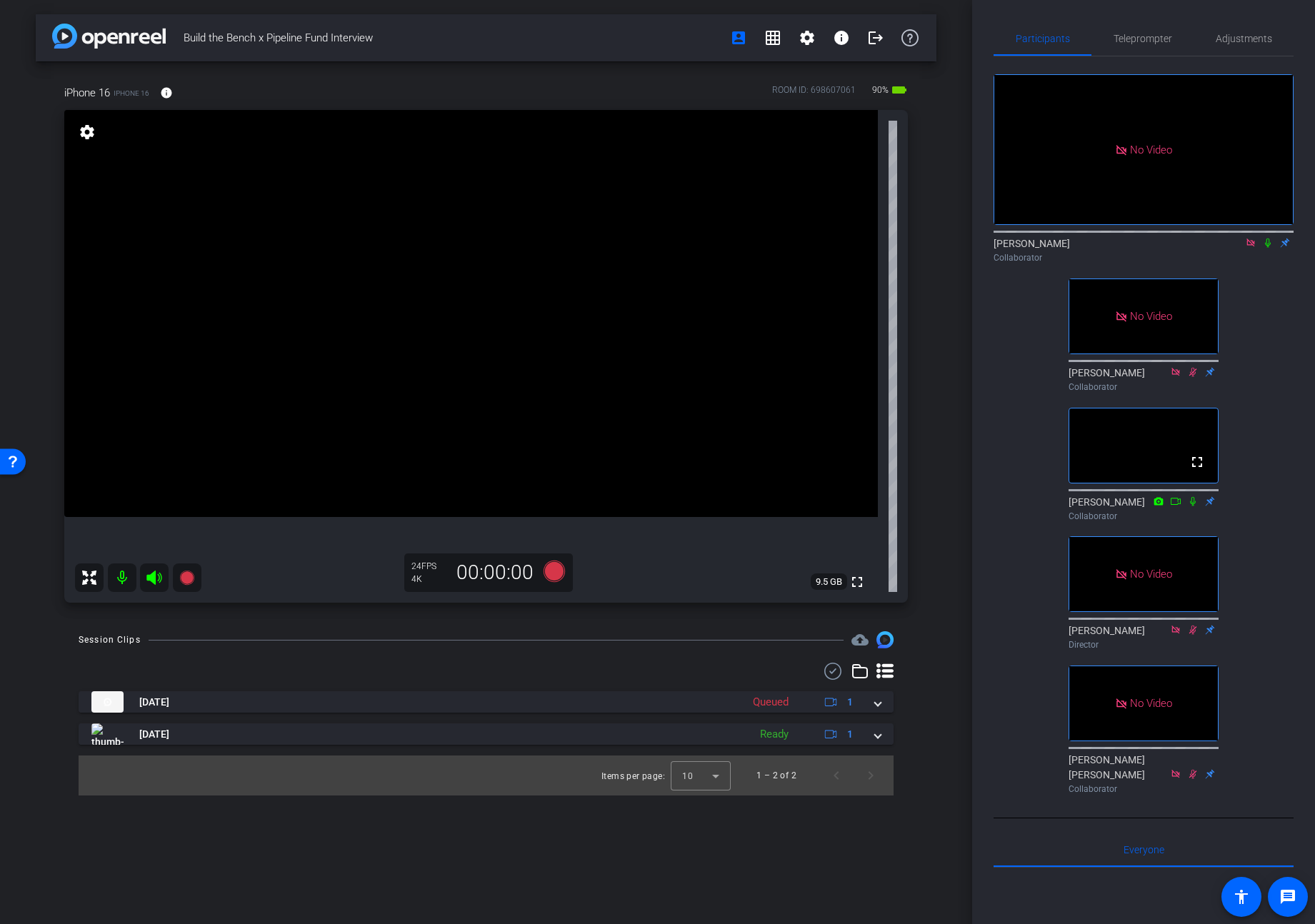
click at [1101, 243] on icon at bounding box center [1251, 243] width 11 height 10
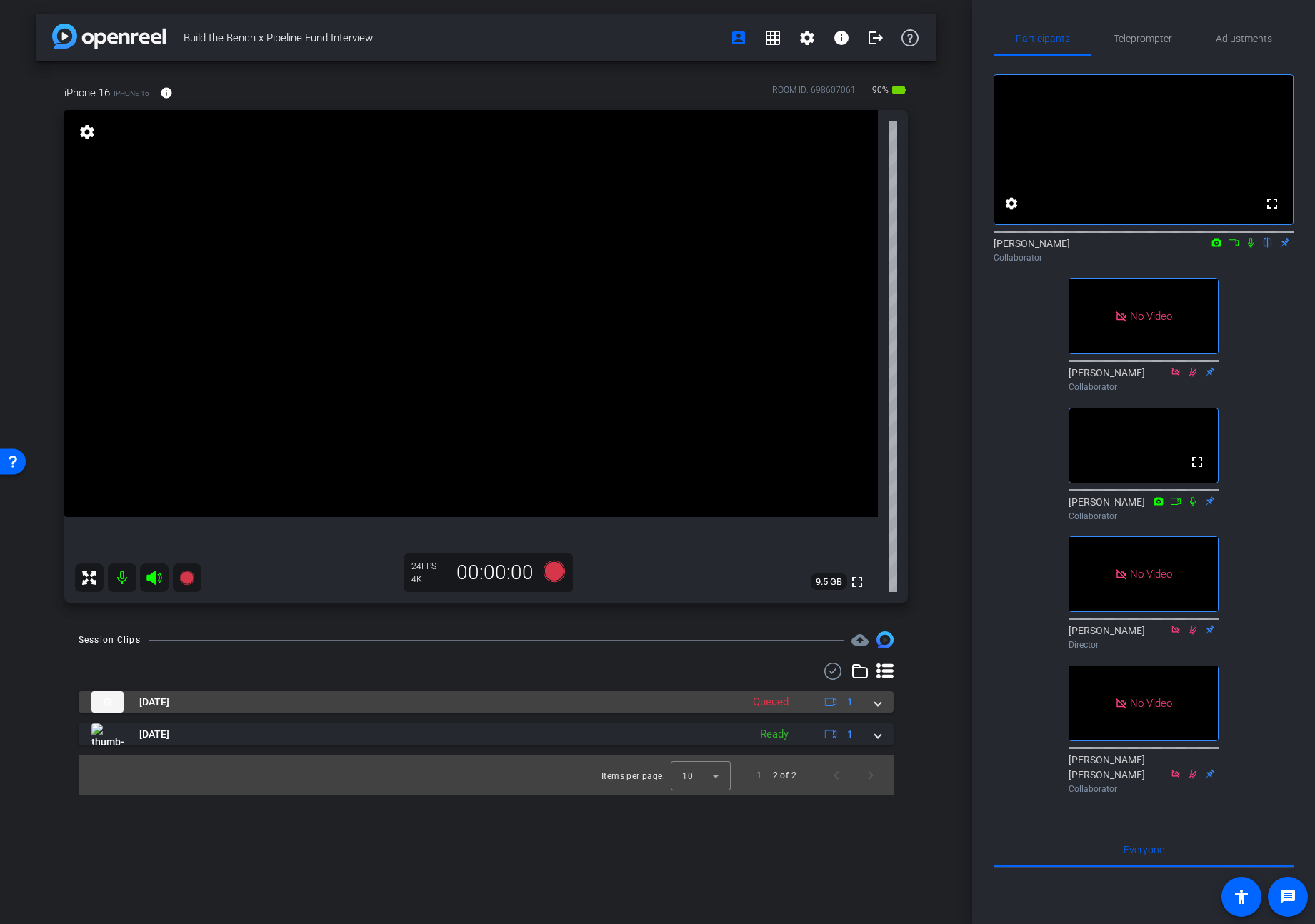
click at [876, 702] on span at bounding box center [878, 702] width 6 height 15
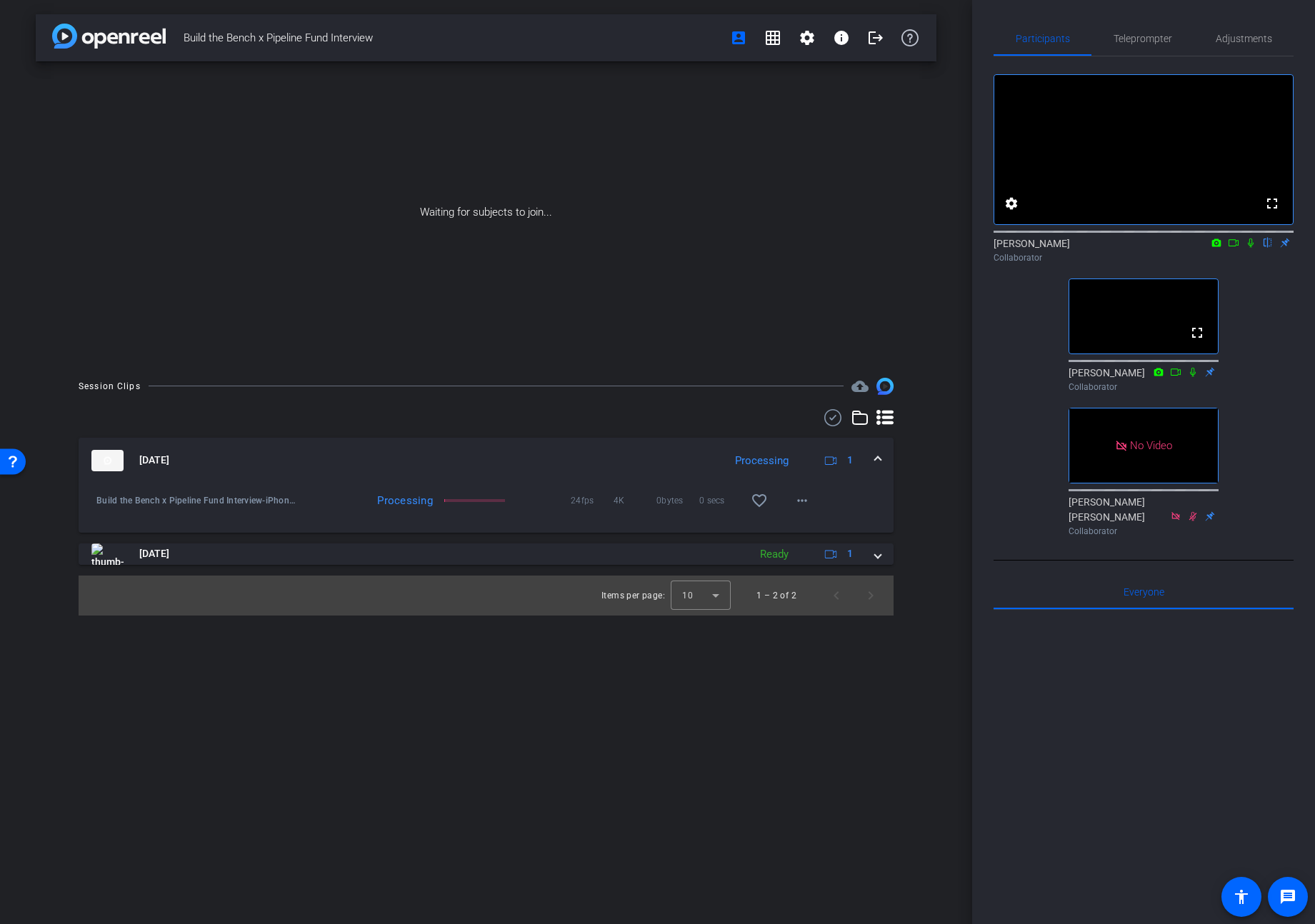
click at [1101, 248] on icon at bounding box center [1234, 243] width 11 height 10
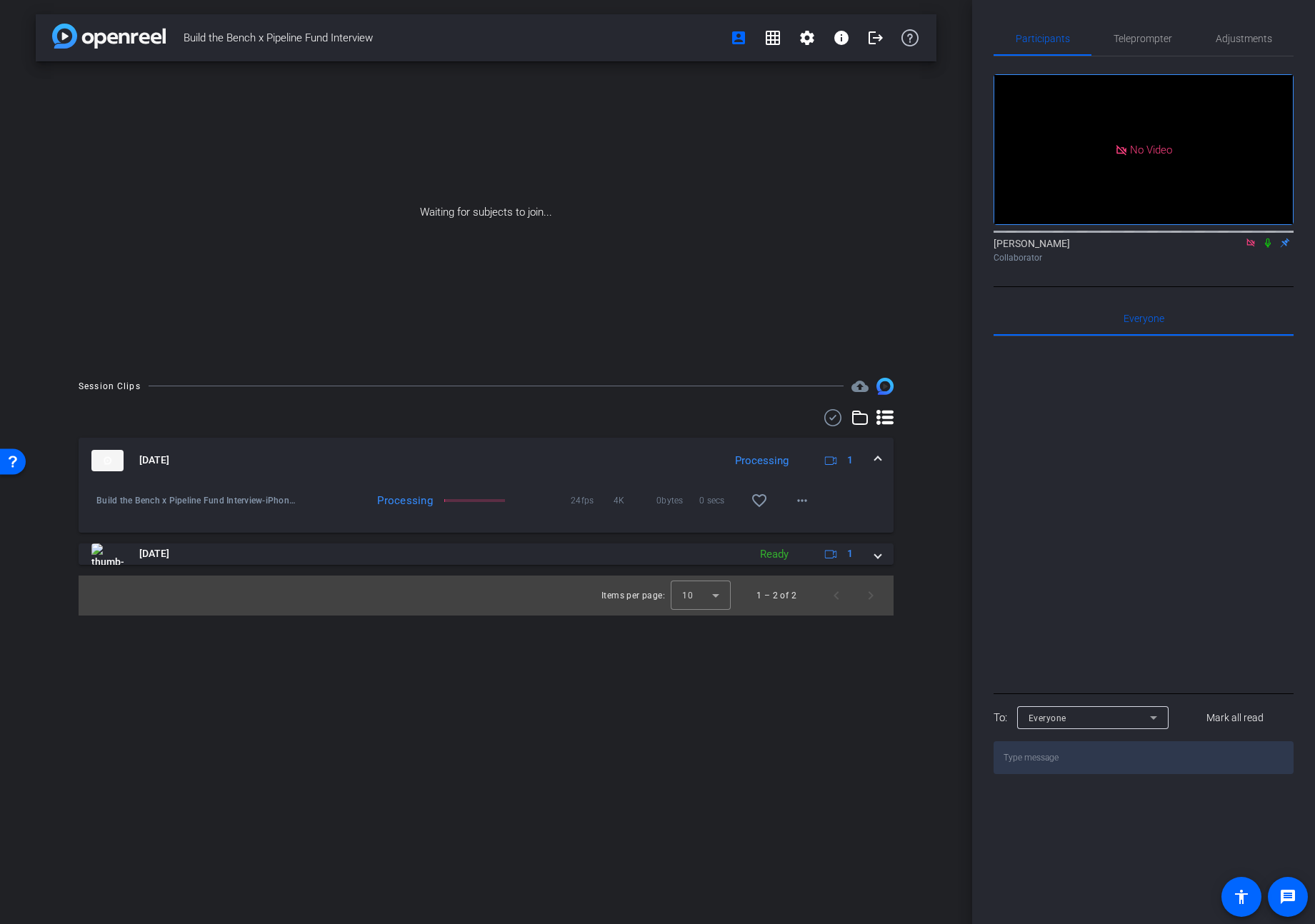
click at [1101, 246] on icon at bounding box center [1251, 243] width 8 height 8
click at [1101, 246] on icon at bounding box center [1234, 243] width 10 height 7
click at [1101, 248] on icon at bounding box center [1268, 243] width 11 height 10
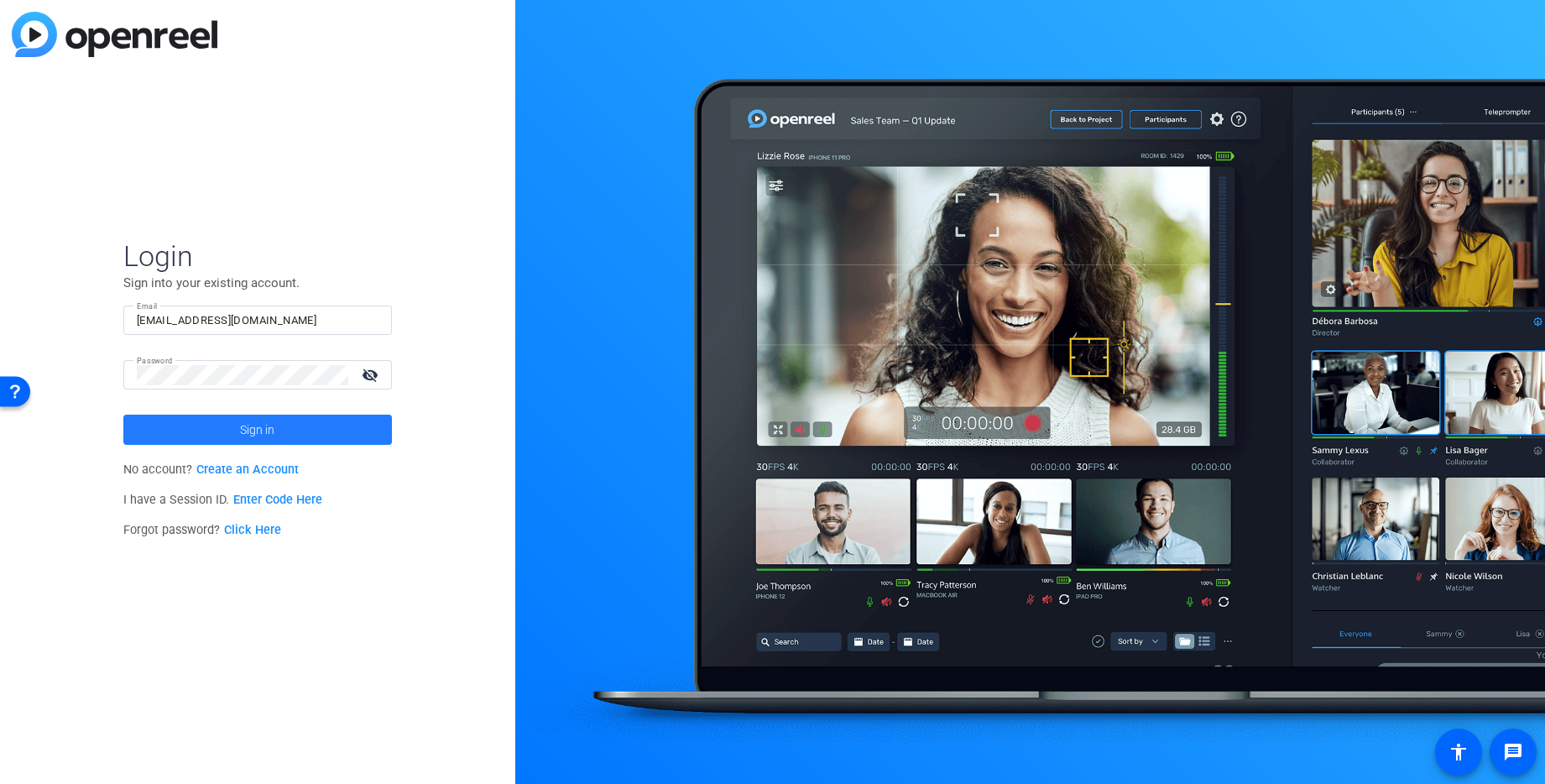
click at [245, 432] on span "Sign in" at bounding box center [257, 430] width 34 height 42
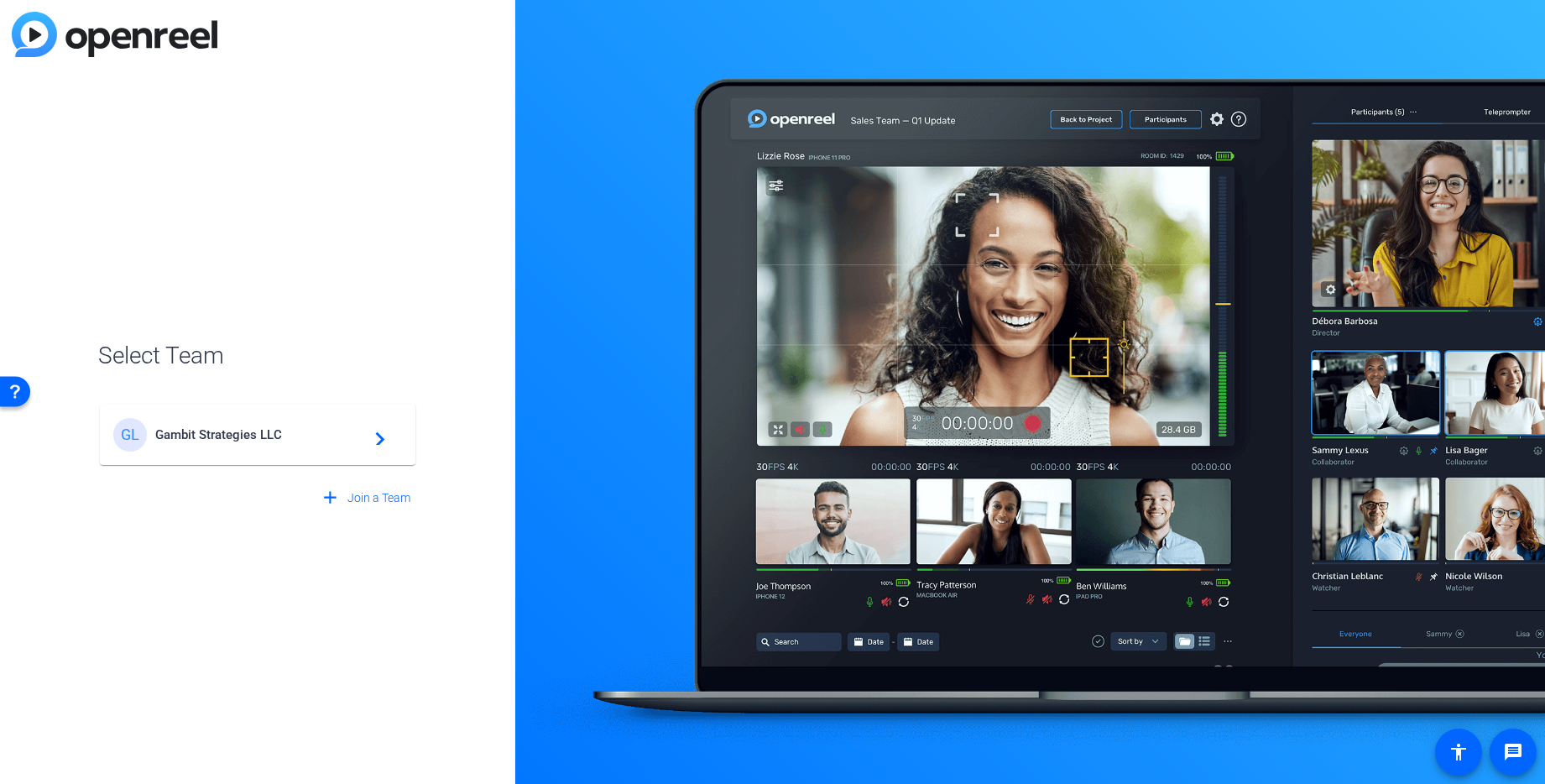
click at [245, 432] on span "Gambit Strategies LLC" at bounding box center [260, 434] width 210 height 15
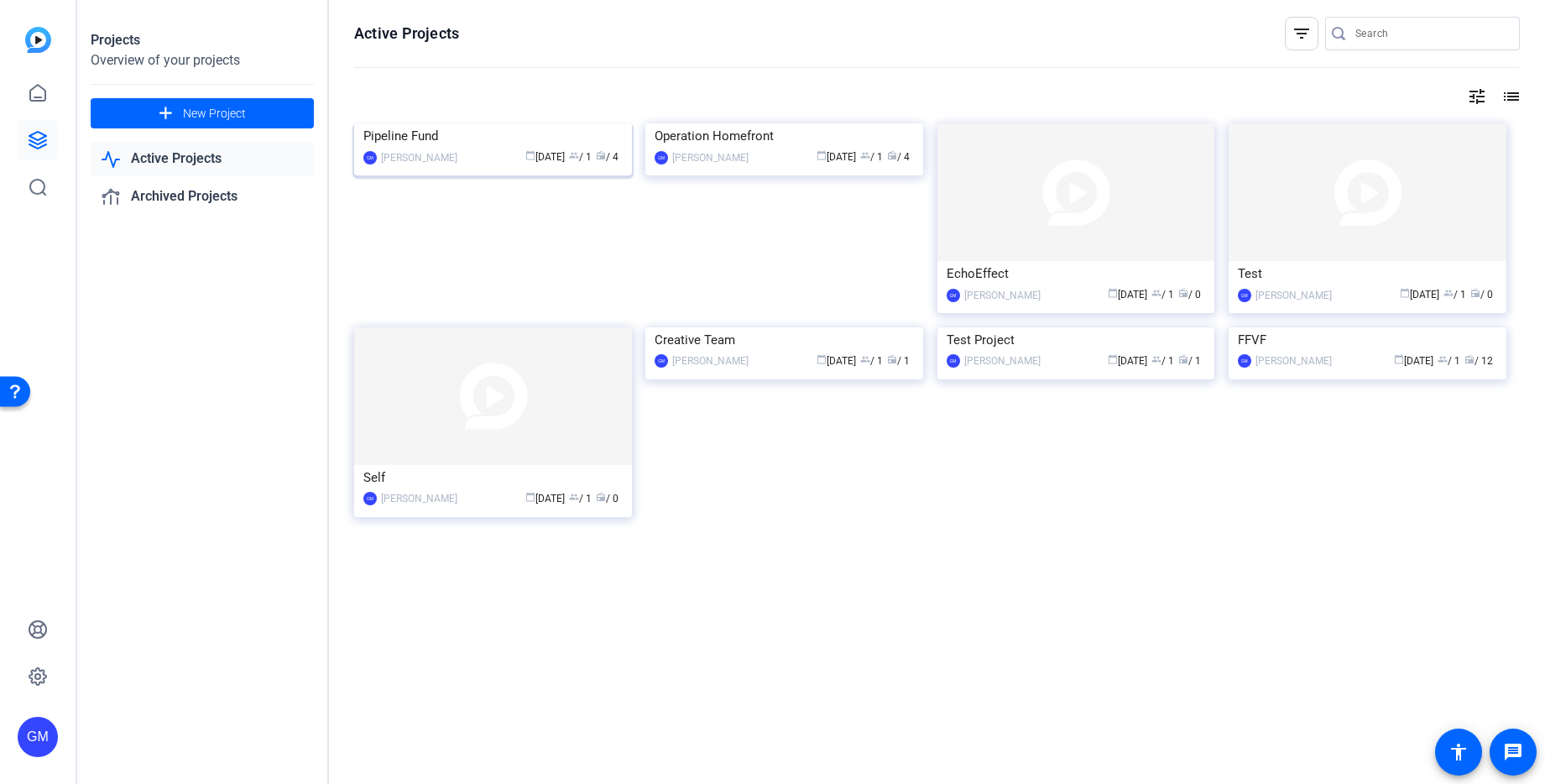
click at [563, 124] on img at bounding box center [493, 124] width 278 height 0
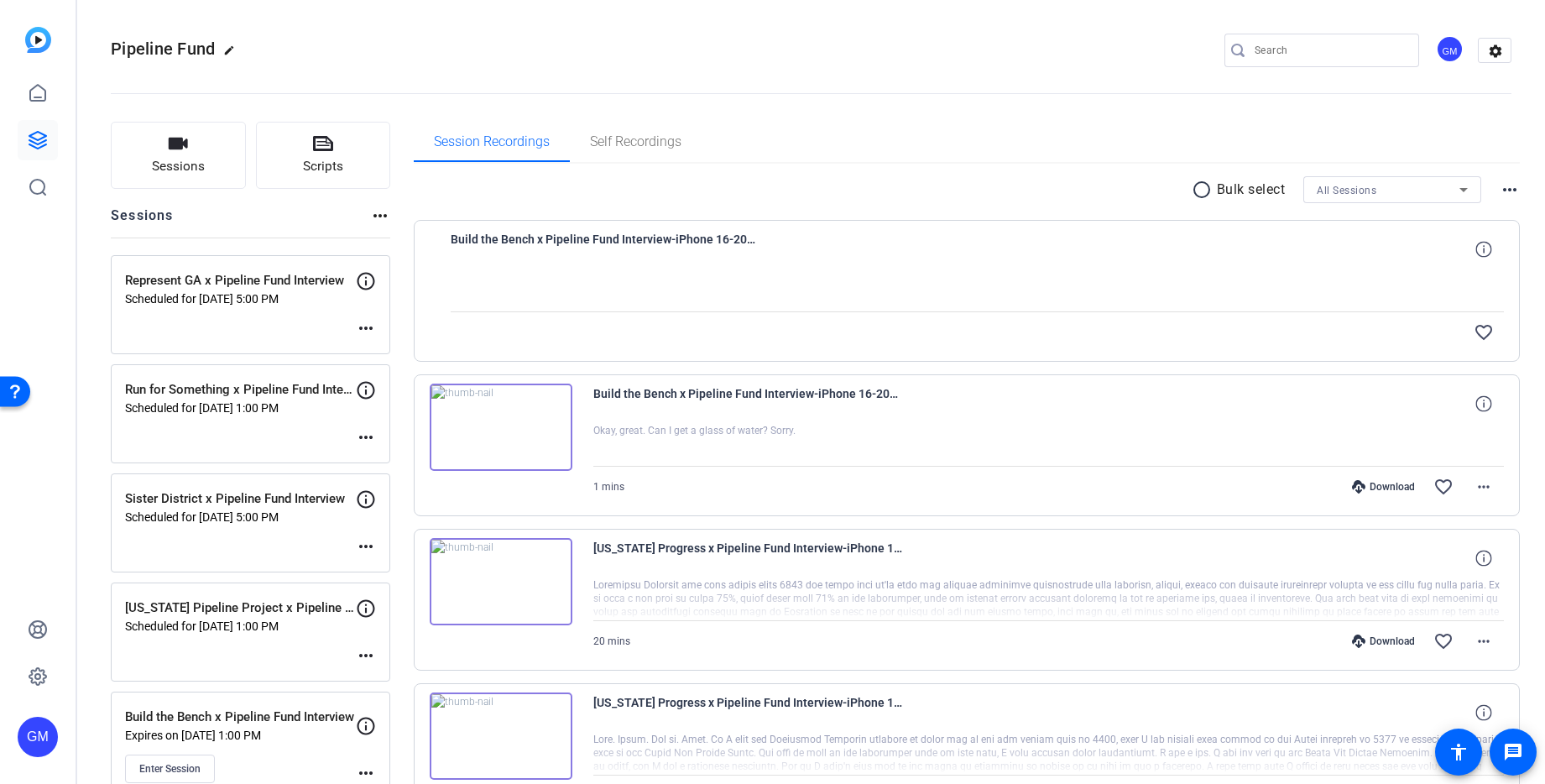
click at [784, 160] on div "Session Recordings Self Recordings" at bounding box center [968, 142] width 1107 height 40
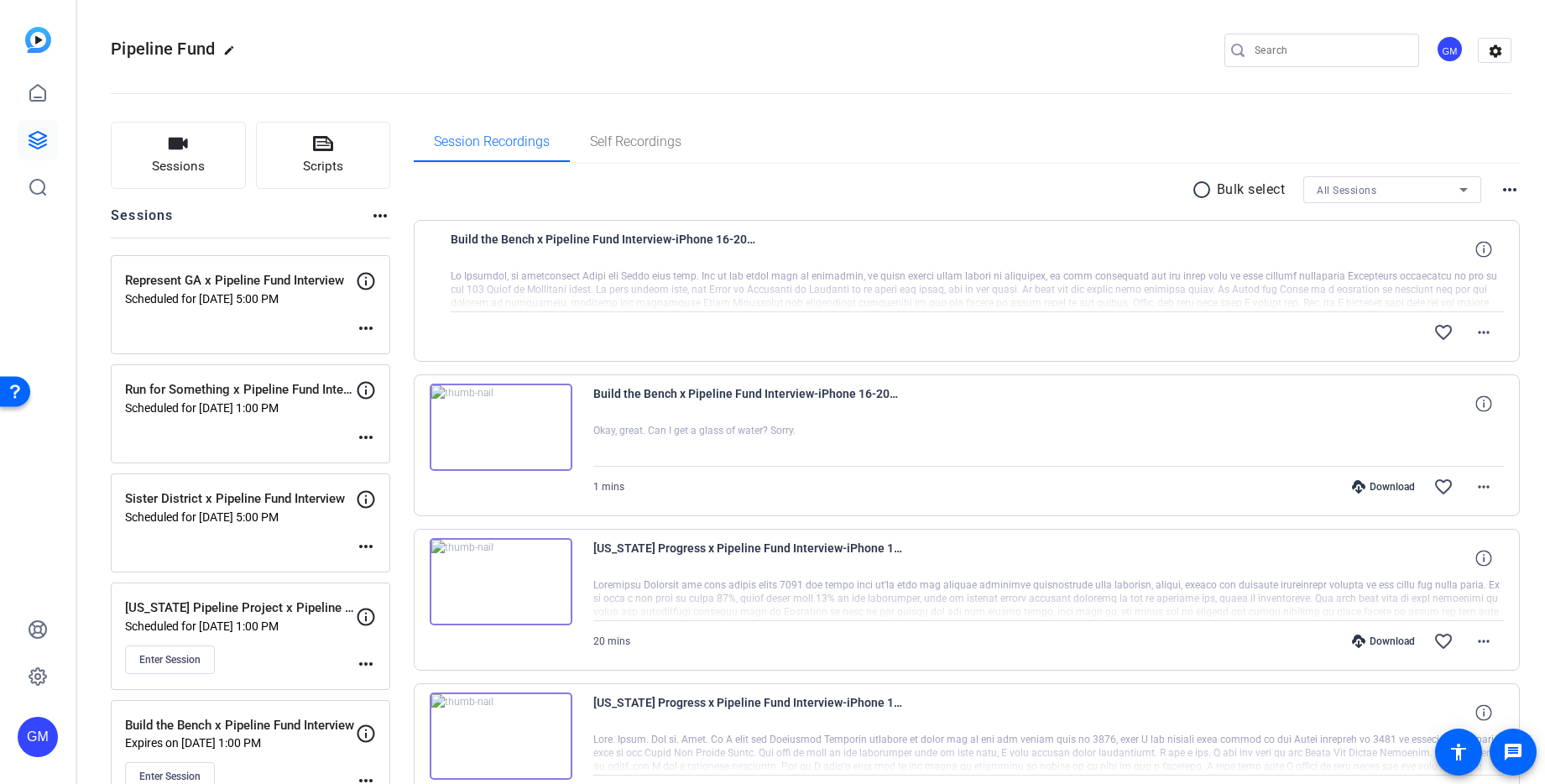
click at [37, 742] on div "GM" at bounding box center [38, 737] width 40 height 40
click at [224, 711] on mat-icon "logout" at bounding box center [222, 712] width 20 height 20
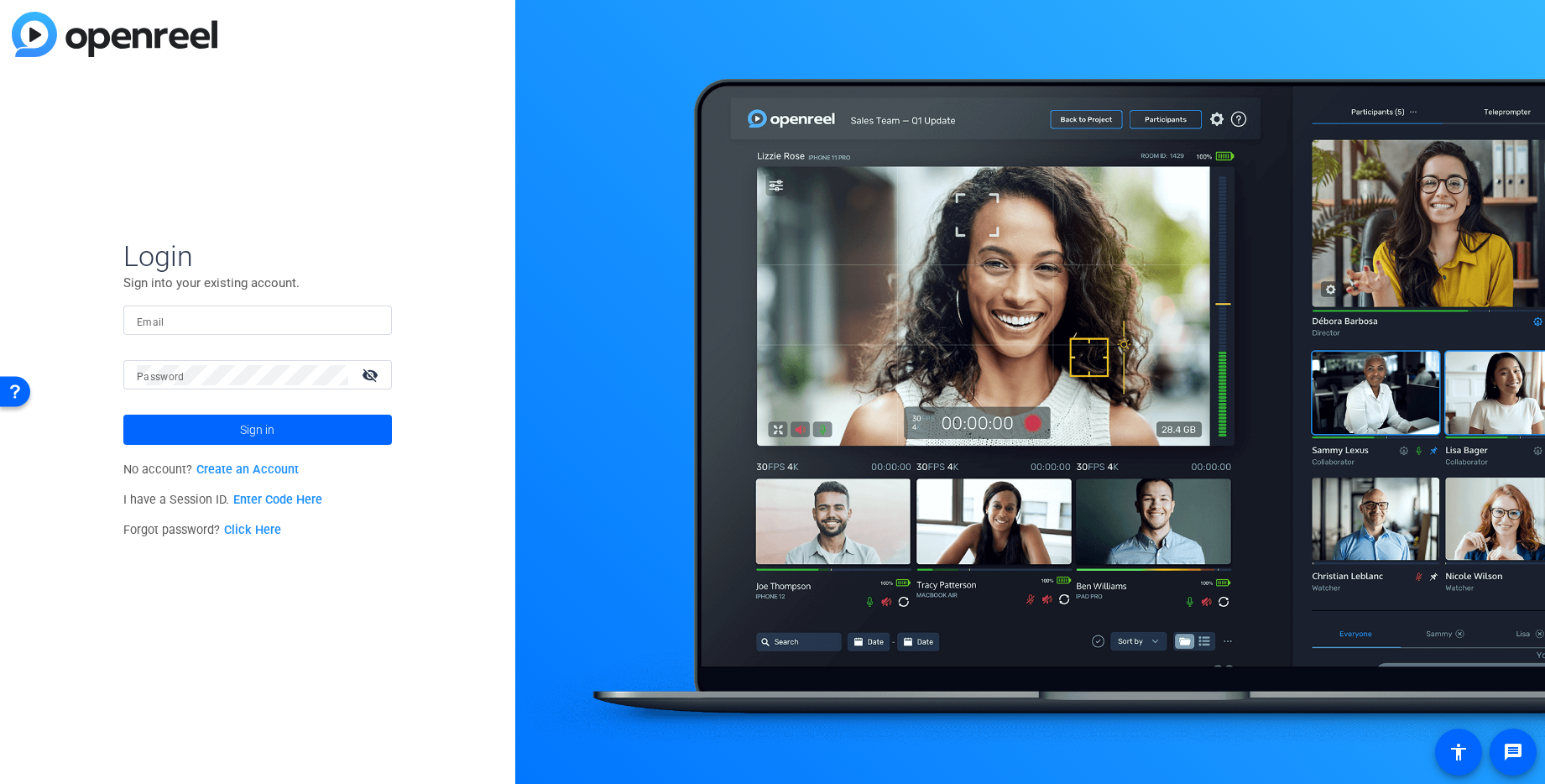
type input "video@gambitstrategies.com"
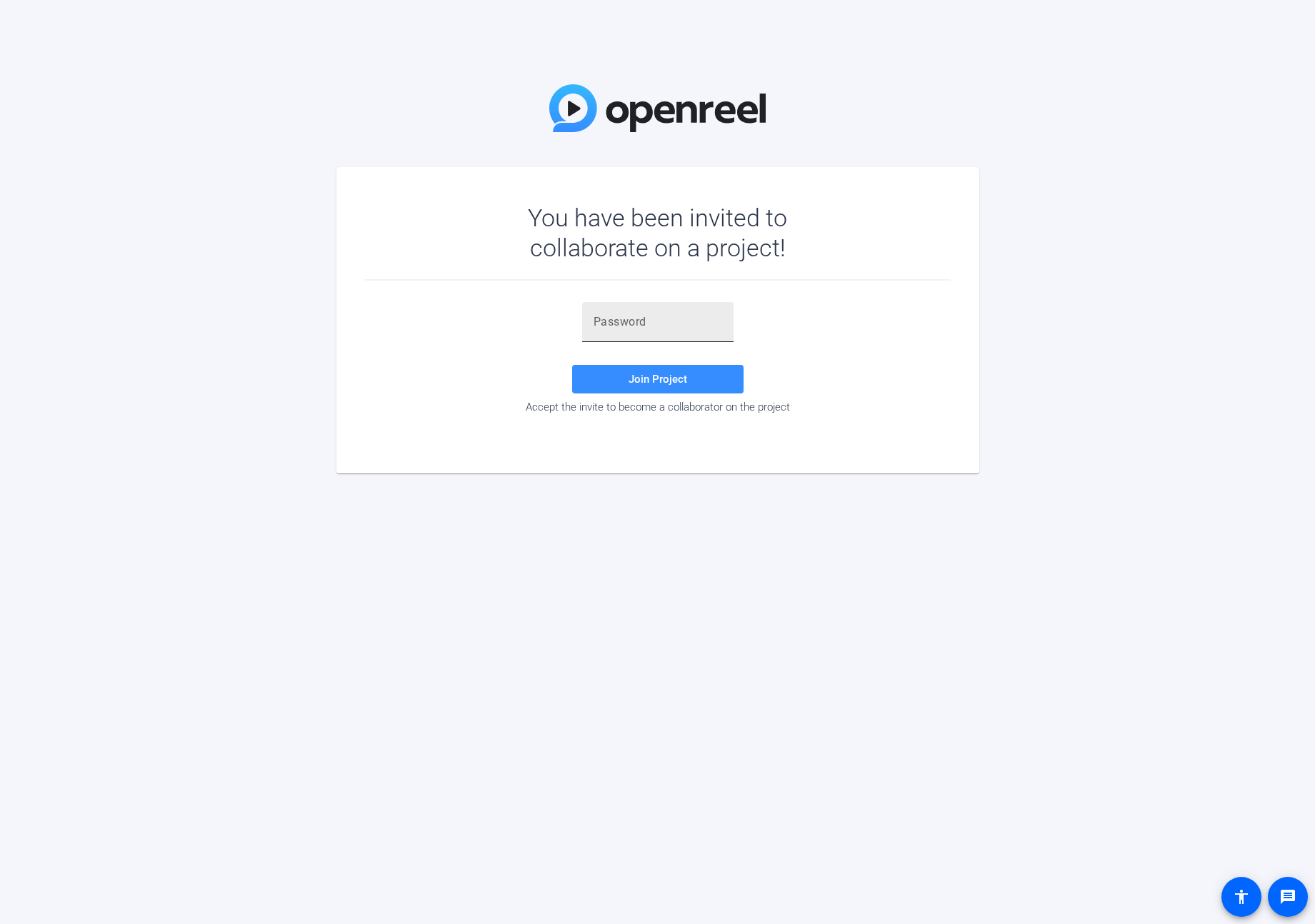
click at [645, 323] on input "text" at bounding box center [658, 322] width 128 height 17
paste input "ssG49s"
type input "ssG49s"
click at [667, 382] on span "Join Project" at bounding box center [658, 378] width 58 height 13
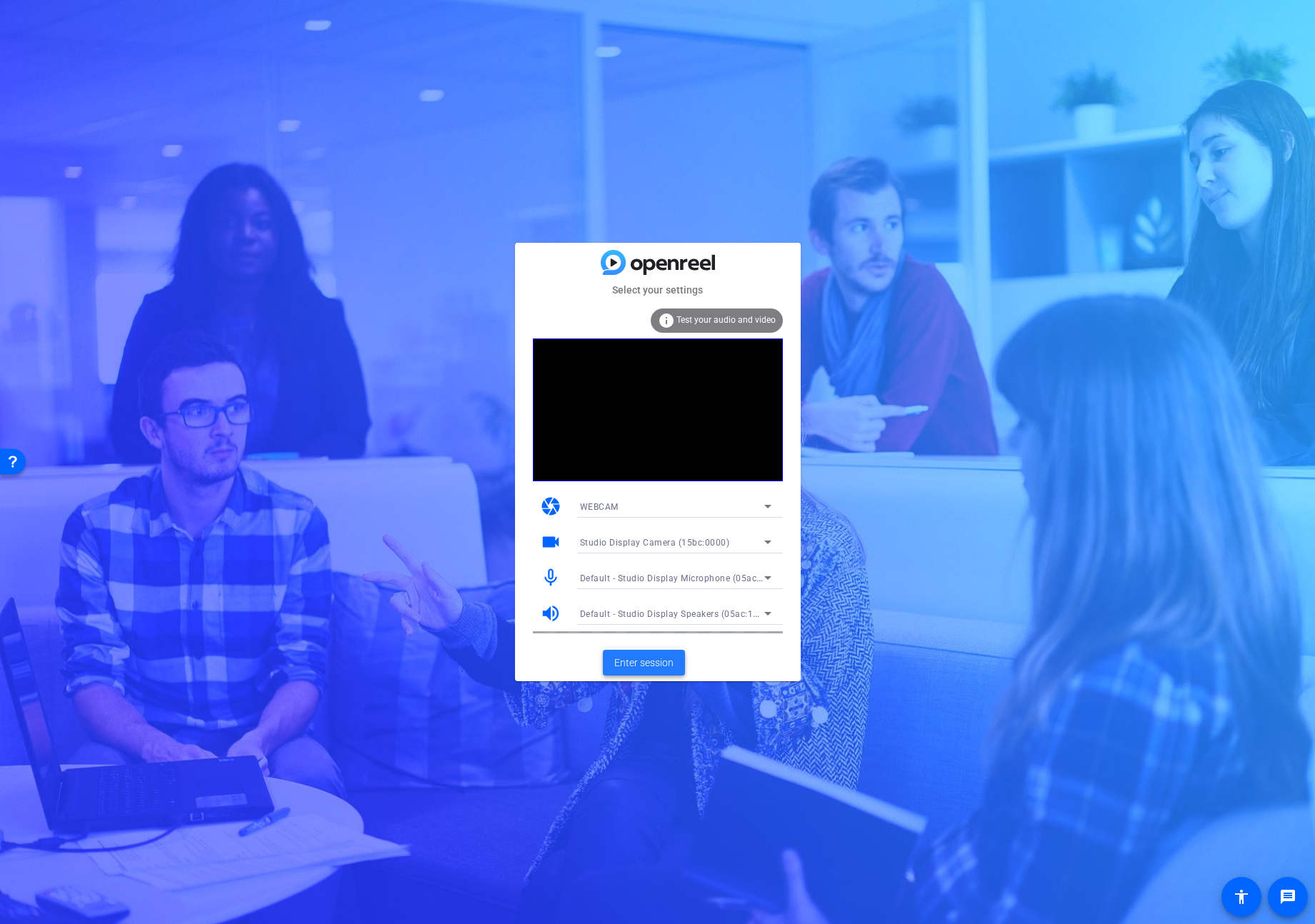
click at [621, 661] on span "Enter session" at bounding box center [644, 663] width 59 height 15
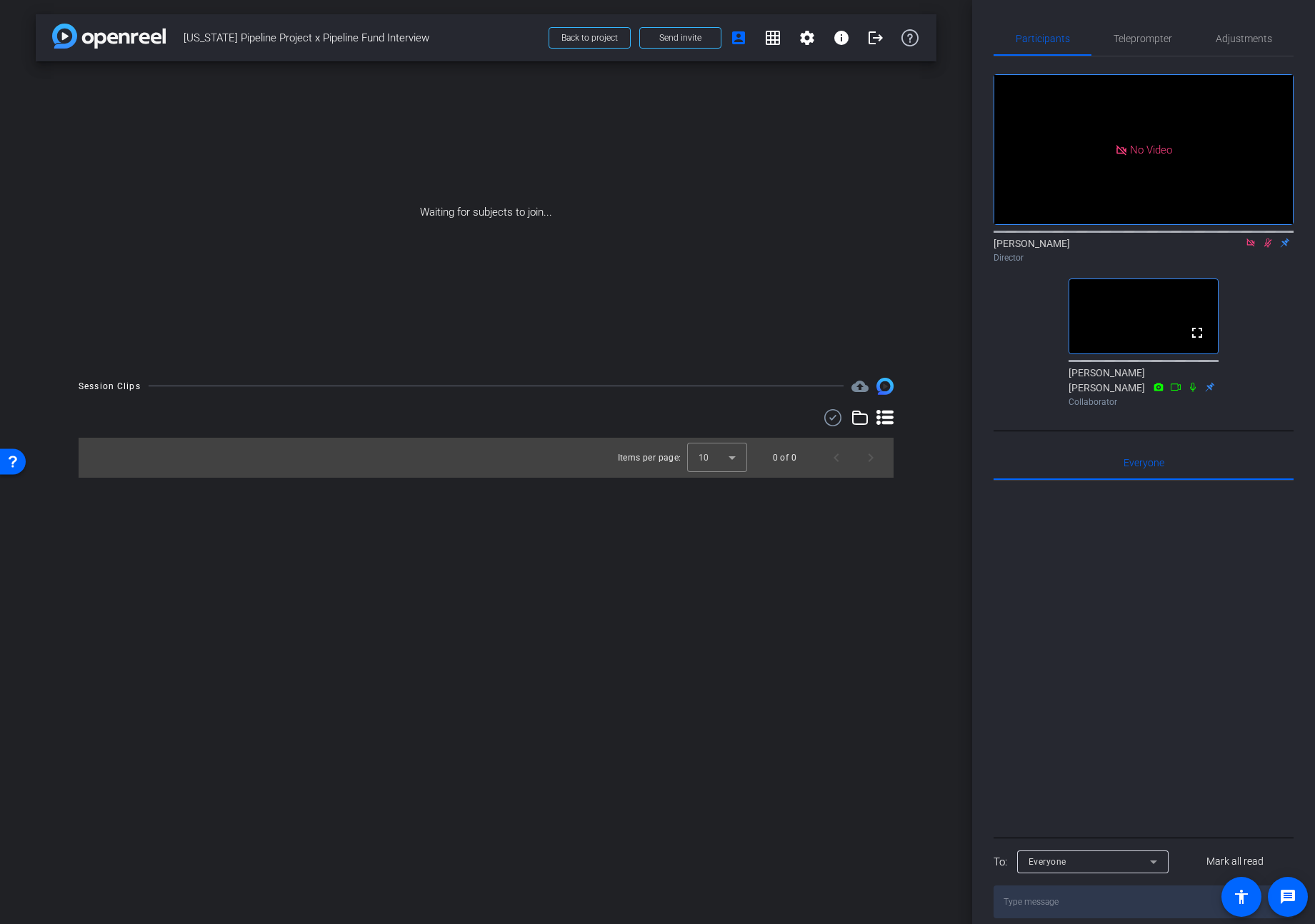
click at [1252, 248] on icon at bounding box center [1251, 243] width 11 height 10
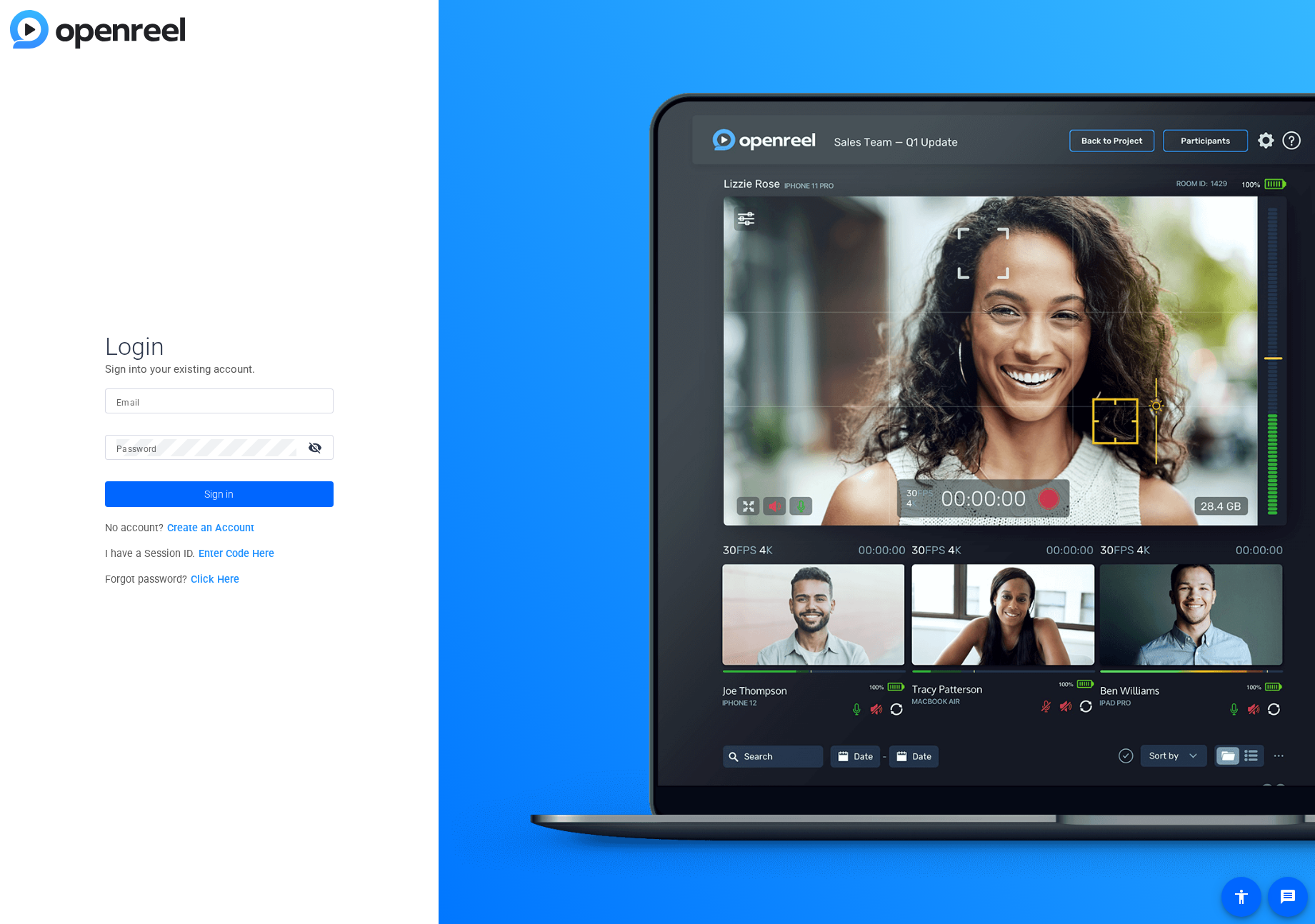
type input "[EMAIL_ADDRESS][DOMAIN_NAME]"
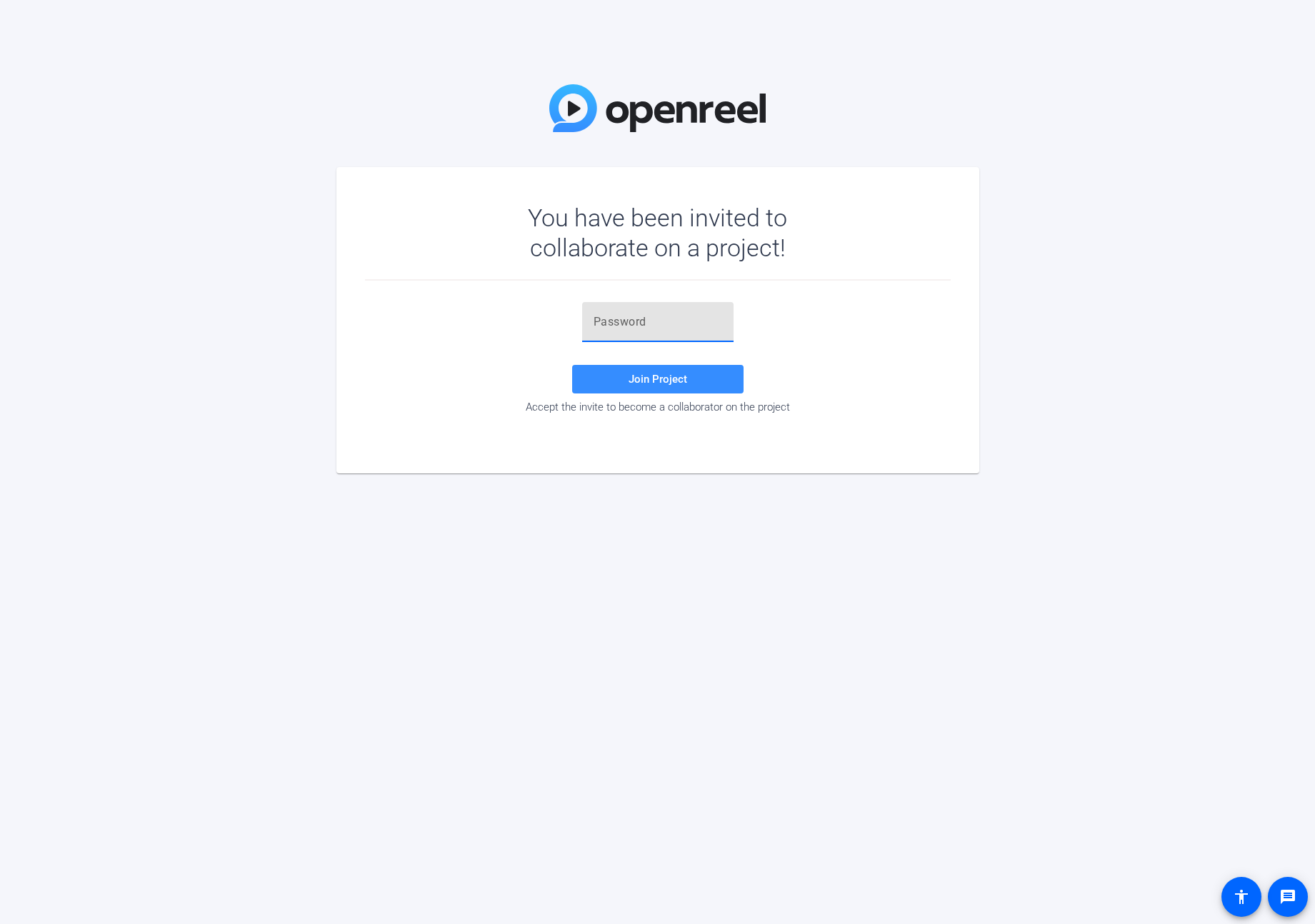
click at [658, 319] on input "text" at bounding box center [658, 322] width 128 height 17
paste input "ssG49s"
type input "ssG49s"
click at [664, 388] on span at bounding box center [658, 379] width 172 height 34
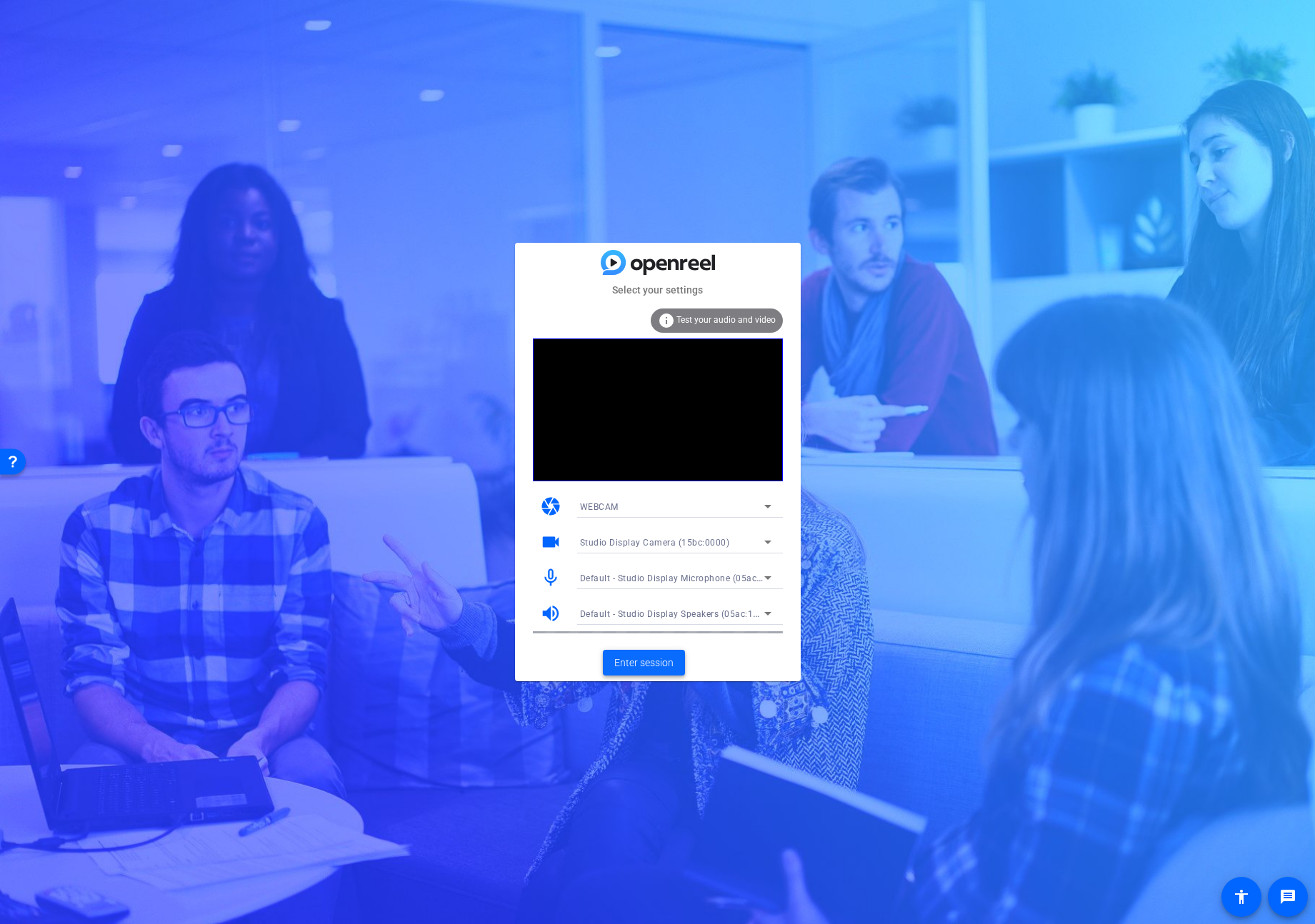
click at [665, 661] on span "Enter session" at bounding box center [644, 663] width 59 height 15
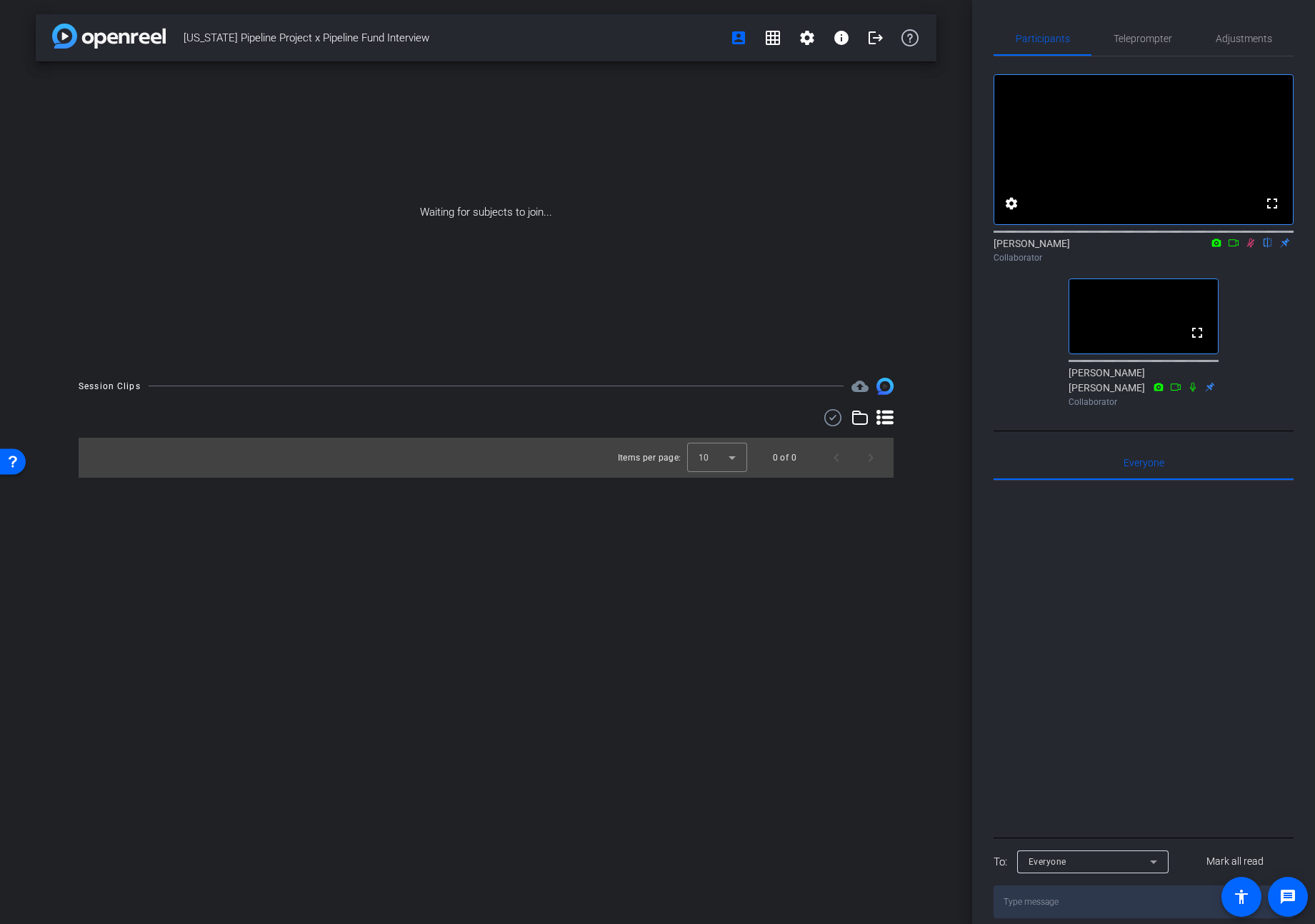
click at [1250, 248] on icon at bounding box center [1251, 243] width 11 height 10
drag, startPoint x: 1233, startPoint y: 264, endPoint x: 1241, endPoint y: 264, distance: 8.0
click at [1234, 247] on icon at bounding box center [1234, 242] width 11 height 10
click at [1266, 247] on icon at bounding box center [1268, 242] width 11 height 10
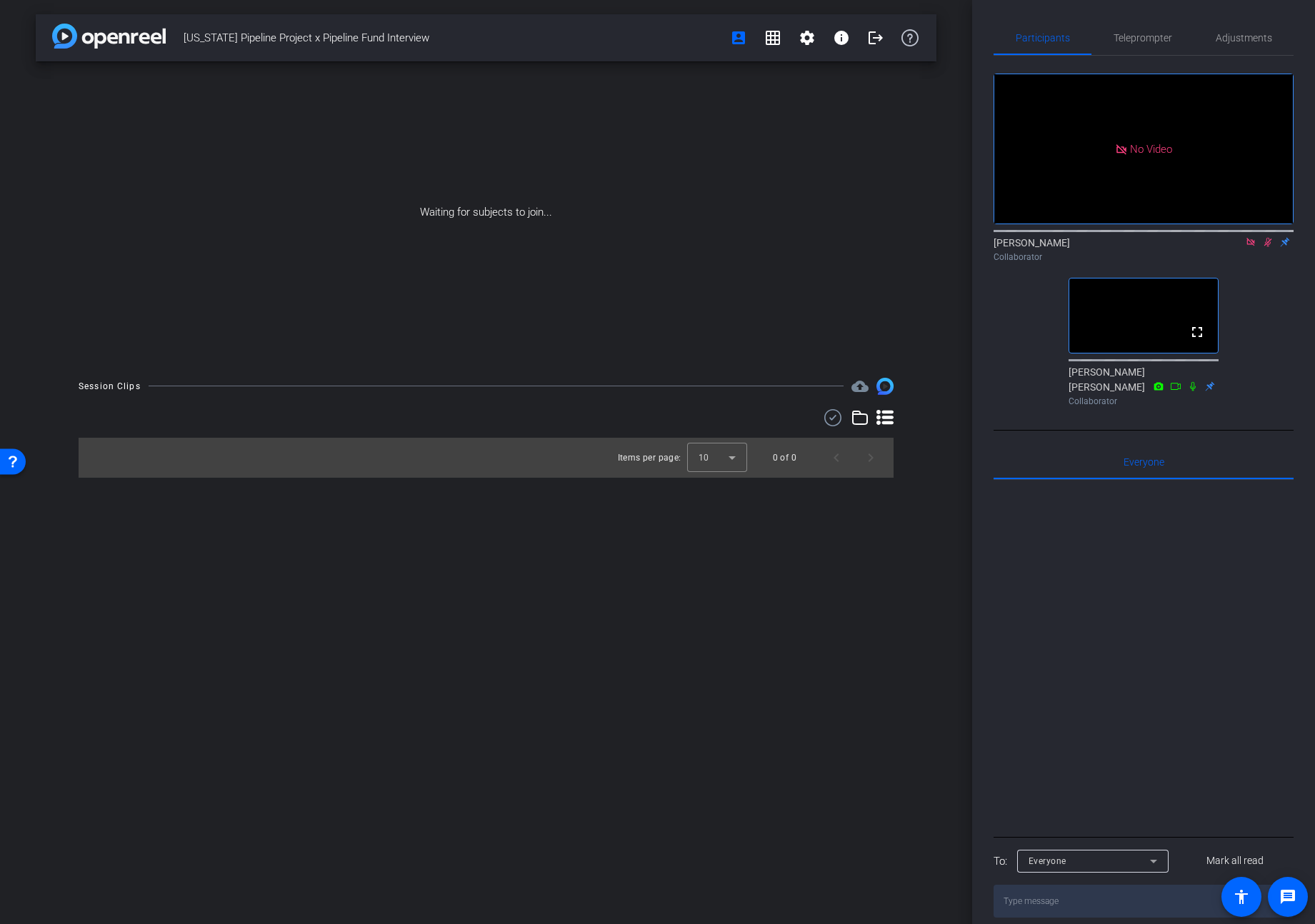
click at [1263, 247] on icon at bounding box center [1268, 242] width 11 height 10
click at [1253, 246] on icon at bounding box center [1251, 242] width 8 height 8
click at [1252, 247] on icon at bounding box center [1251, 243] width 6 height 9
click at [1252, 247] on icon at bounding box center [1252, 243] width 8 height 9
click at [1252, 247] on icon at bounding box center [1251, 243] width 6 height 9
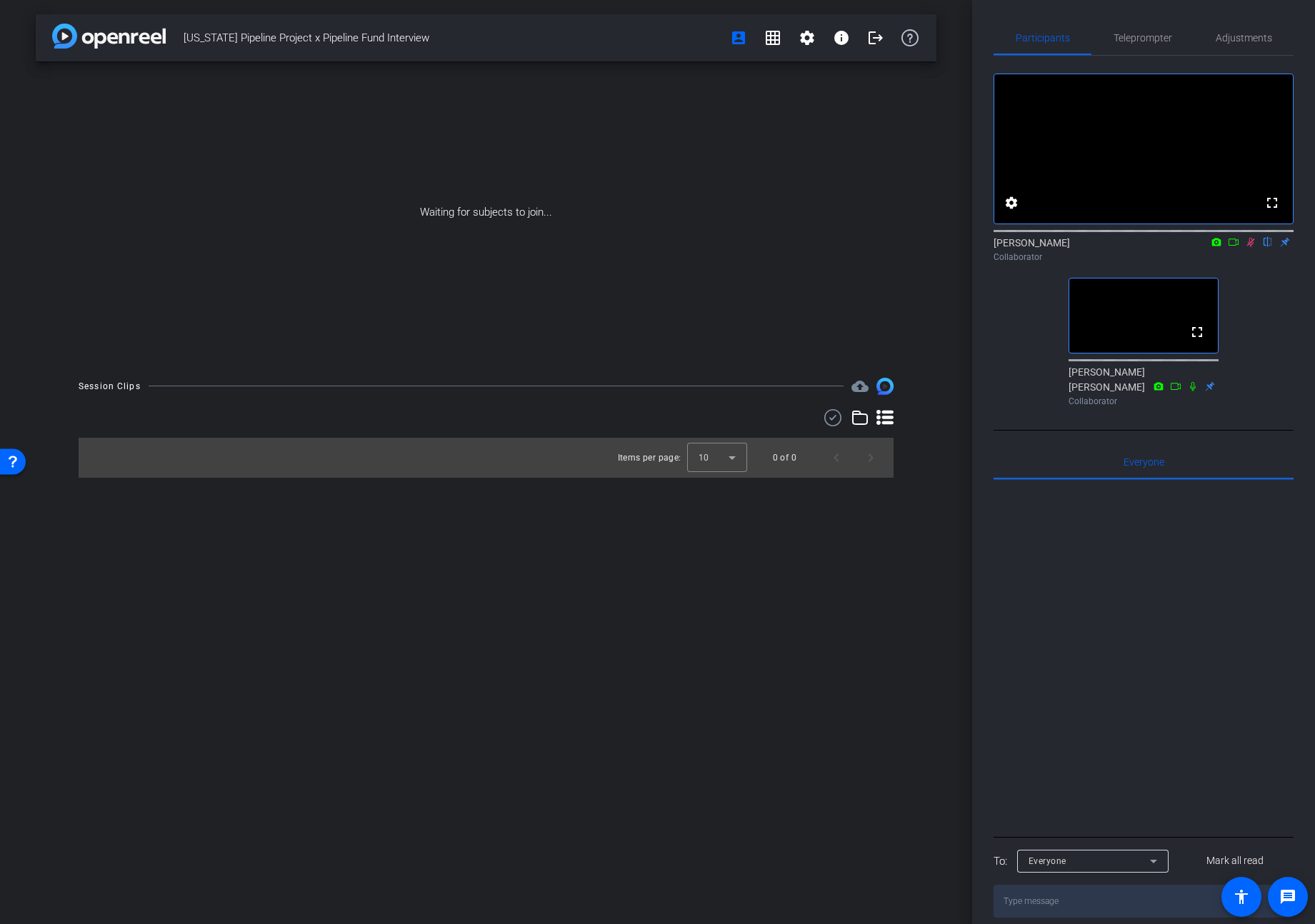
click at [1237, 247] on icon at bounding box center [1234, 242] width 11 height 10
click at [1268, 247] on icon at bounding box center [1268, 243] width 8 height 9
click at [1252, 247] on icon at bounding box center [1251, 242] width 11 height 10
click at [1248, 247] on icon at bounding box center [1251, 243] width 6 height 9
click at [1228, 247] on icon at bounding box center [1234, 242] width 11 height 10
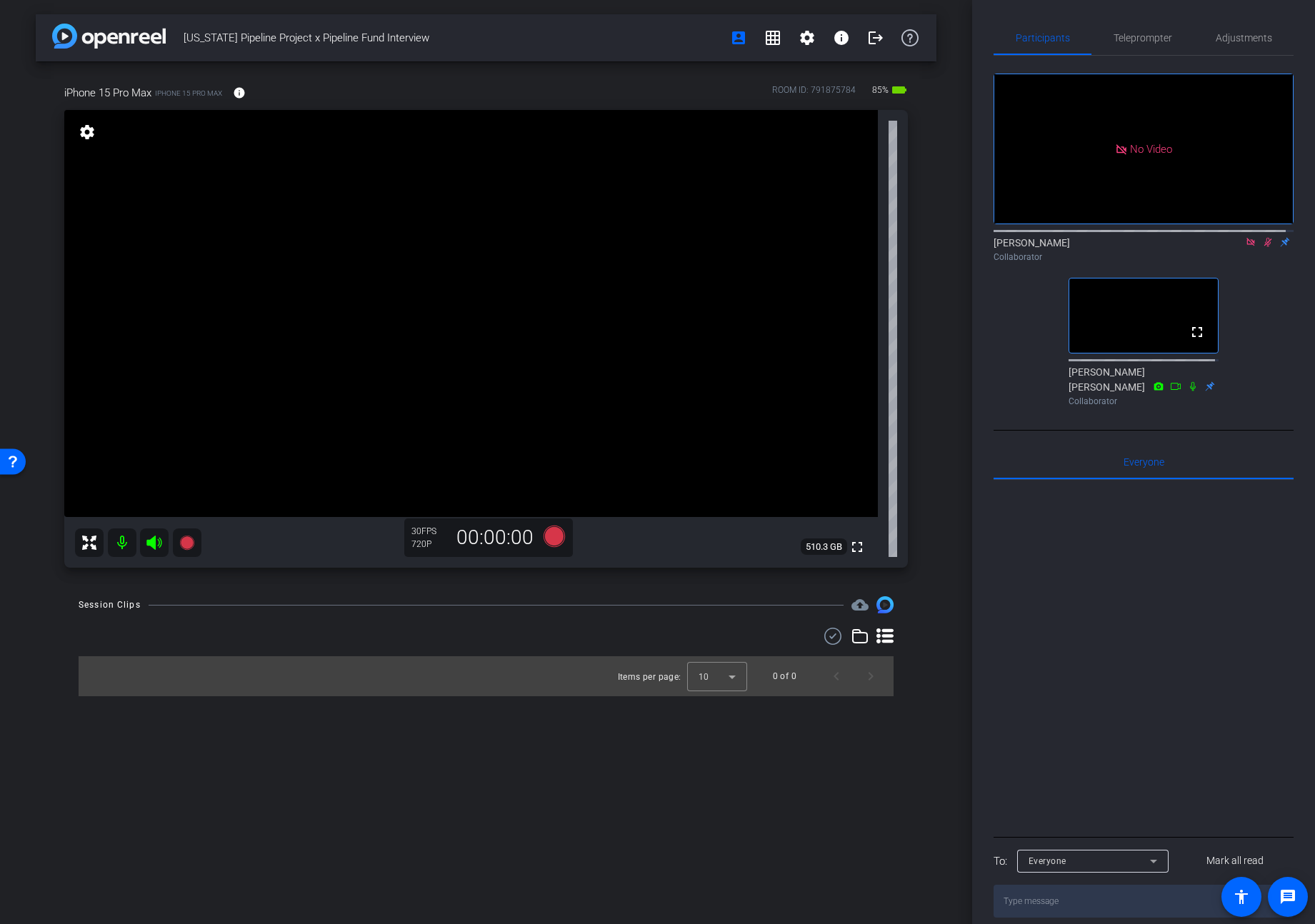
click at [1263, 247] on icon at bounding box center [1268, 242] width 11 height 10
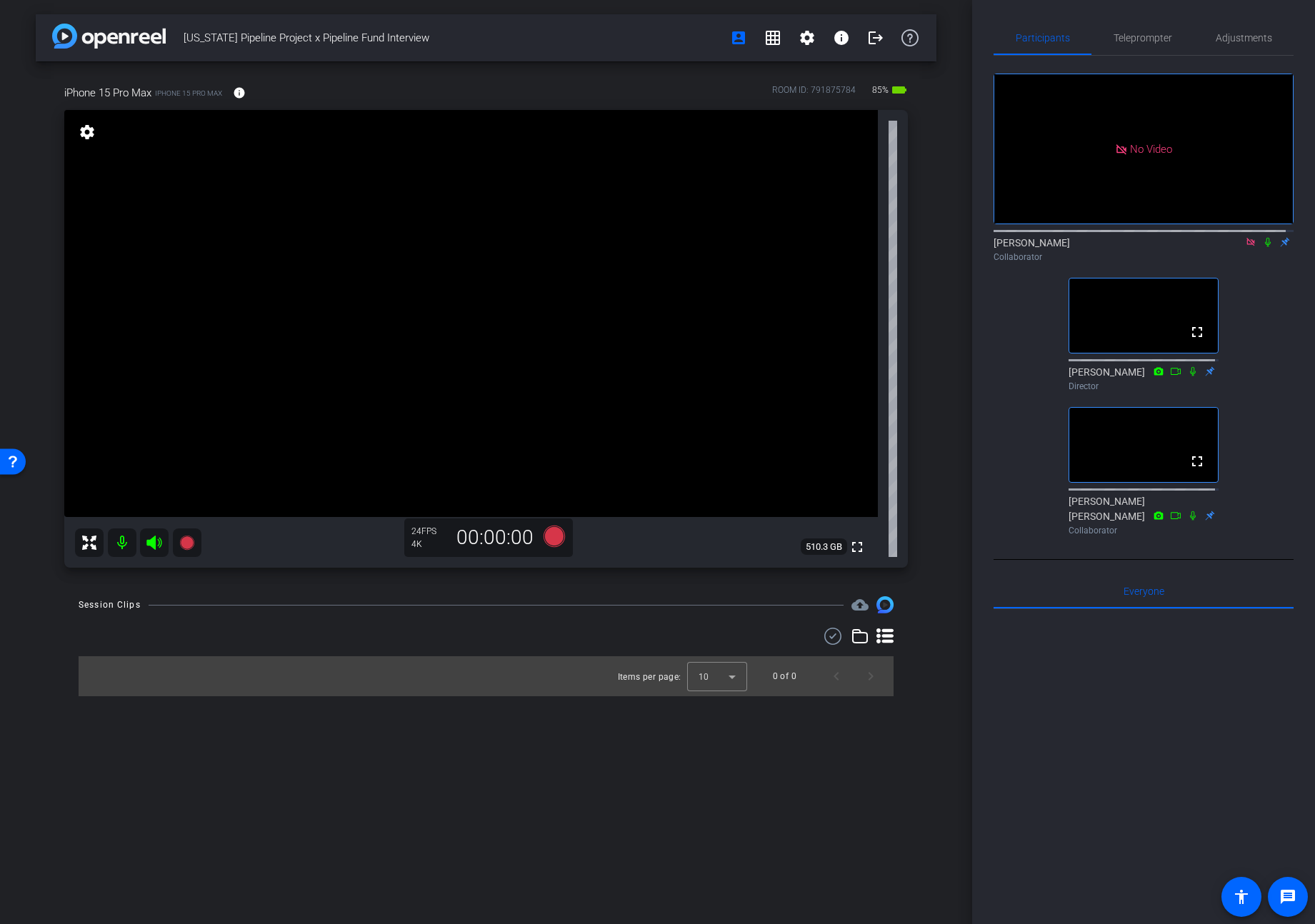
click at [1265, 247] on icon at bounding box center [1268, 243] width 6 height 9
click at [1264, 247] on icon at bounding box center [1268, 243] width 8 height 9
click at [1263, 247] on icon at bounding box center [1268, 242] width 11 height 10
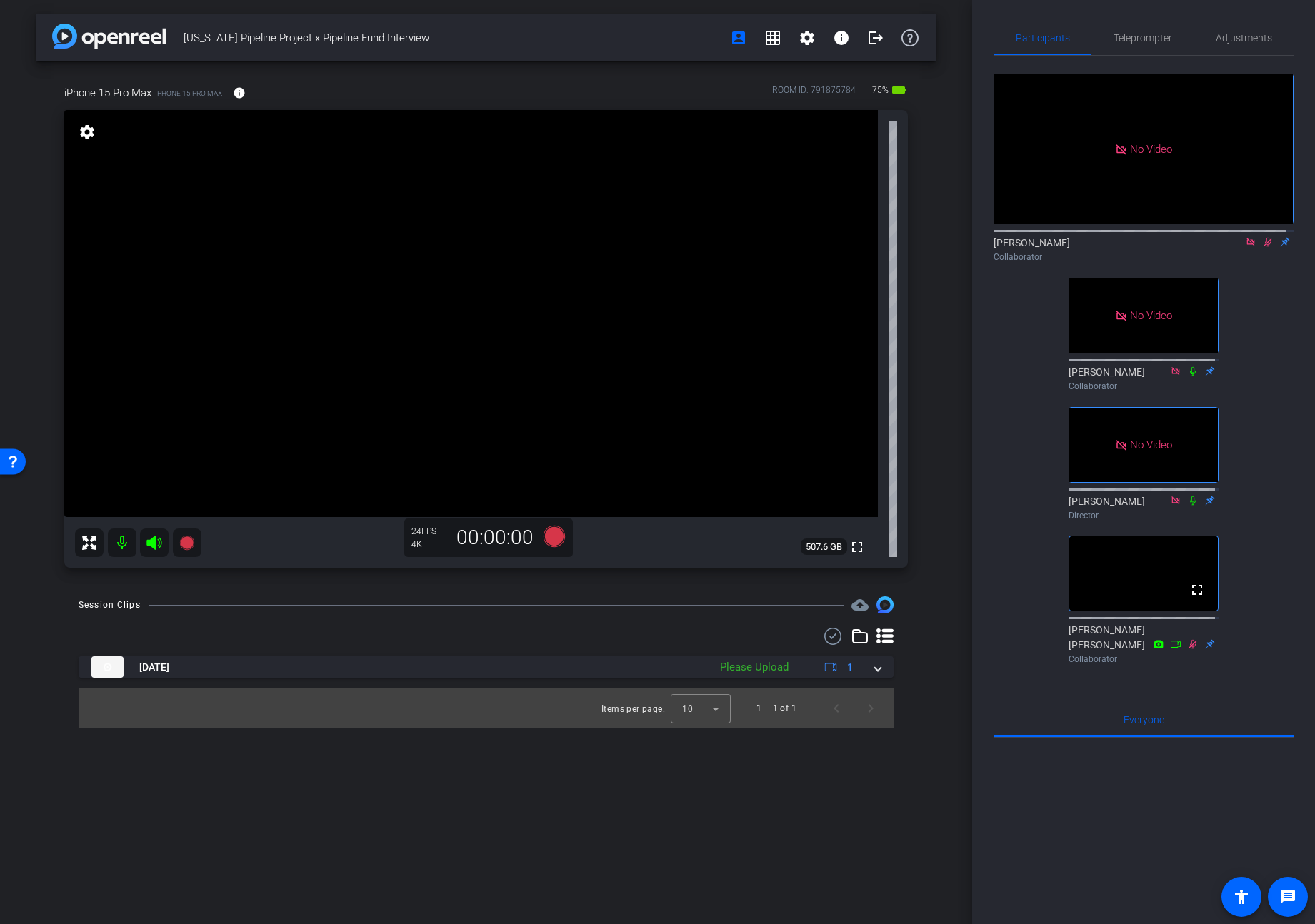
click at [1263, 247] on icon at bounding box center [1268, 242] width 11 height 10
click at [804, 38] on mat-icon "settings" at bounding box center [807, 37] width 17 height 17
click at [804, 38] on div at bounding box center [657, 462] width 1315 height 924
click at [1263, 247] on icon at bounding box center [1268, 242] width 11 height 10
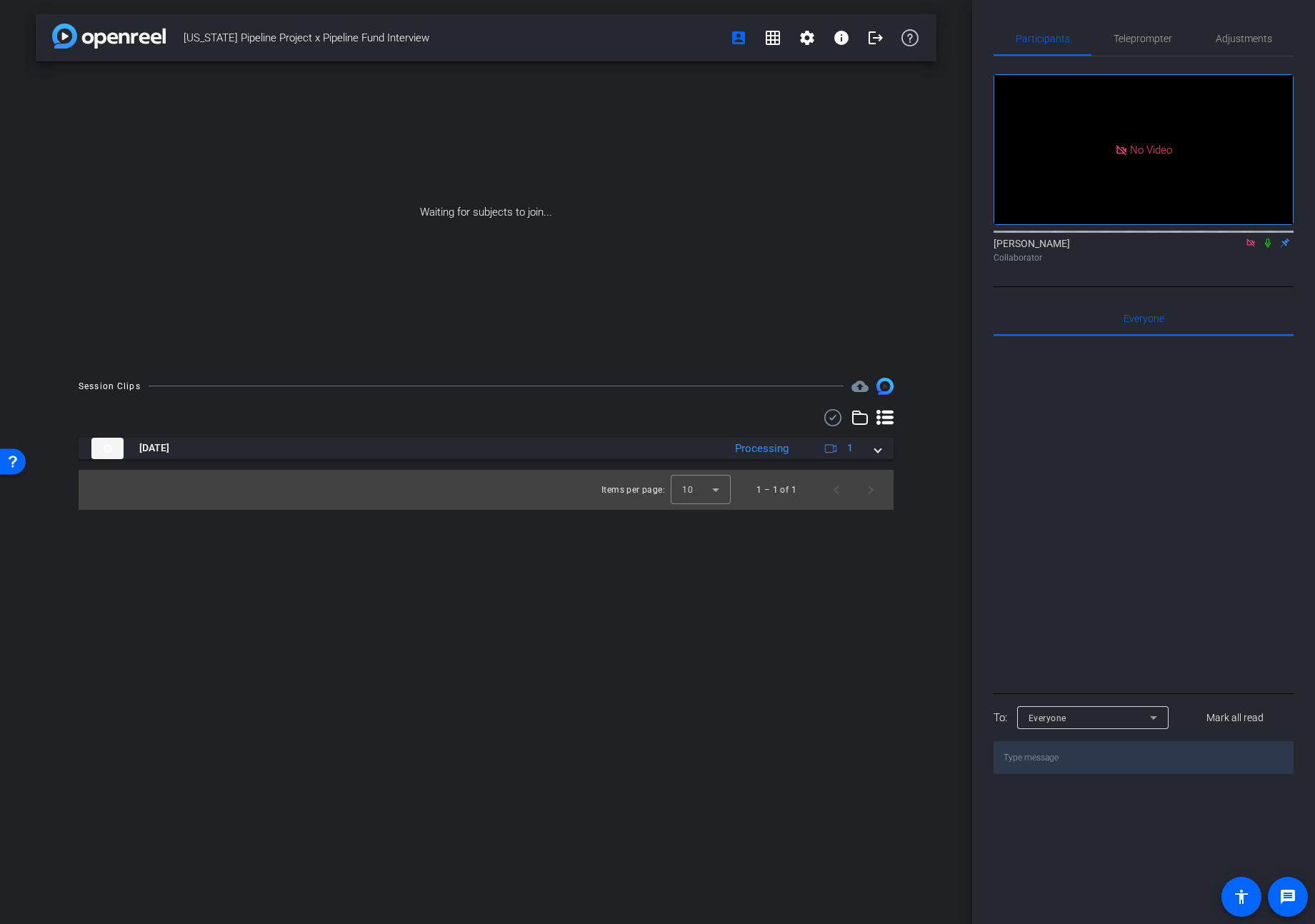
scroll to position [0, 0]
